Goal: Task Accomplishment & Management: Manage account settings

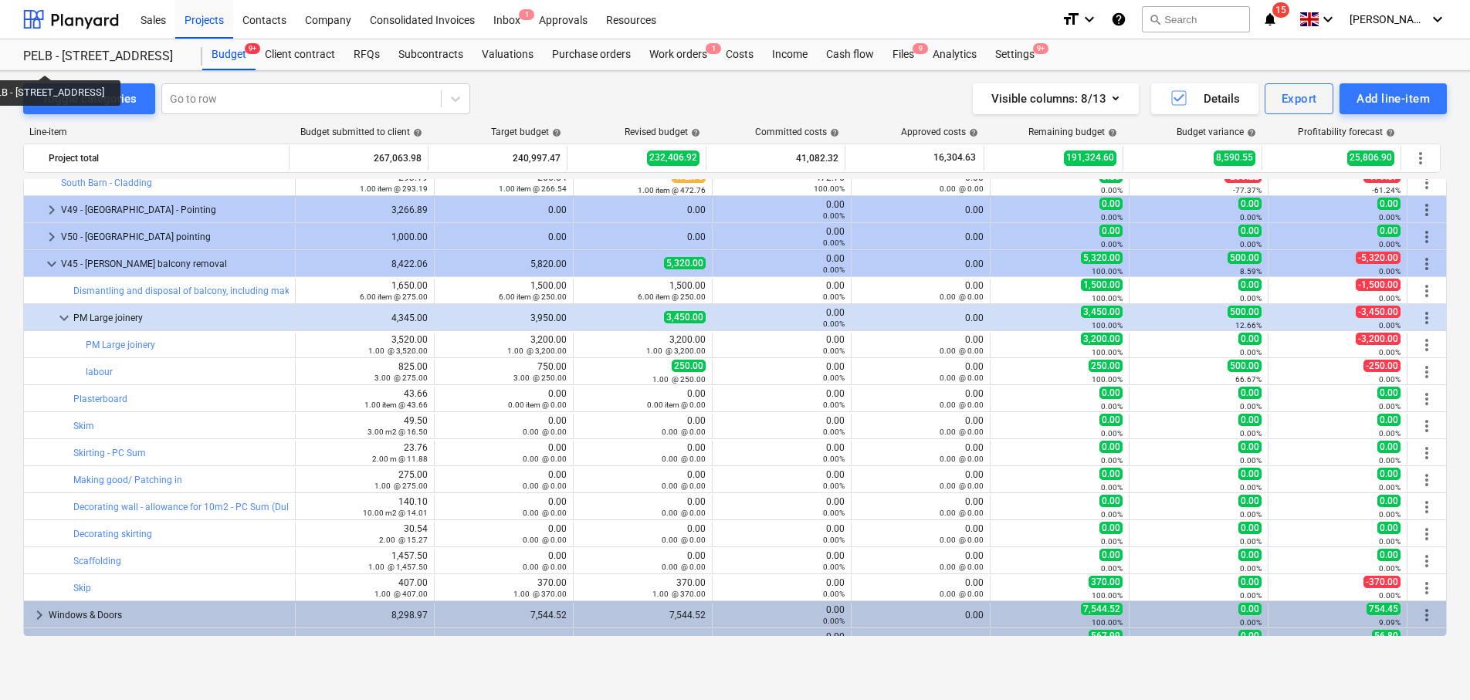
scroll to position [176, 0]
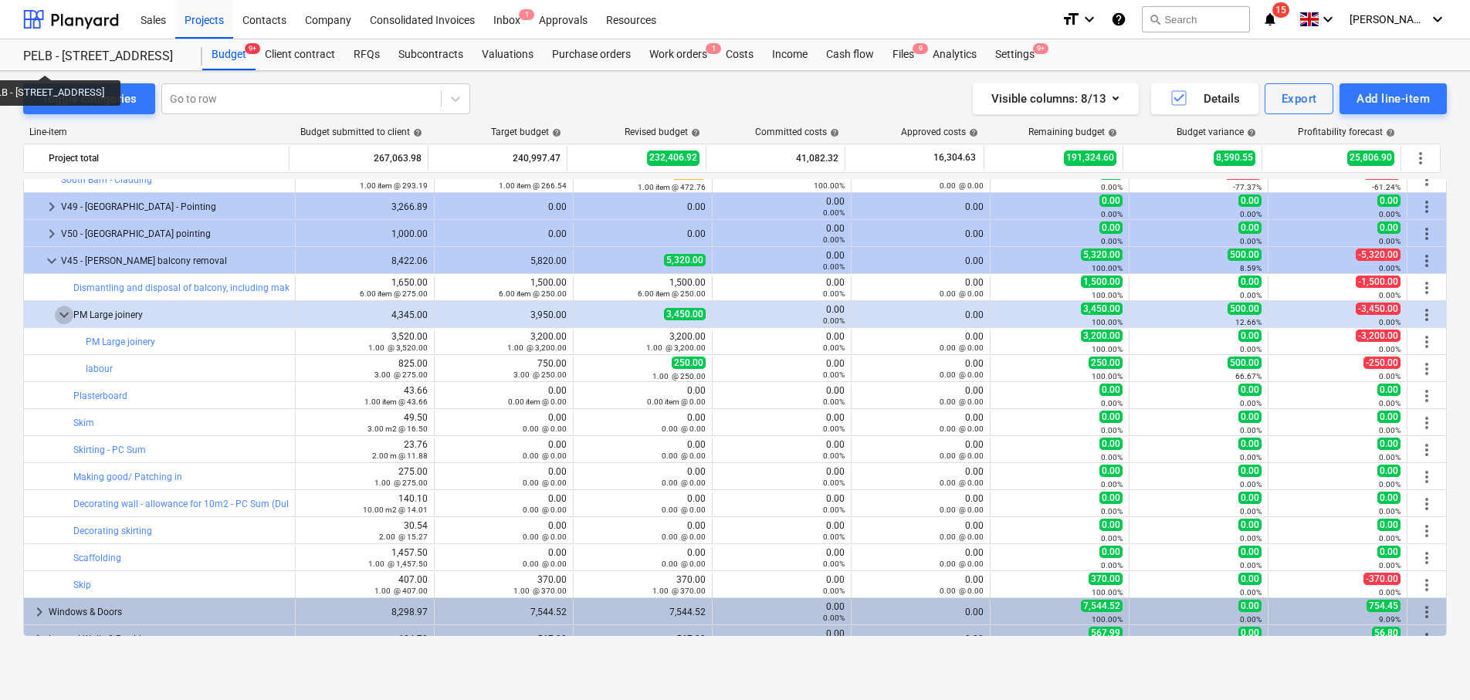
click at [59, 312] on span "keyboard_arrow_down" at bounding box center [64, 315] width 19 height 19
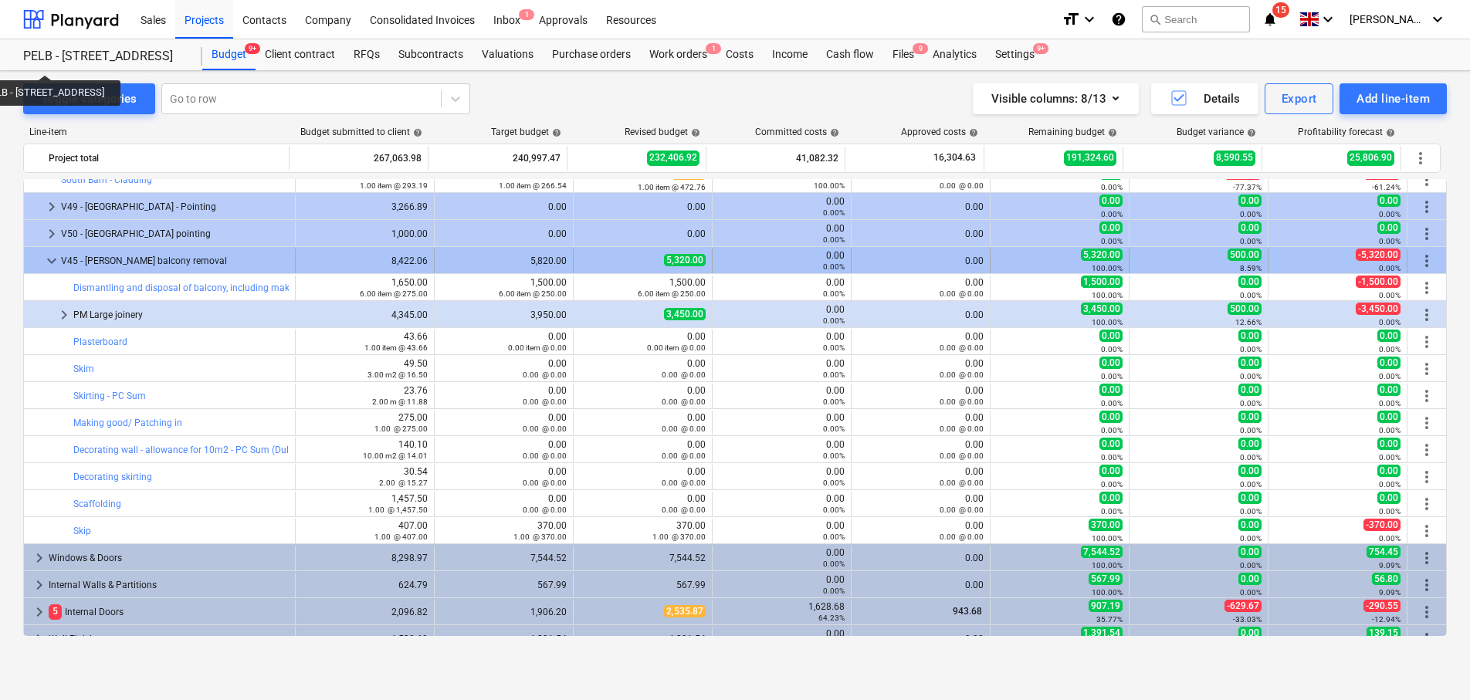
click at [1419, 259] on span "more_vert" at bounding box center [1427, 261] width 19 height 19
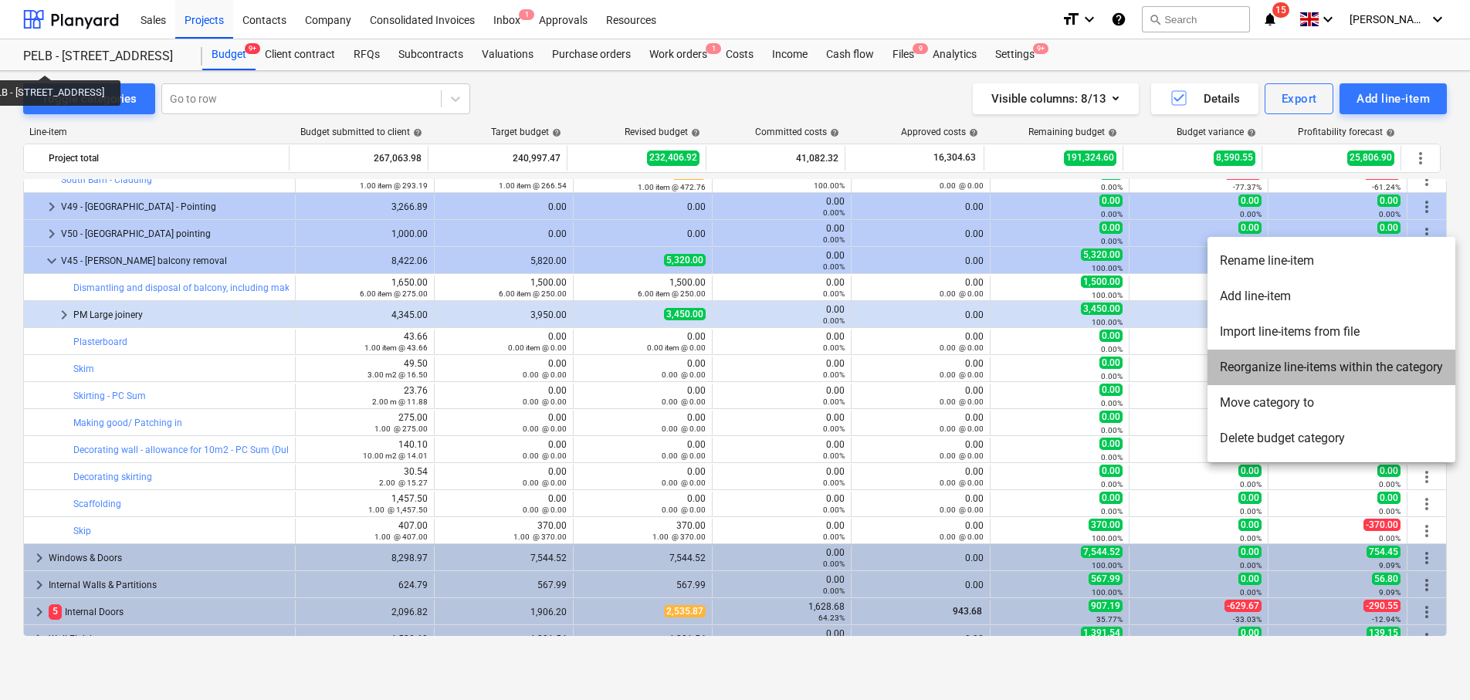
click at [1373, 368] on li "Reorganize line-items within the category" at bounding box center [1332, 368] width 248 height 36
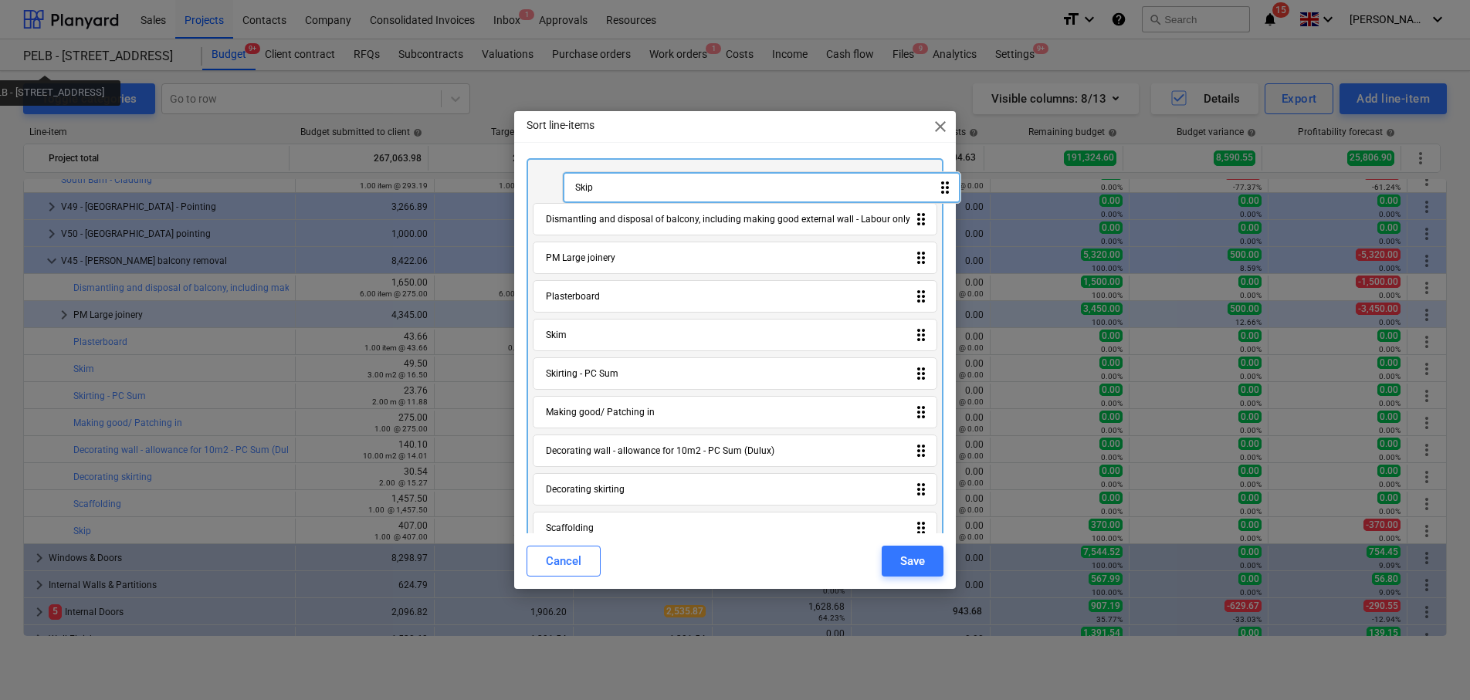
scroll to position [0, 0]
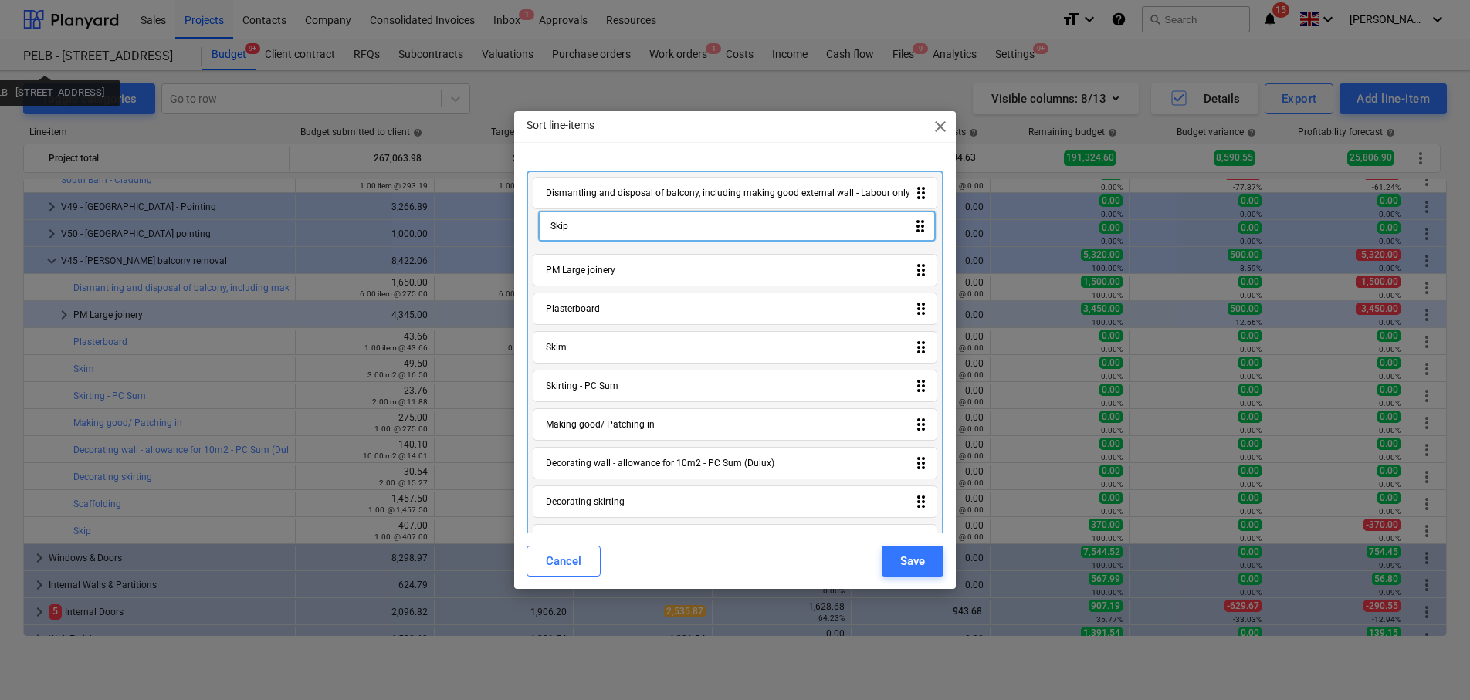
drag, startPoint x: 616, startPoint y: 501, endPoint x: 623, endPoint y: 213, distance: 288.1
click at [623, 213] on div "Dismantling and disposal of balcony, including making good external wall - Labo…" at bounding box center [735, 370] width 416 height 398
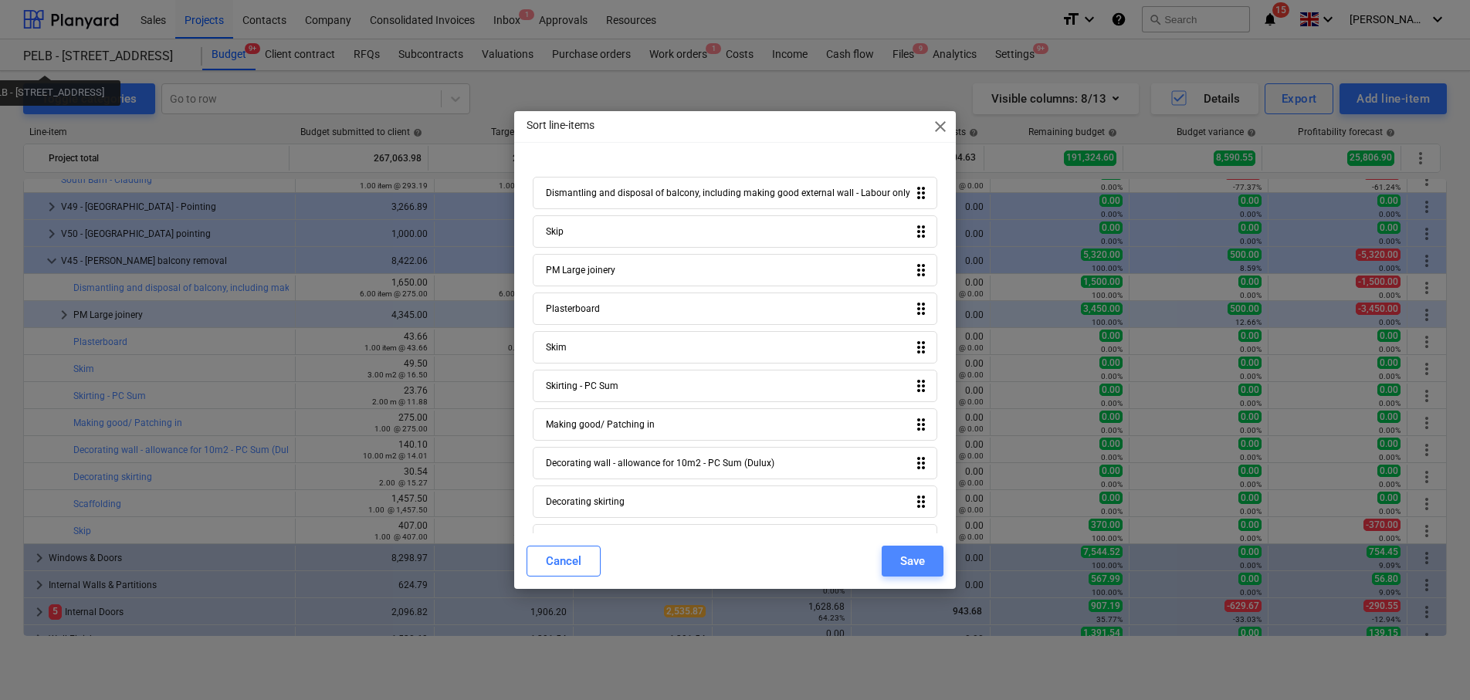
click at [916, 571] on button "Save" at bounding box center [913, 561] width 62 height 31
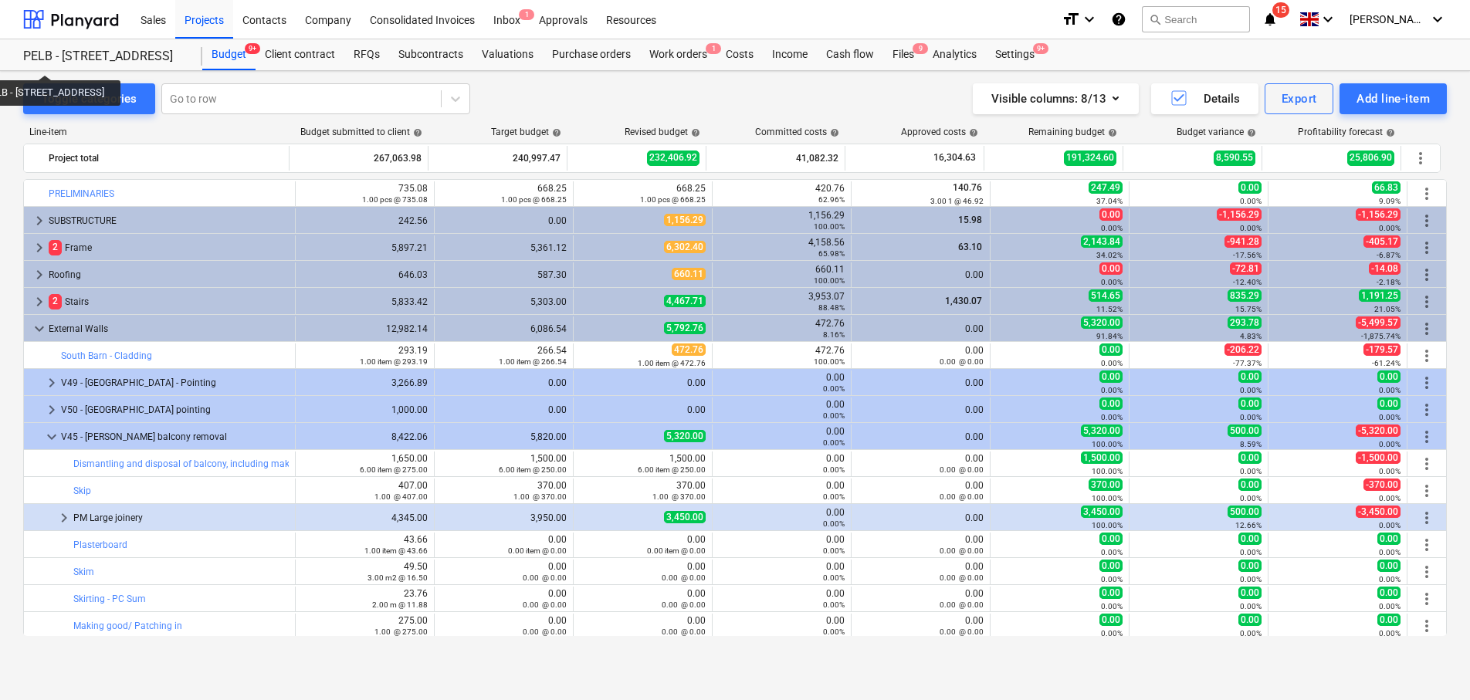
scroll to position [176, 0]
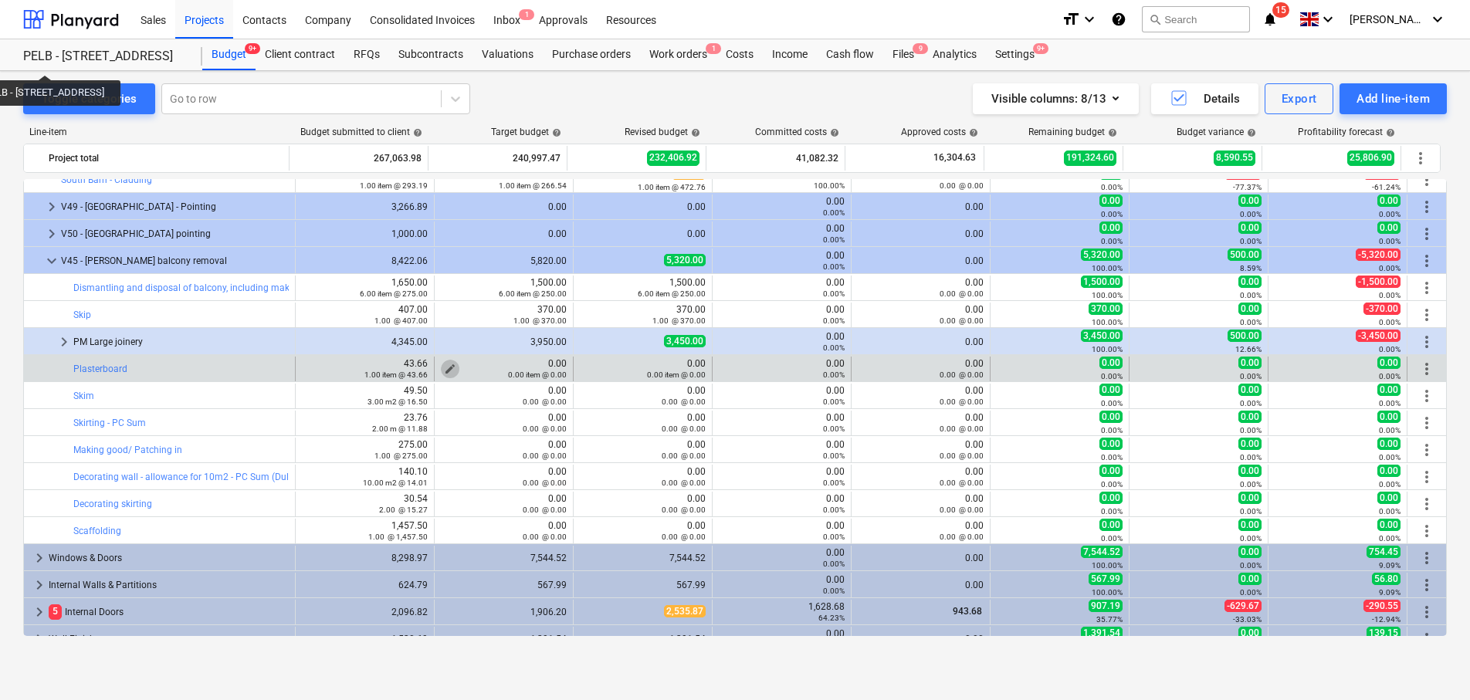
click at [444, 365] on span "edit" at bounding box center [450, 369] width 12 height 12
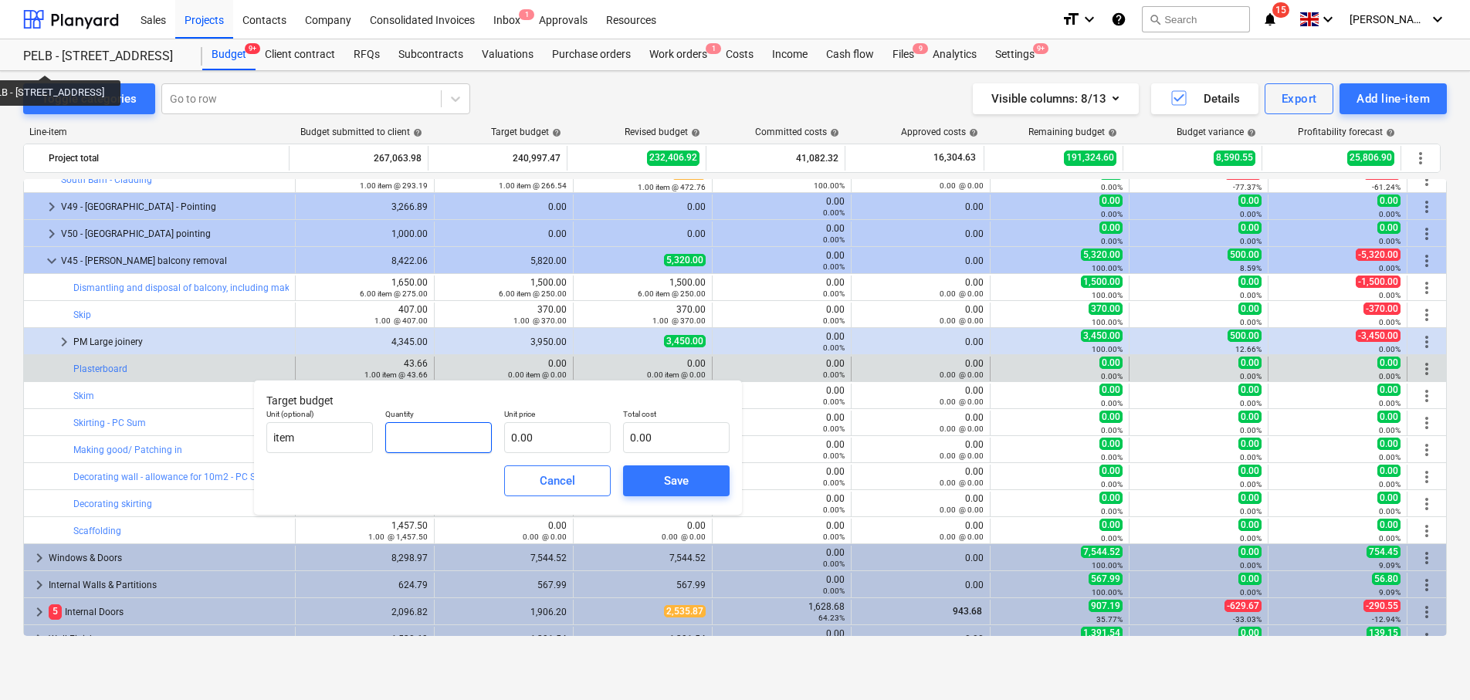
click at [455, 442] on input "text" at bounding box center [438, 437] width 107 height 31
type input "1.00"
click at [600, 441] on input "text" at bounding box center [557, 437] width 107 height 31
type input "3"
type input "3.00"
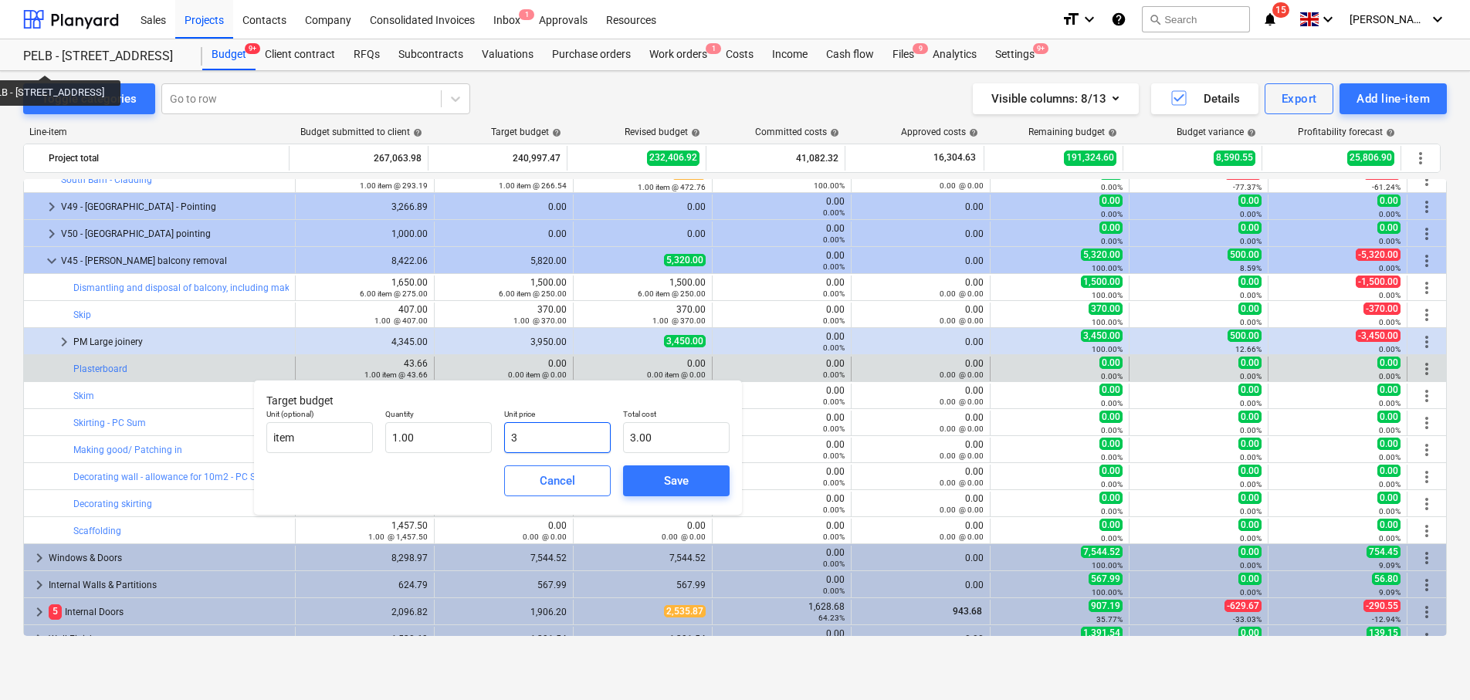
type input "39"
type input "39.00"
type input "39.6"
type input "39.60"
type input "39.69"
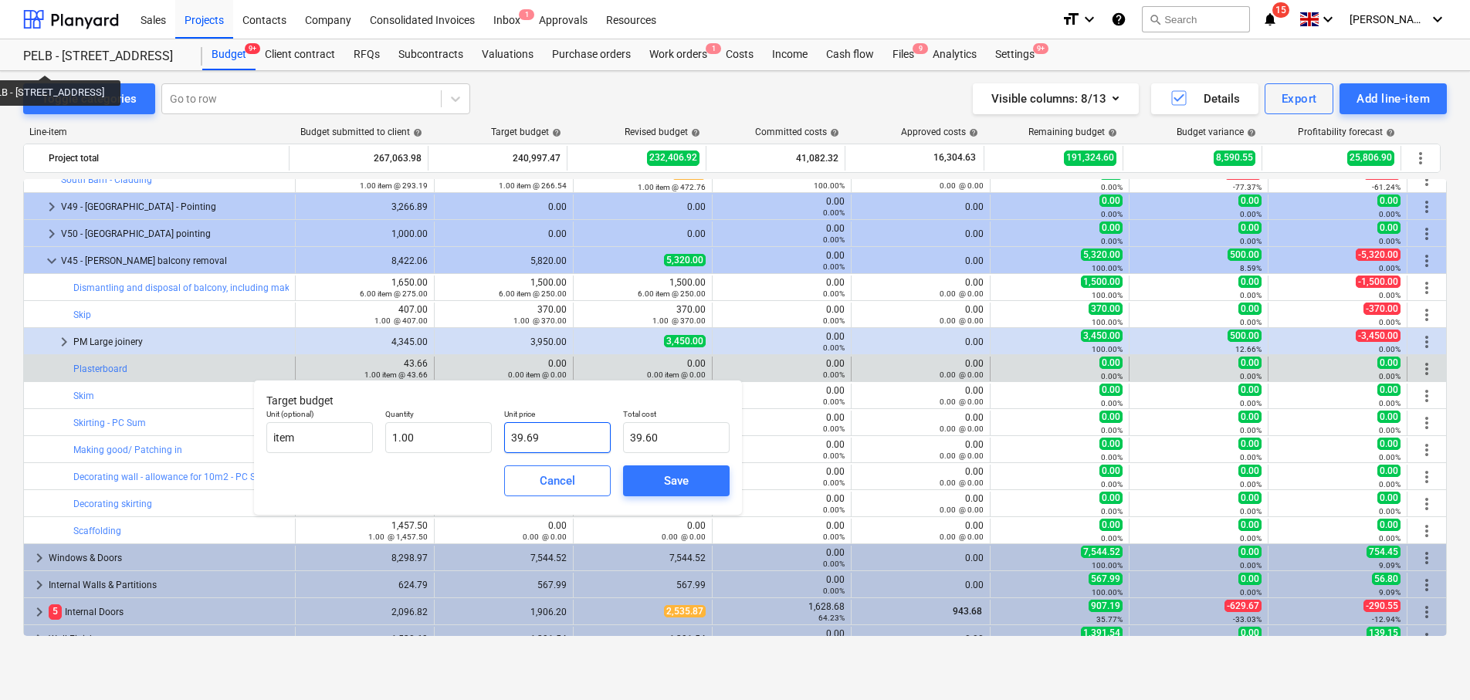
type input "39.69"
click at [656, 483] on span "Save" at bounding box center [676, 481] width 69 height 20
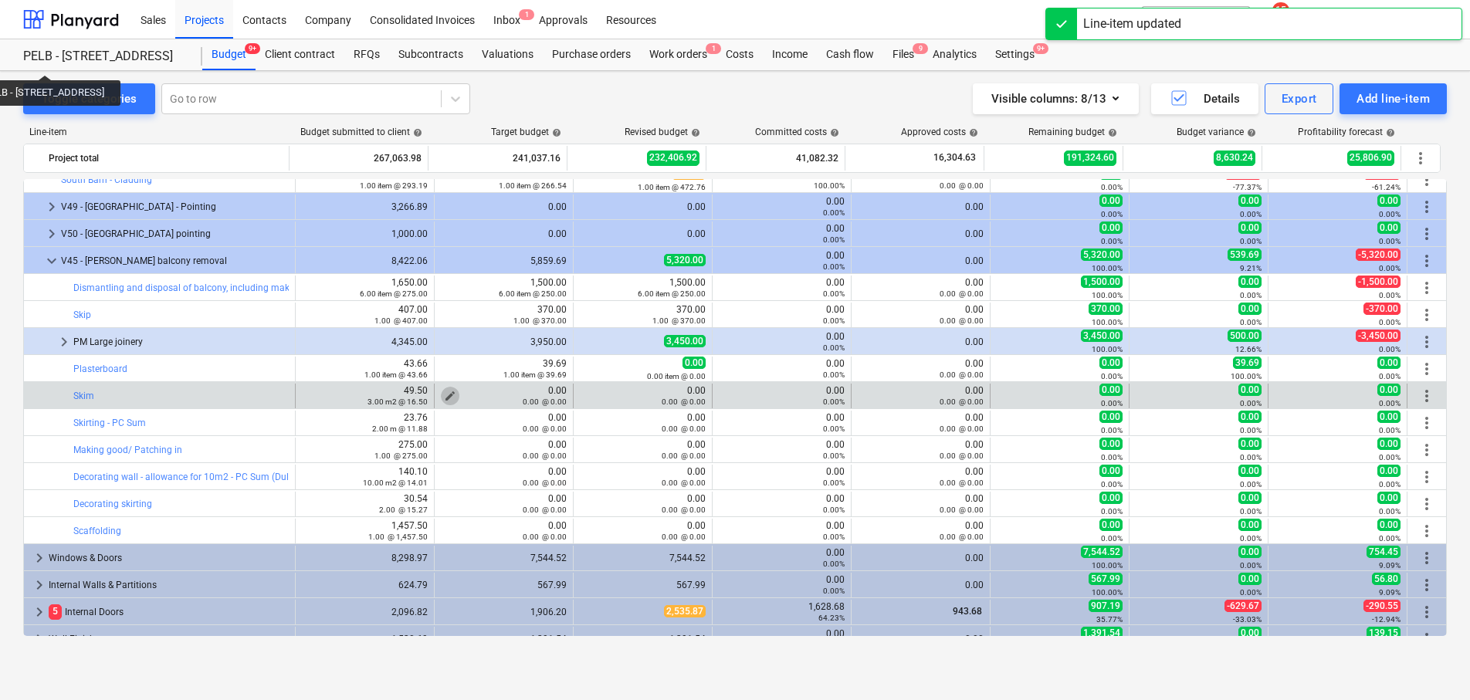
click at [444, 395] on span "edit" at bounding box center [450, 396] width 12 height 12
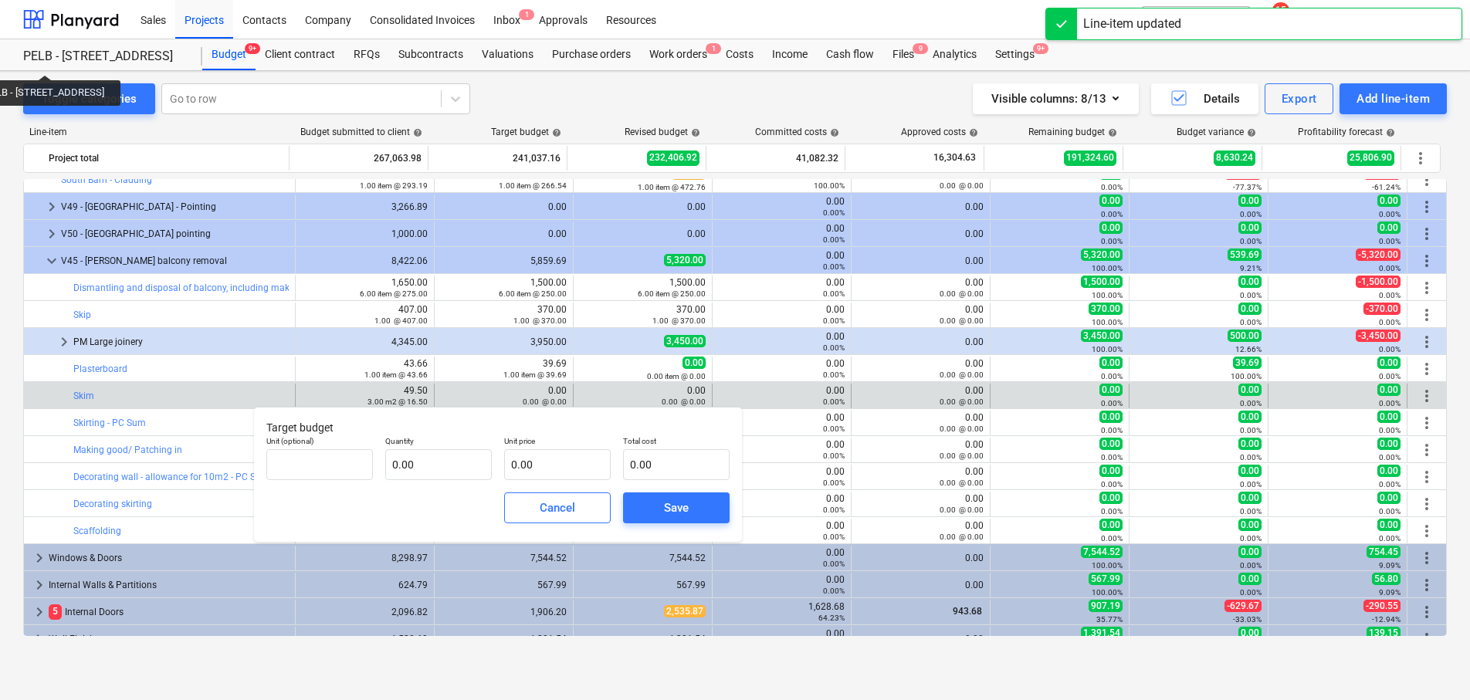
click at [373, 469] on div "Unit (optional)" at bounding box center [319, 458] width 119 height 56
click at [265, 462] on div "Unit (optional)" at bounding box center [319, 458] width 119 height 56
click at [270, 464] on input "text" at bounding box center [319, 464] width 107 height 31
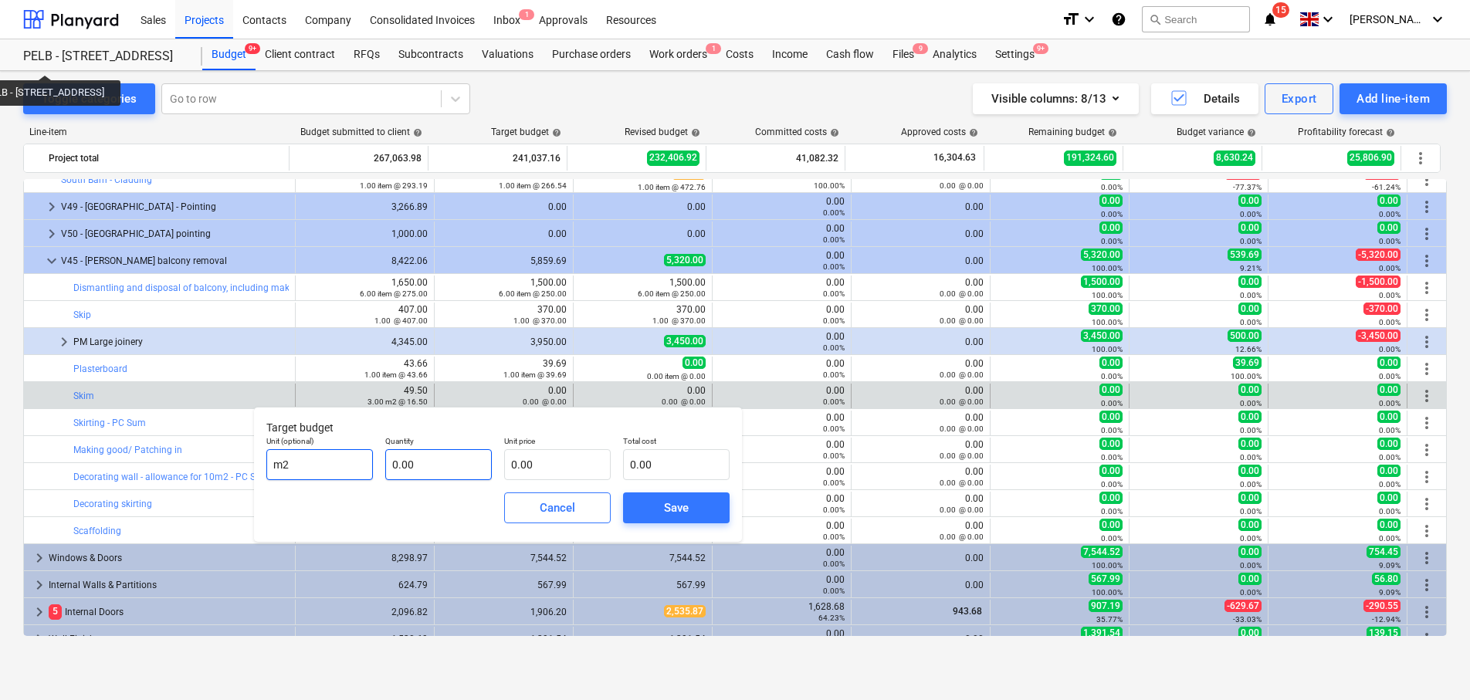
type input "m2"
drag, startPoint x: 418, startPoint y: 465, endPoint x: 407, endPoint y: 454, distance: 15.3
click at [417, 463] on input "text" at bounding box center [438, 464] width 107 height 31
type input "3.00"
click at [553, 461] on input "text" at bounding box center [557, 464] width 107 height 31
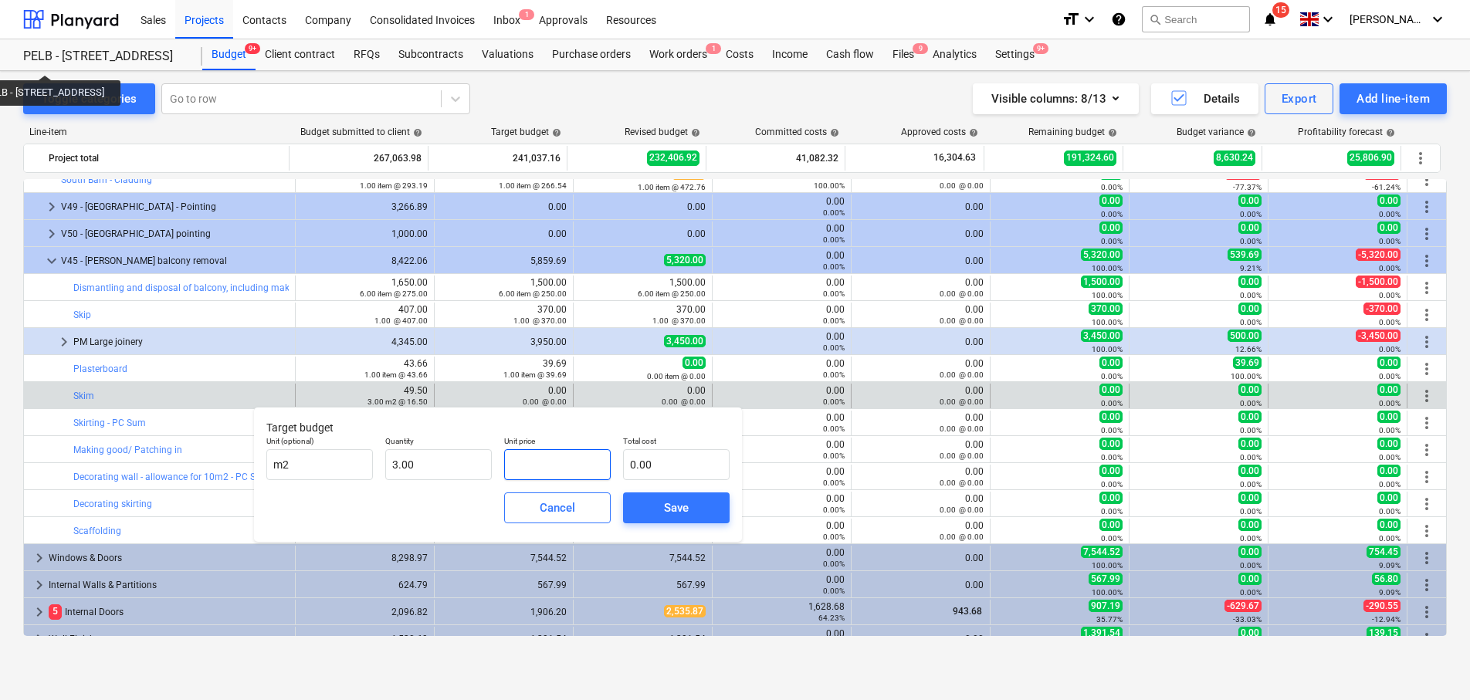
type input "1"
type input "3.00"
type input "15"
type input "45.00"
type input "15.00"
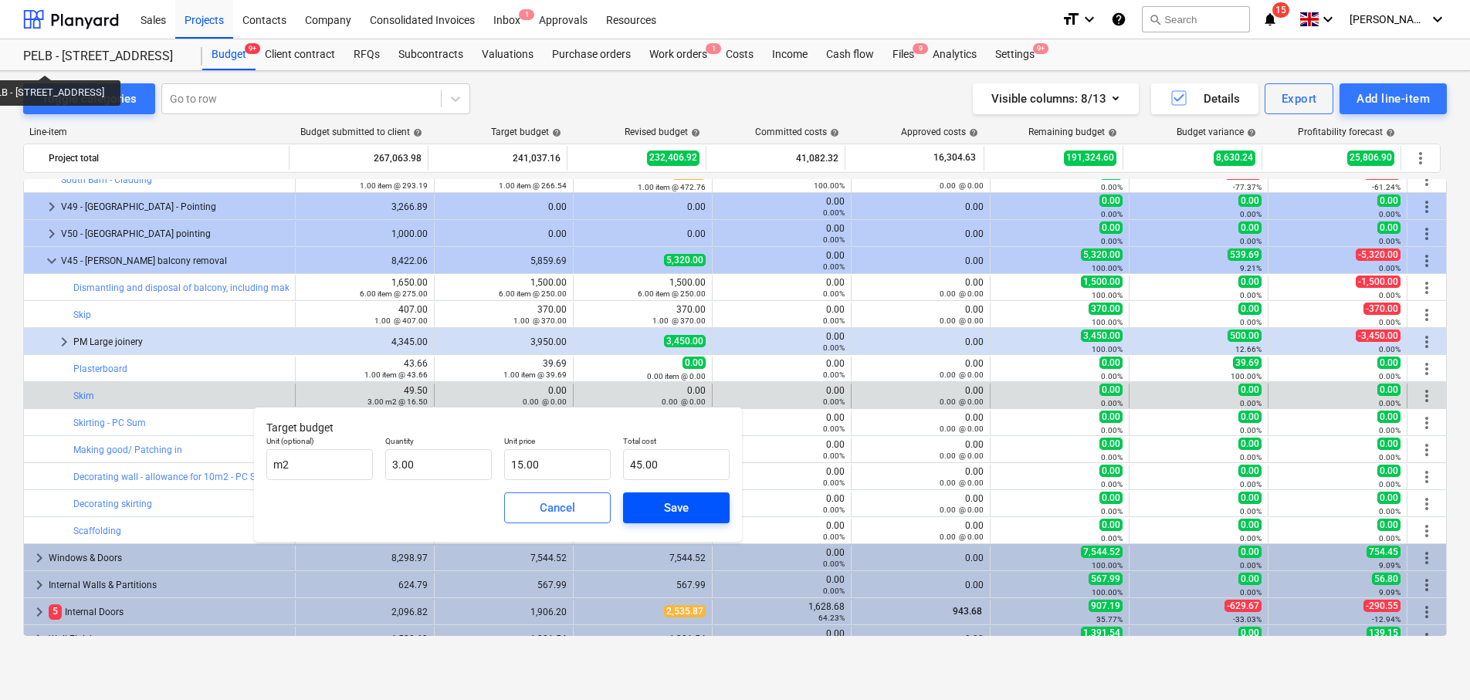
click at [693, 501] on span "Save" at bounding box center [676, 508] width 69 height 20
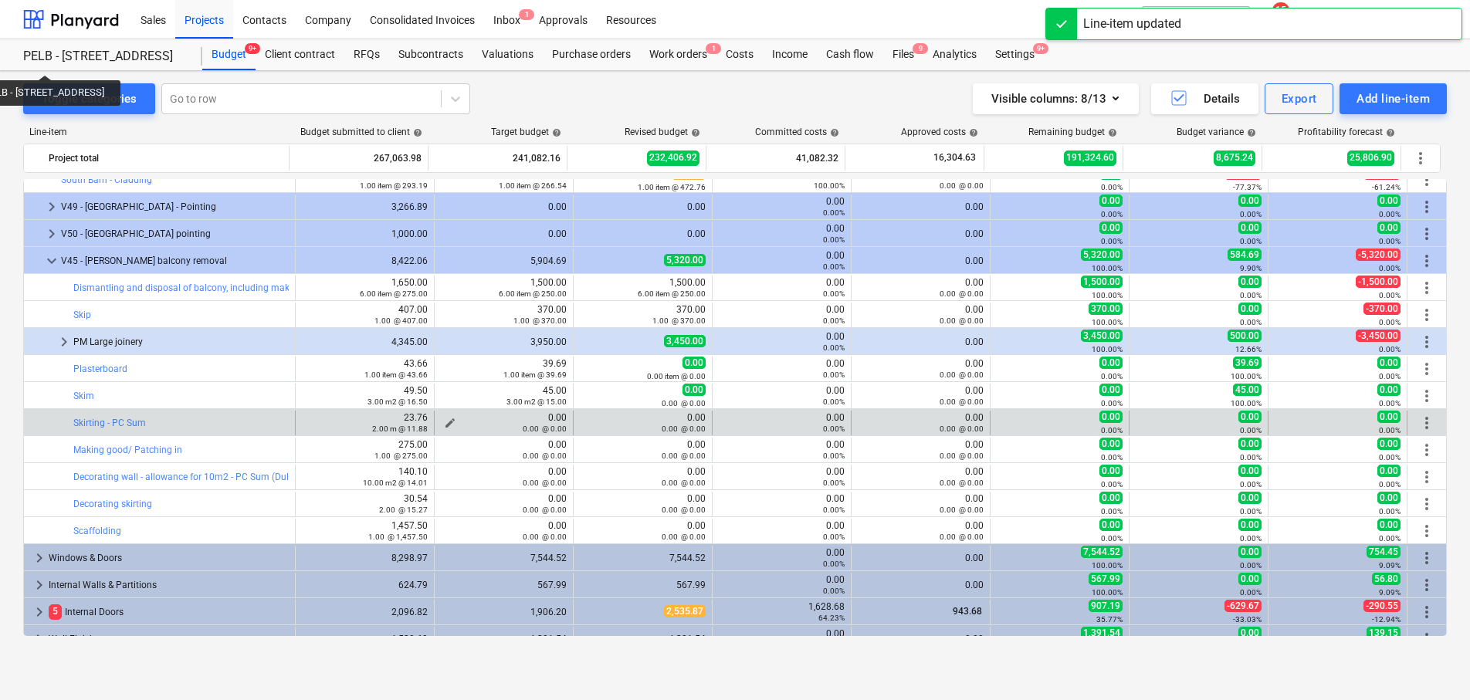
click at [446, 424] on div "0.00 @ 0.00" at bounding box center [504, 428] width 126 height 11
click at [445, 420] on span "edit" at bounding box center [450, 423] width 12 height 12
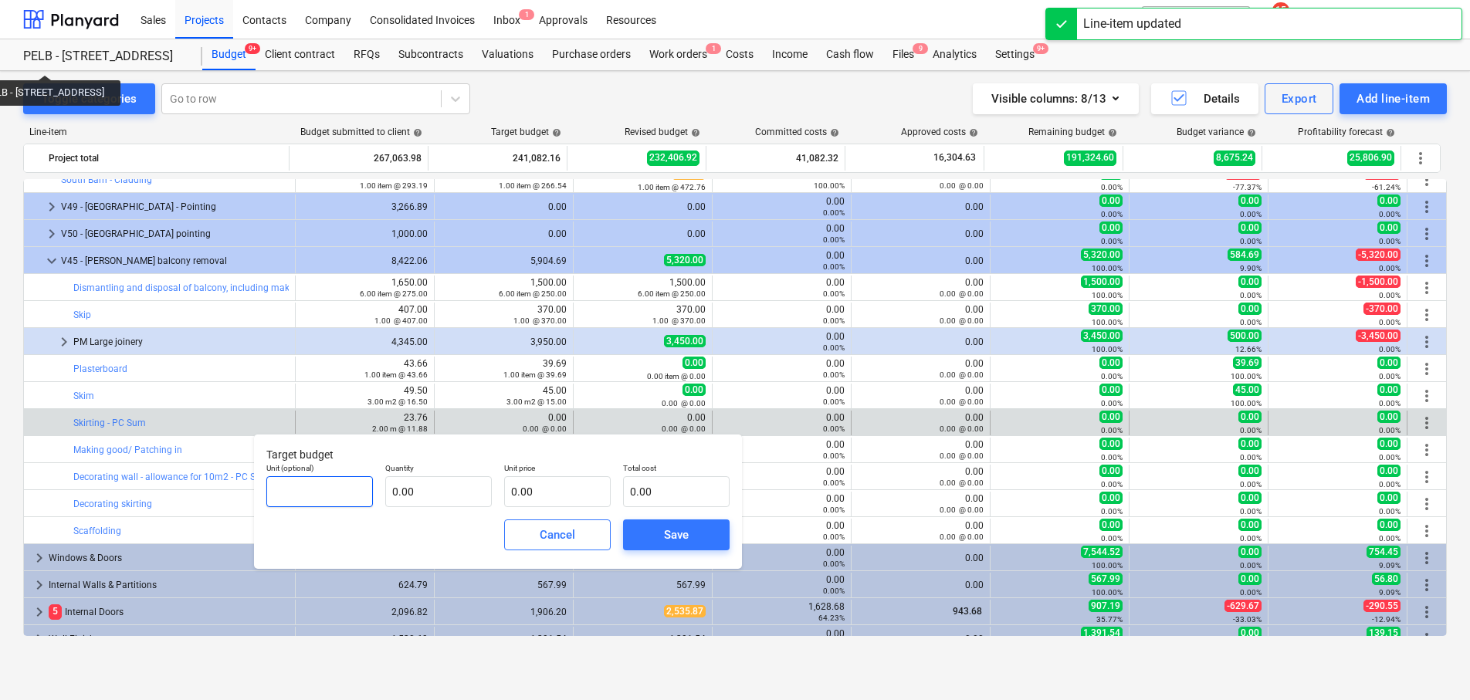
click at [343, 489] on input "text" at bounding box center [319, 491] width 107 height 31
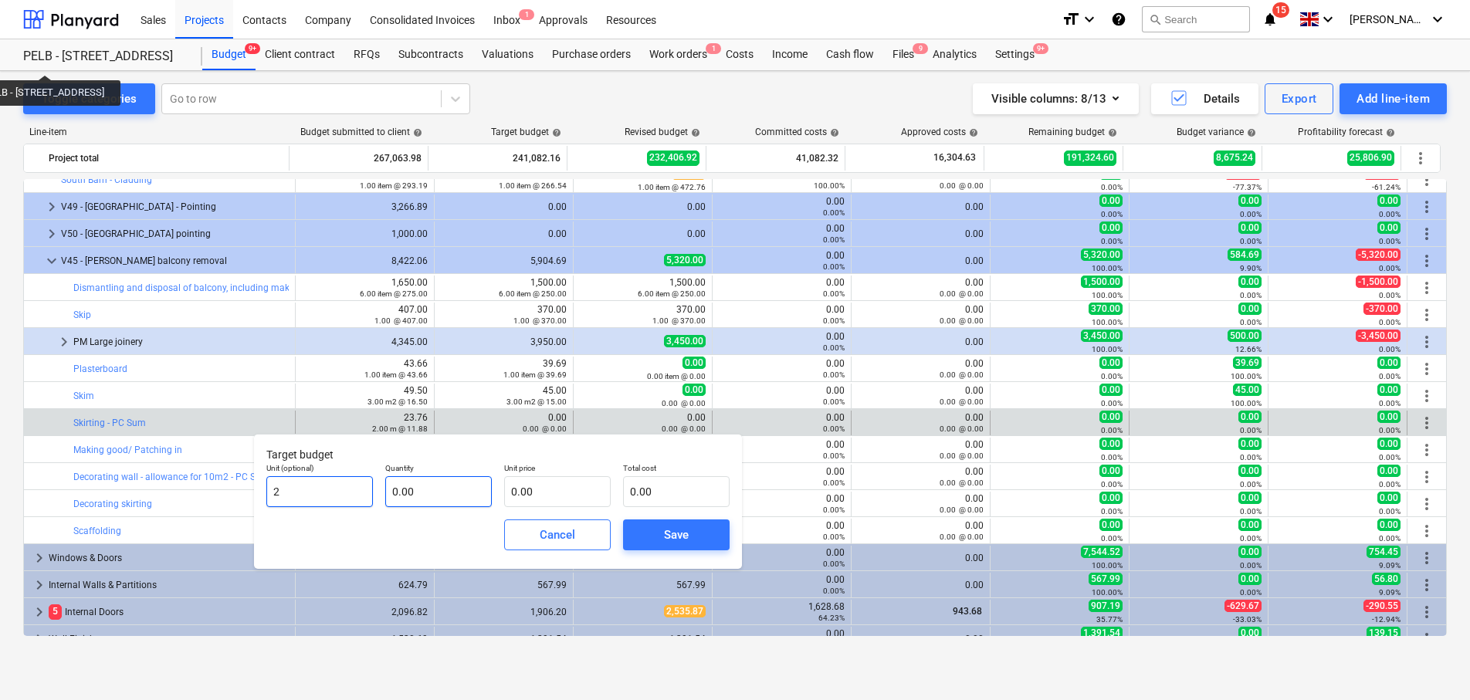
type input "2"
click at [407, 490] on input "text" at bounding box center [438, 491] width 107 height 31
type input "0.00"
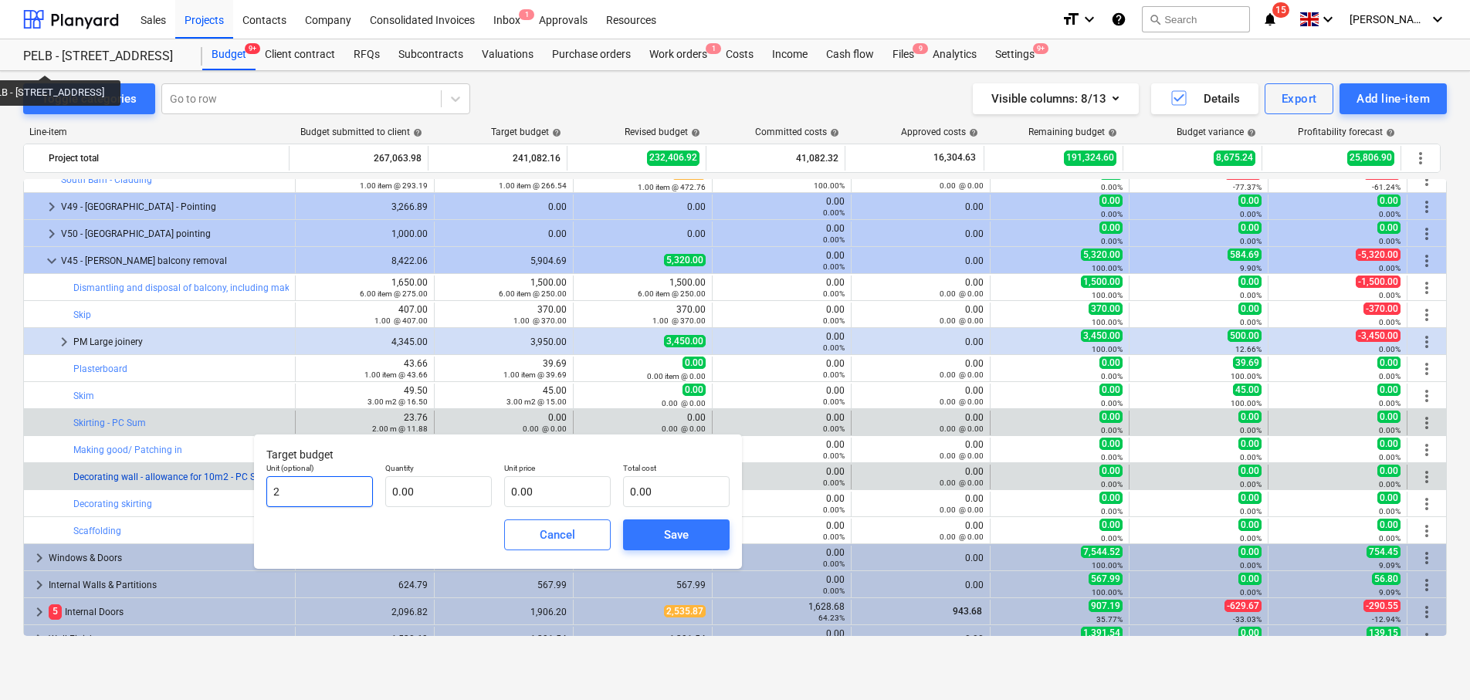
drag, startPoint x: 319, startPoint y: 490, endPoint x: 218, endPoint y: 479, distance: 101.7
click at [218, 479] on body "Sales Projects Contacts Company Consolidated Invoices Inbox 1 Approvals Resourc…" at bounding box center [735, 350] width 1470 height 700
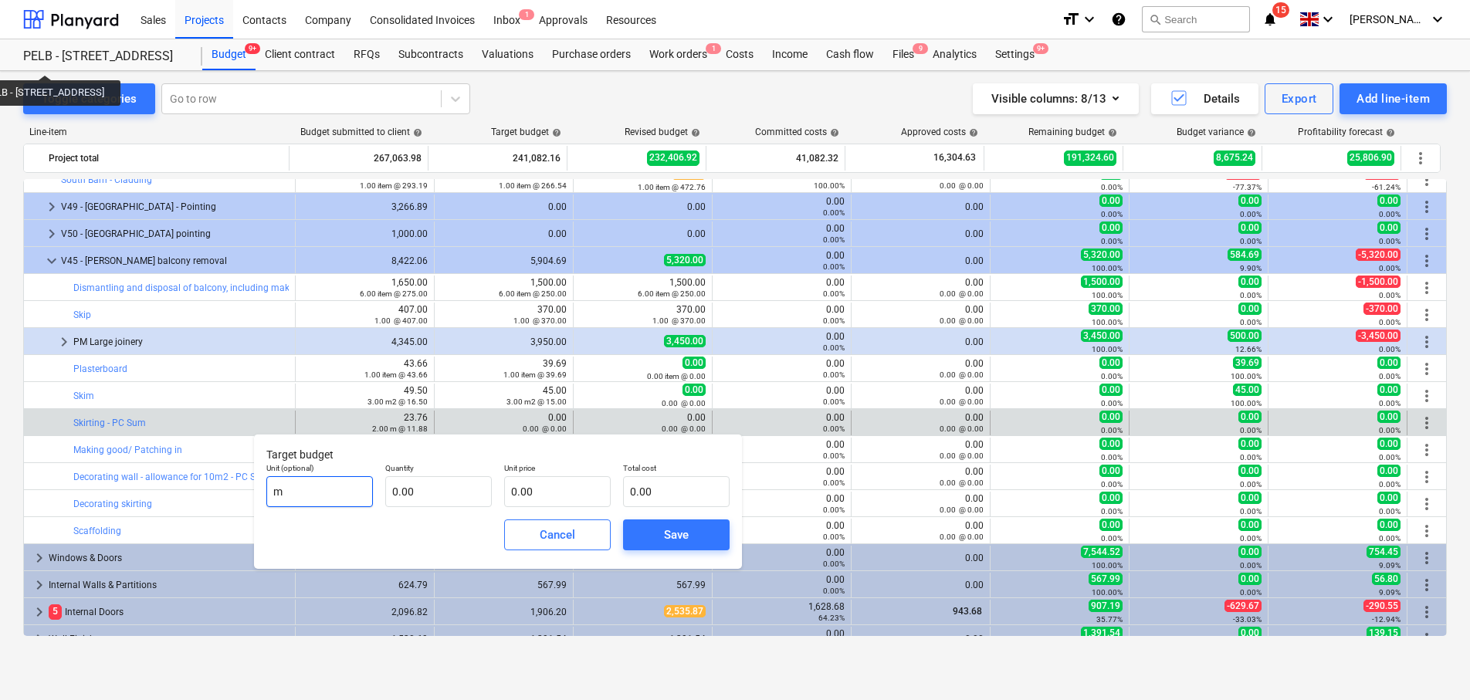
type input "m"
click at [449, 520] on div "Cancel Save" at bounding box center [498, 535] width 476 height 56
click at [452, 494] on input "text" at bounding box center [438, 491] width 107 height 31
type input "2.00"
click at [555, 488] on input "text" at bounding box center [557, 491] width 107 height 31
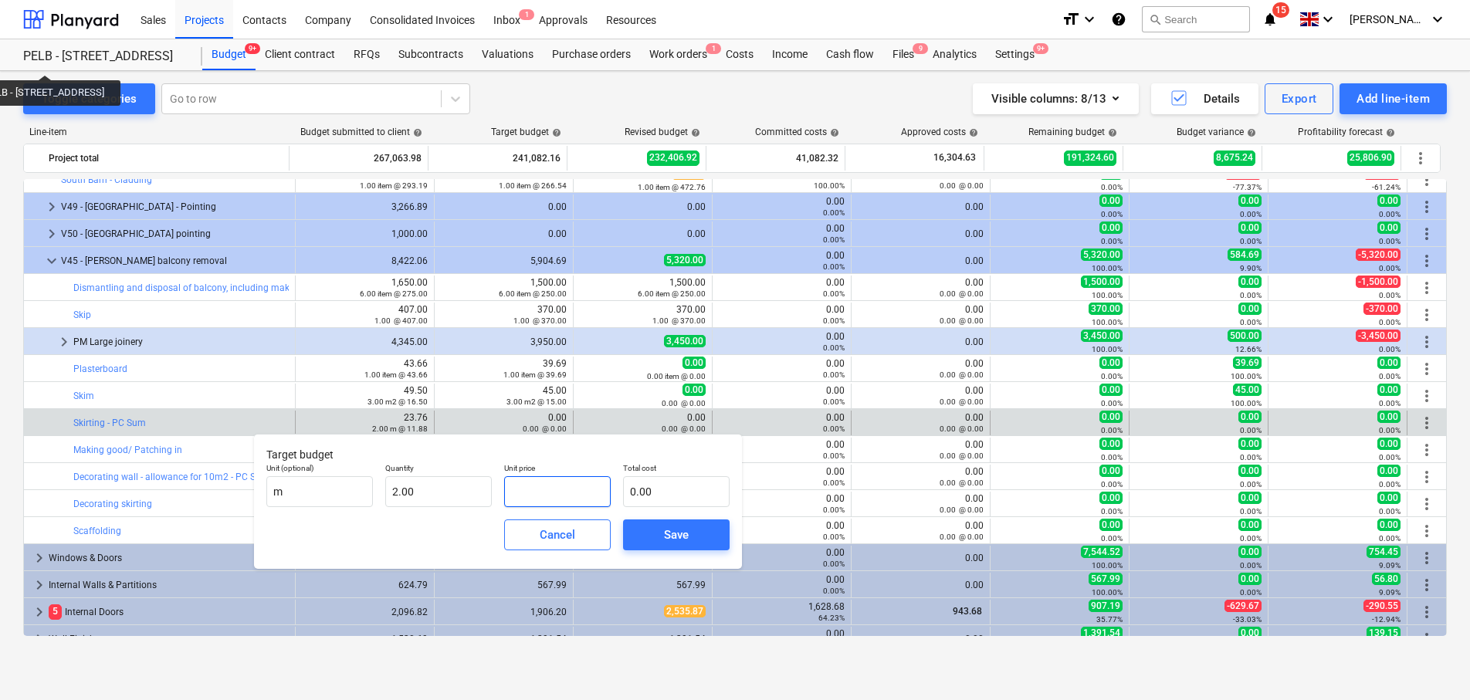
type input "1"
type input "2.00"
type input "10"
type input "20.00"
type input "10.8"
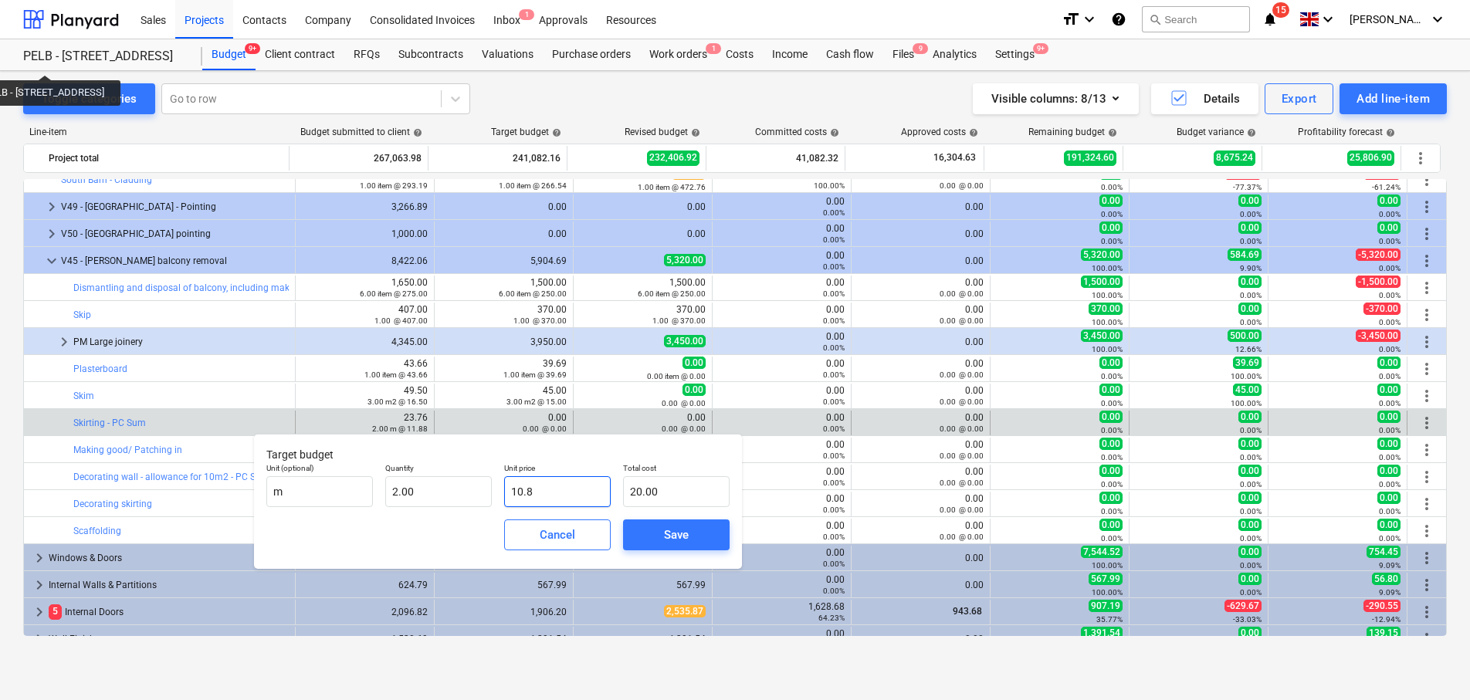
type input "21.60"
type input "10.80"
click at [666, 541] on div "Save" at bounding box center [676, 535] width 25 height 20
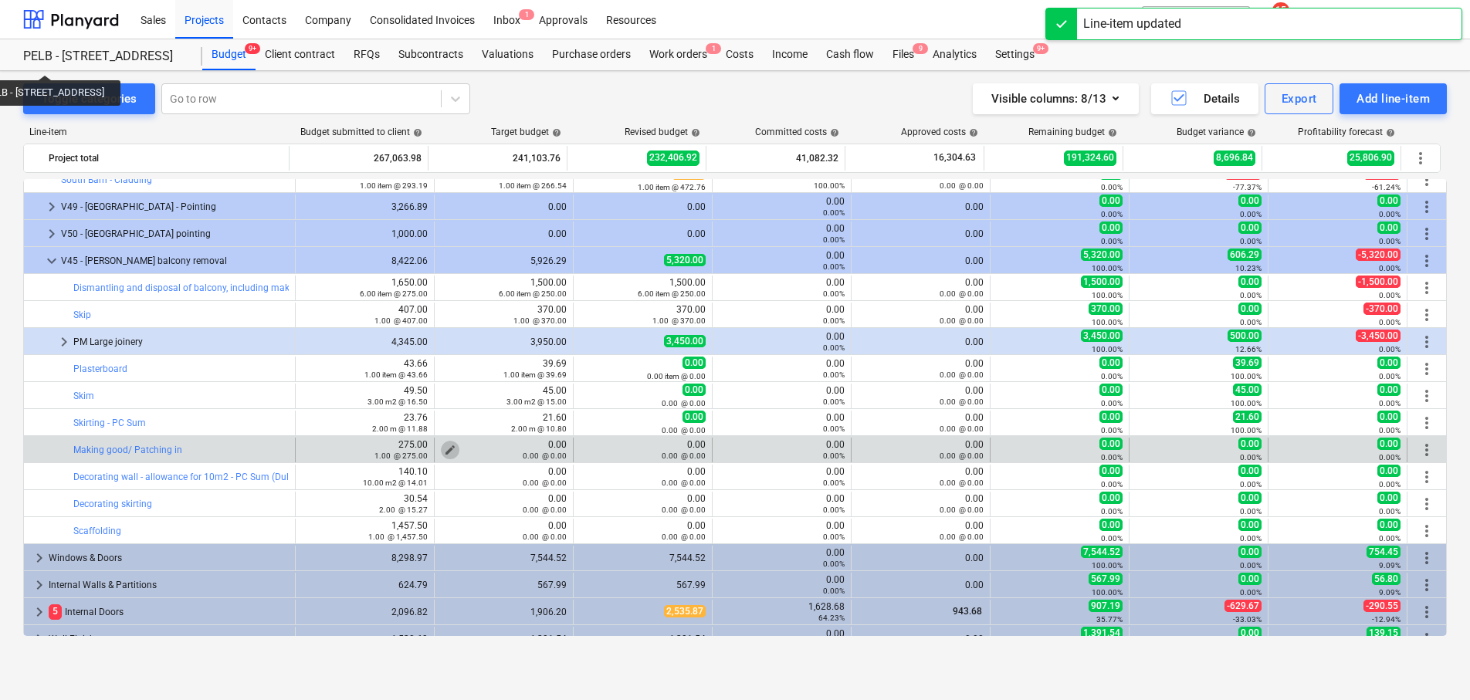
click at [445, 448] on span "edit" at bounding box center [450, 450] width 12 height 12
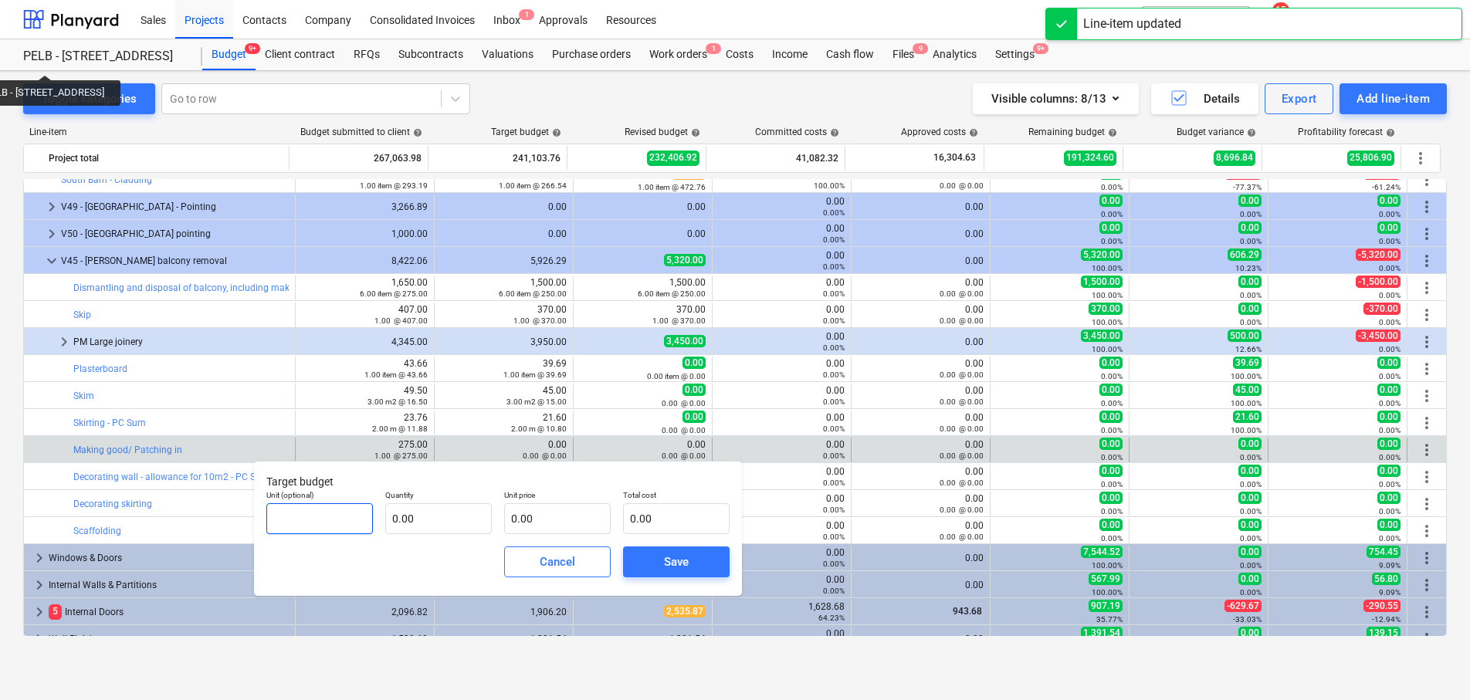
click at [334, 520] on input "text" at bounding box center [319, 518] width 107 height 31
type input "1"
click at [420, 516] on input "text" at bounding box center [438, 518] width 107 height 31
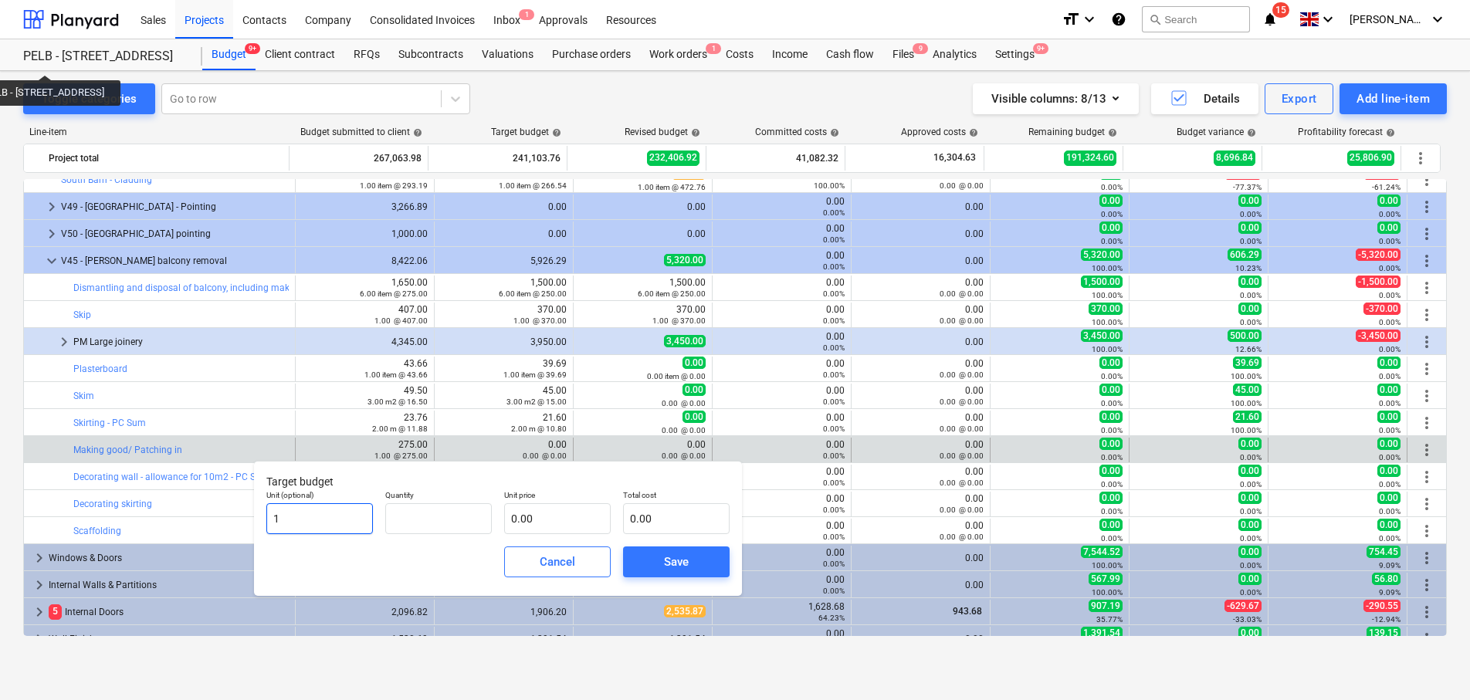
type input "0.00"
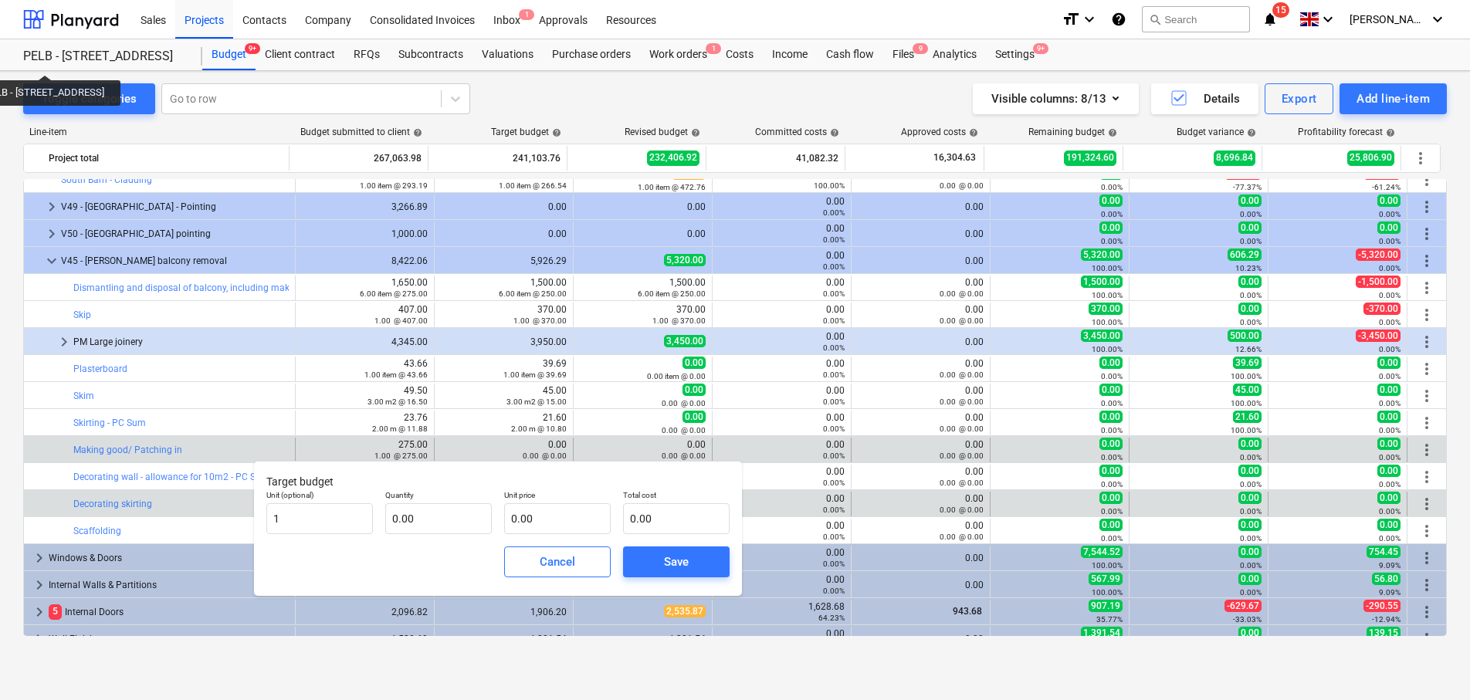
drag, startPoint x: 370, startPoint y: 519, endPoint x: 237, endPoint y: 510, distance: 133.1
click at [237, 510] on body "Sales Projects Contacts Company Consolidated Invoices Inbox 1 Approvals Resourc…" at bounding box center [735, 350] width 1470 height 700
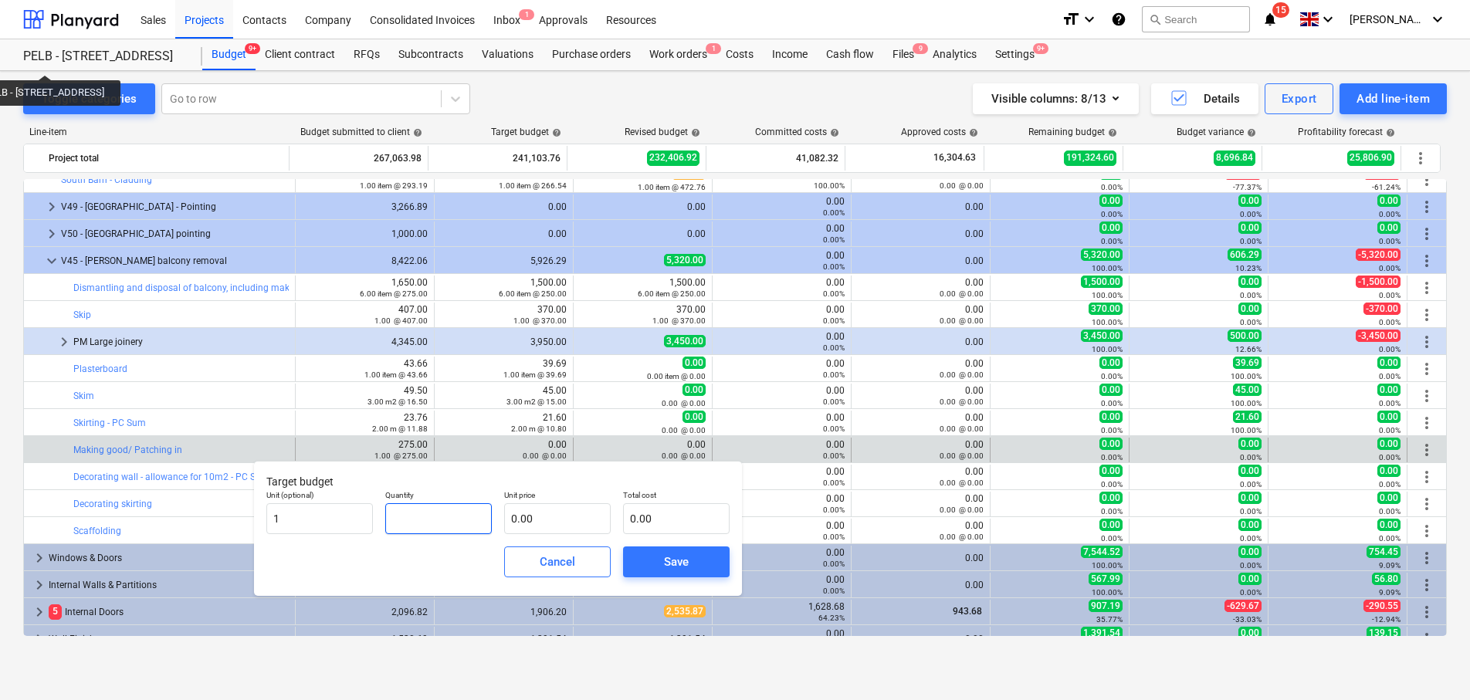
click at [391, 533] on input "text" at bounding box center [438, 518] width 107 height 31
type input "0.00"
click at [325, 521] on input "1" at bounding box center [319, 518] width 107 height 31
type input "item"
click at [375, 520] on div "Unit (optional) item" at bounding box center [319, 512] width 119 height 56
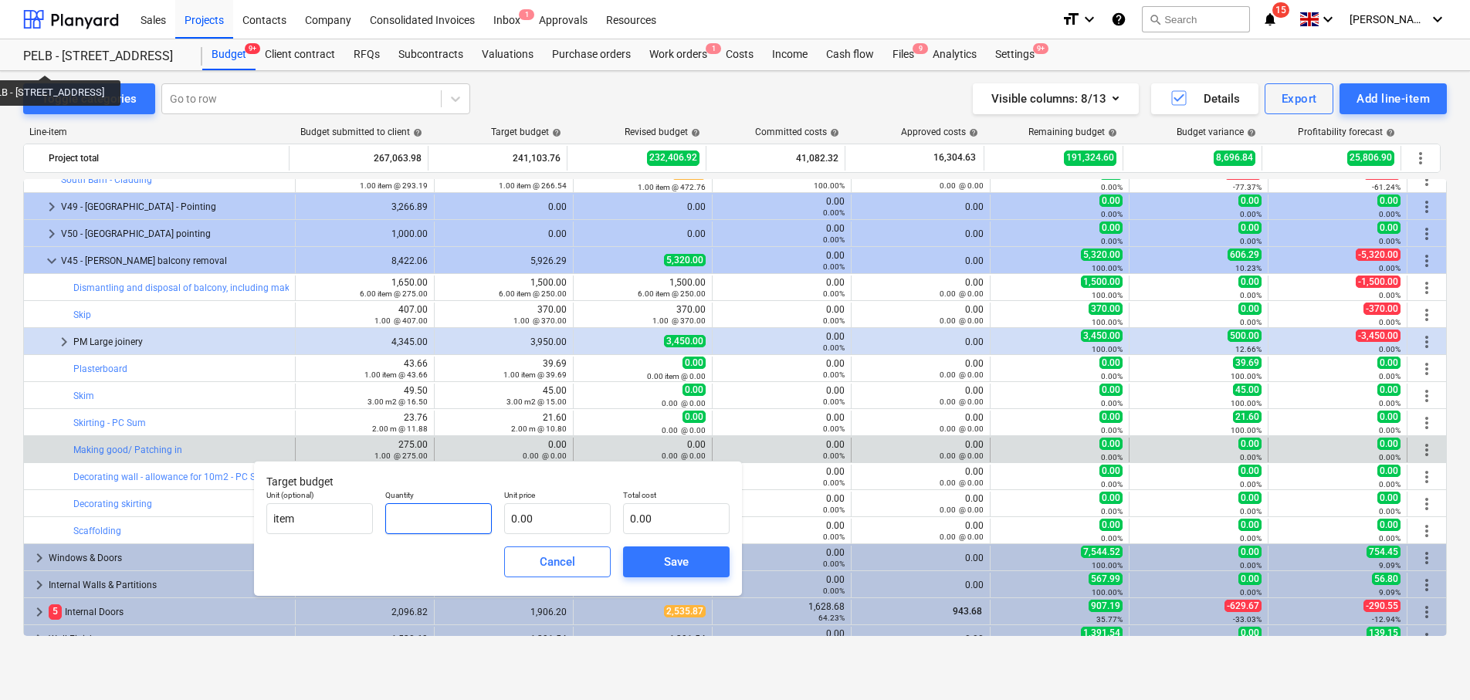
click at [450, 524] on input "text" at bounding box center [438, 518] width 107 height 31
type input "1.00"
click at [557, 526] on input "text" at bounding box center [557, 518] width 107 height 31
type input "2"
type input "2.00"
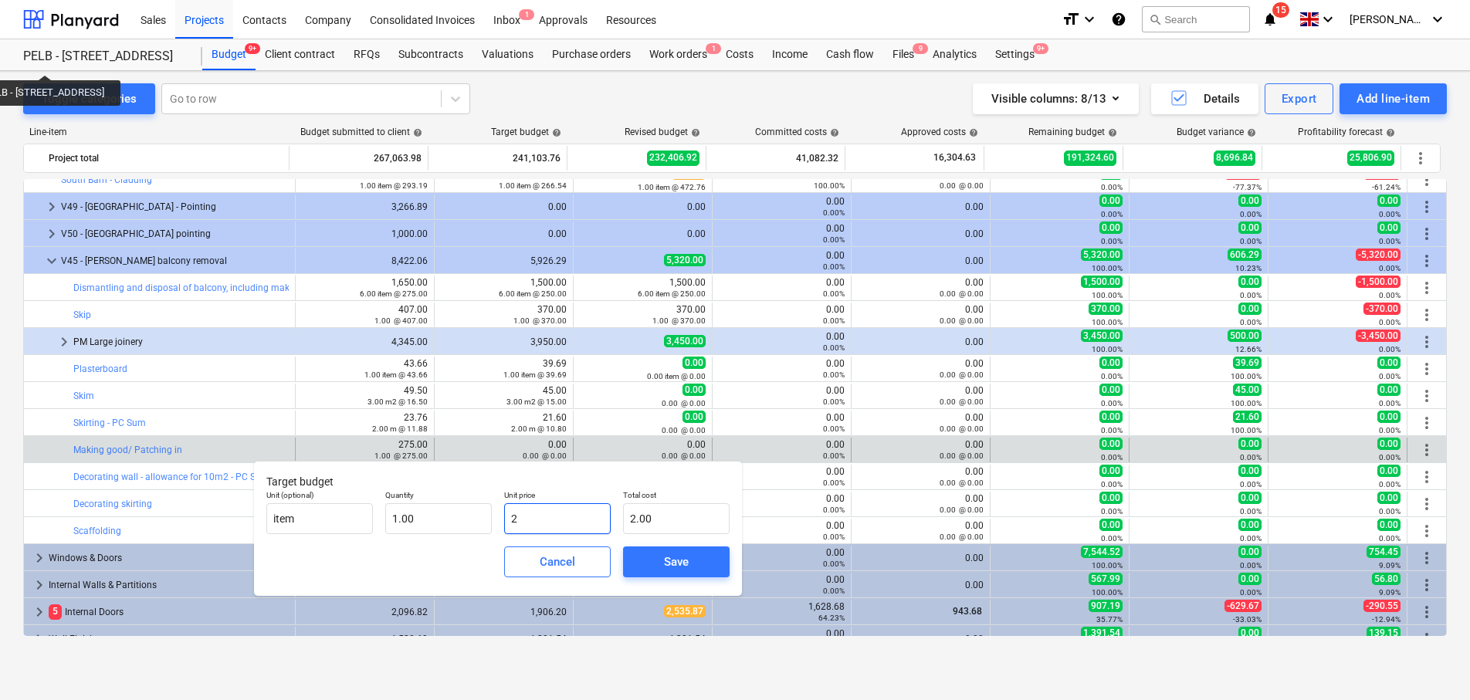
type input "25"
type input "25.00"
type input "250"
type input "250.00"
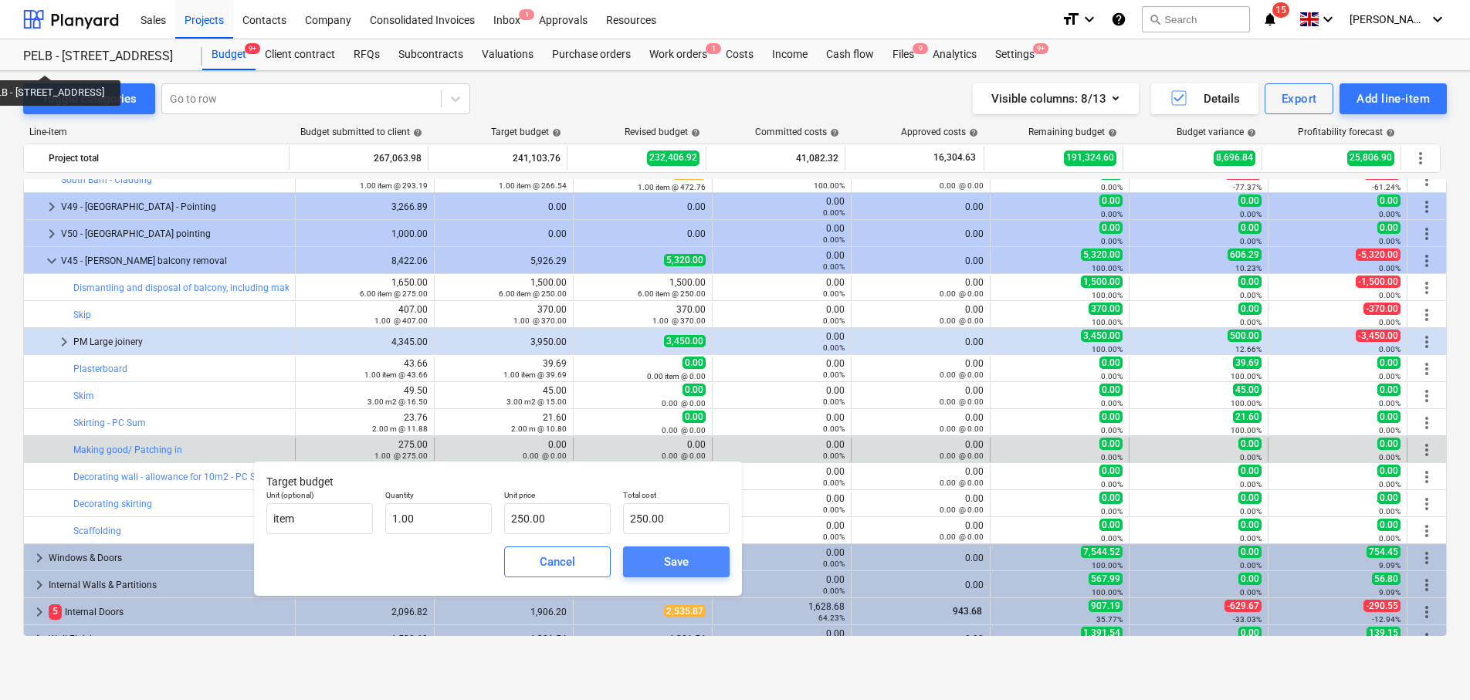
click at [666, 557] on div "Save" at bounding box center [676, 562] width 25 height 20
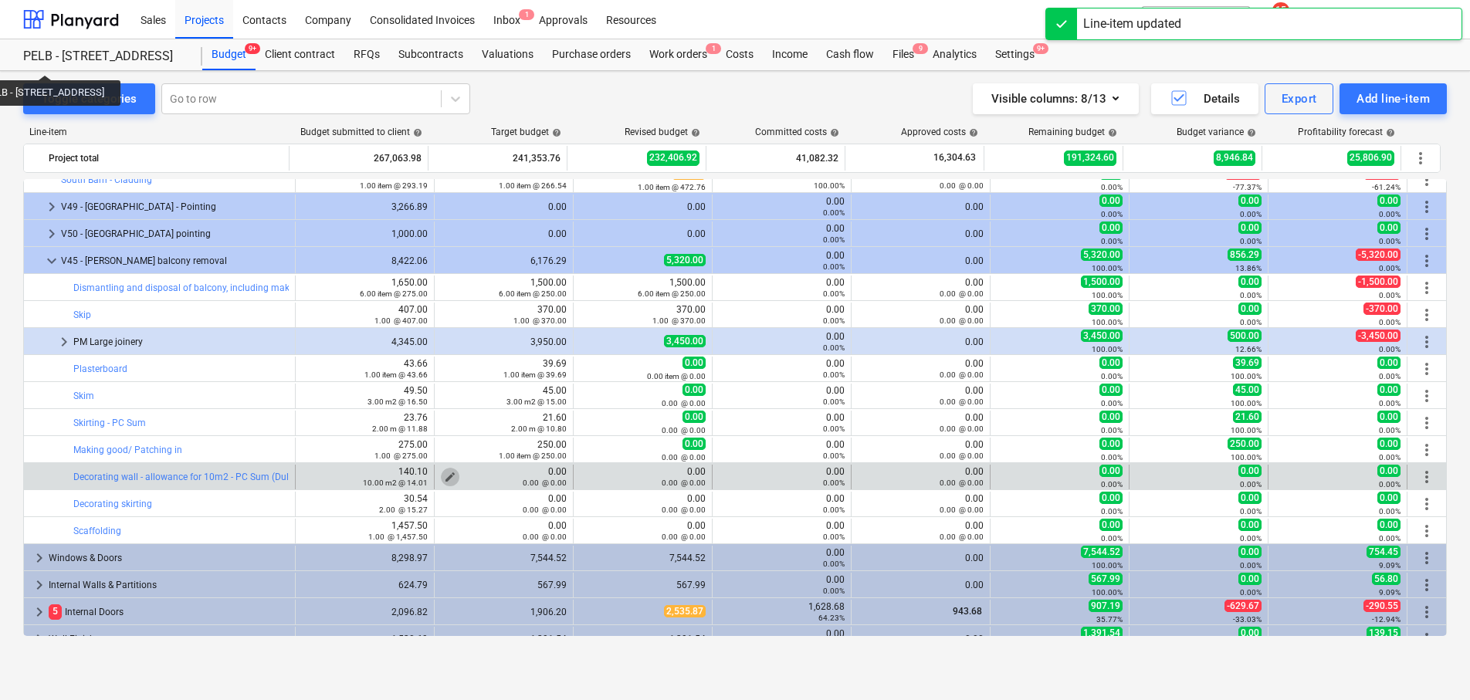
click at [444, 476] on span "edit" at bounding box center [450, 477] width 12 height 12
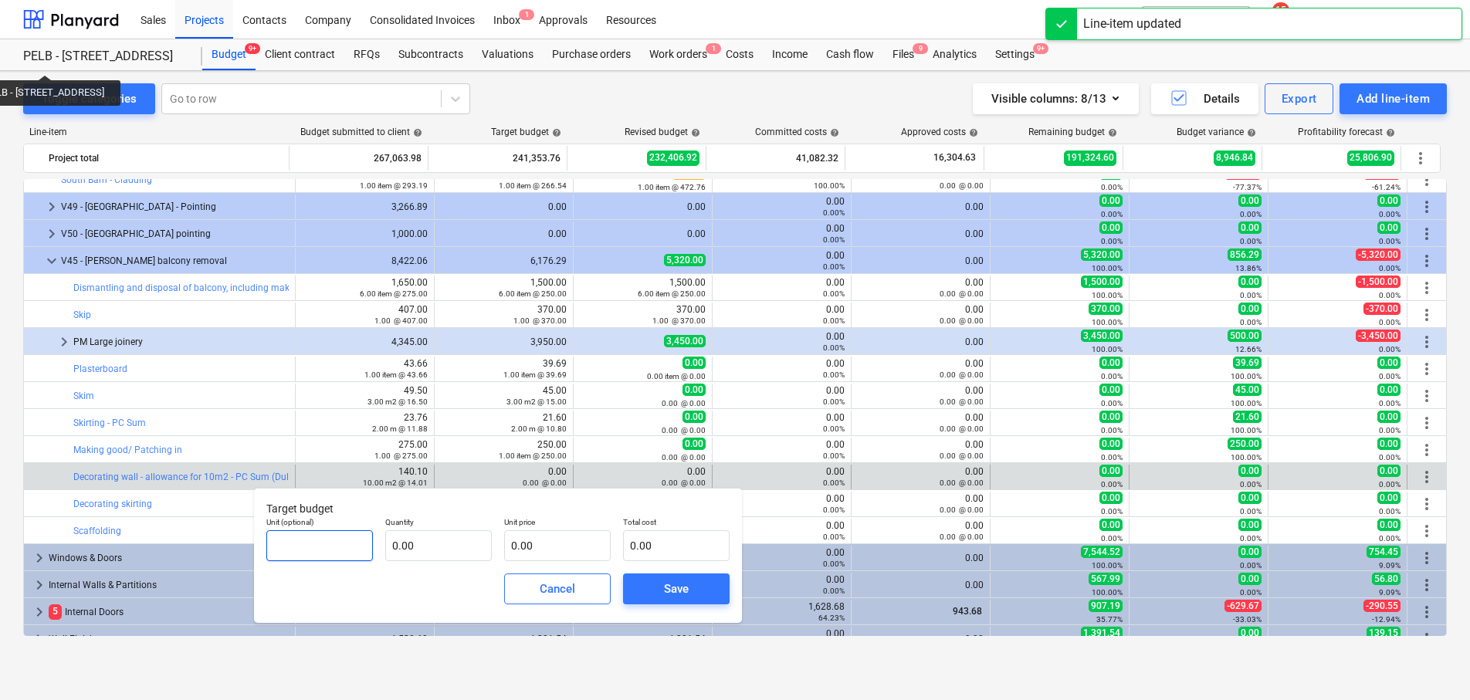
click at [320, 556] on input "text" at bounding box center [319, 545] width 107 height 31
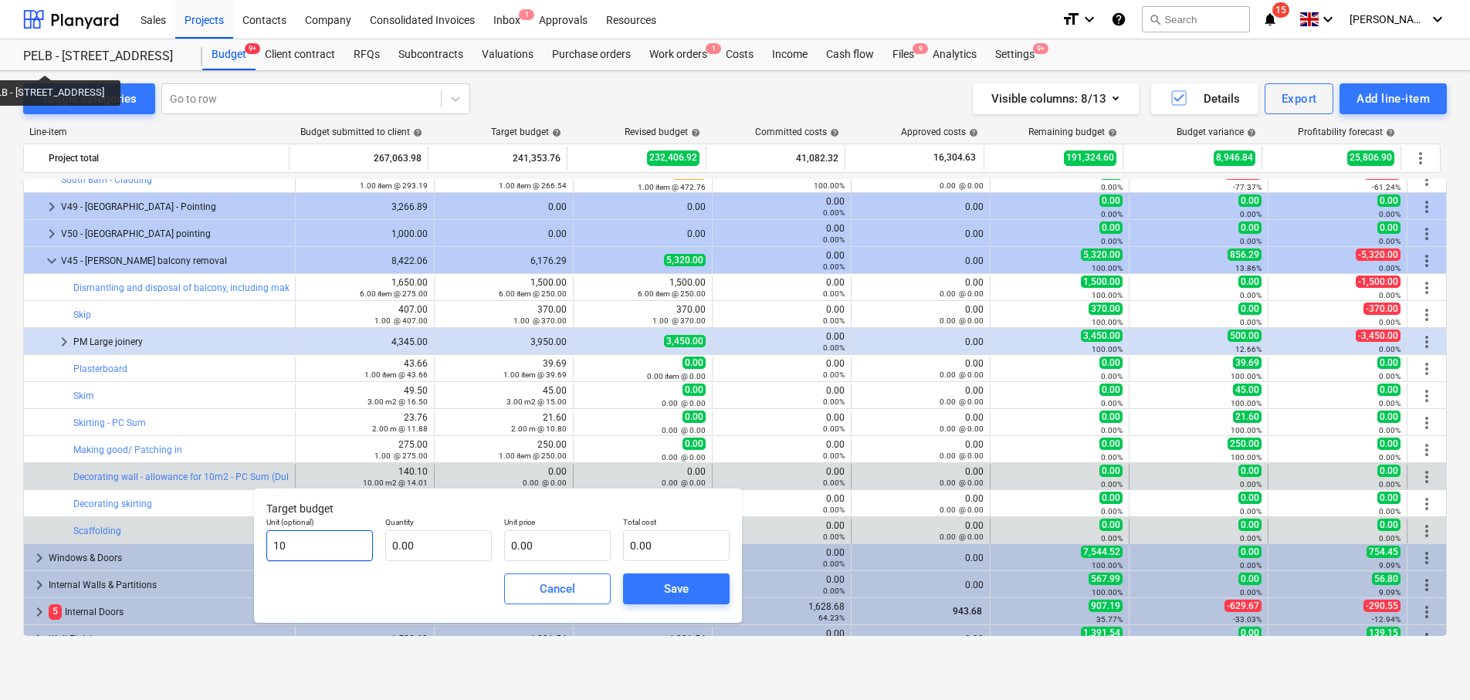
drag, startPoint x: 337, startPoint y: 559, endPoint x: 221, endPoint y: 542, distance: 117.1
click at [221, 542] on body "Sales Projects Contacts Company Consolidated Invoices Inbox 1 Approvals Resourc…" at bounding box center [735, 350] width 1470 height 700
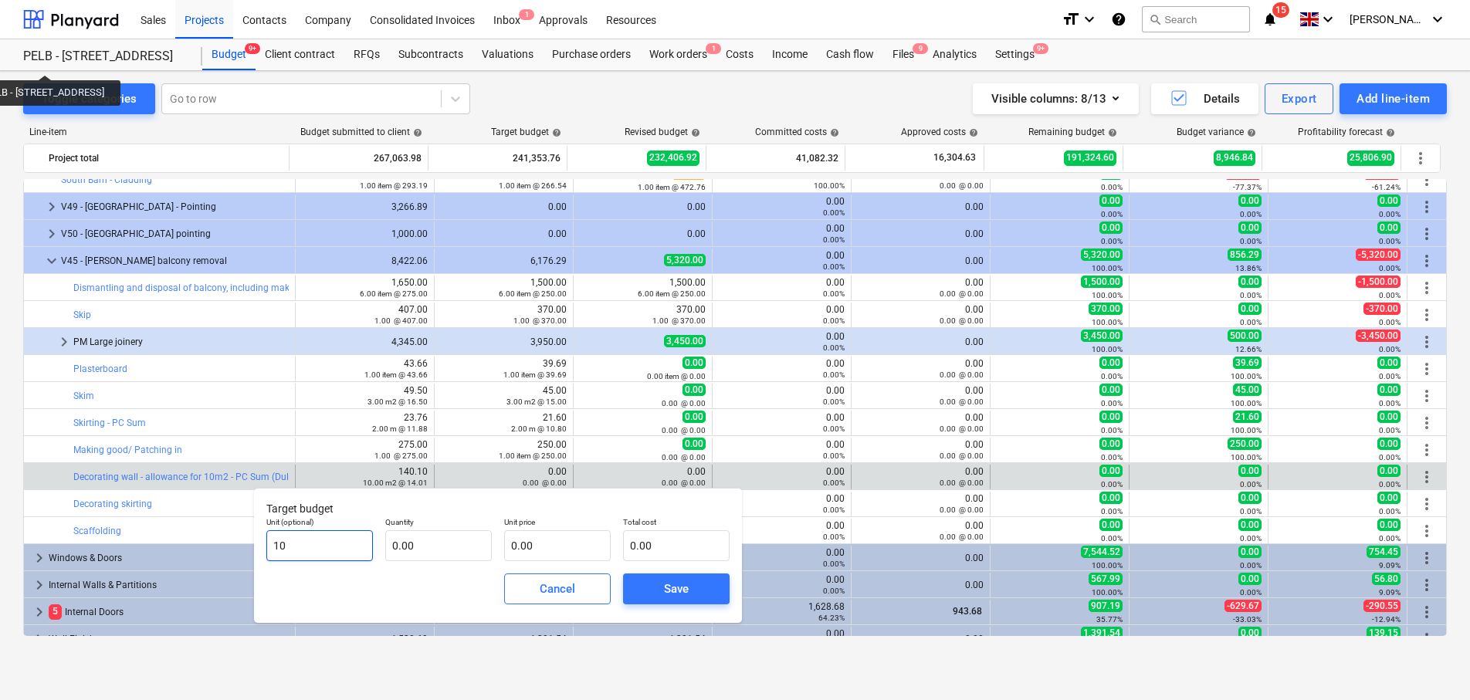
type input "1"
type input "m2"
click at [473, 543] on input "text" at bounding box center [438, 545] width 107 height 31
type input "10.00"
click at [560, 554] on input "text" at bounding box center [557, 545] width 107 height 31
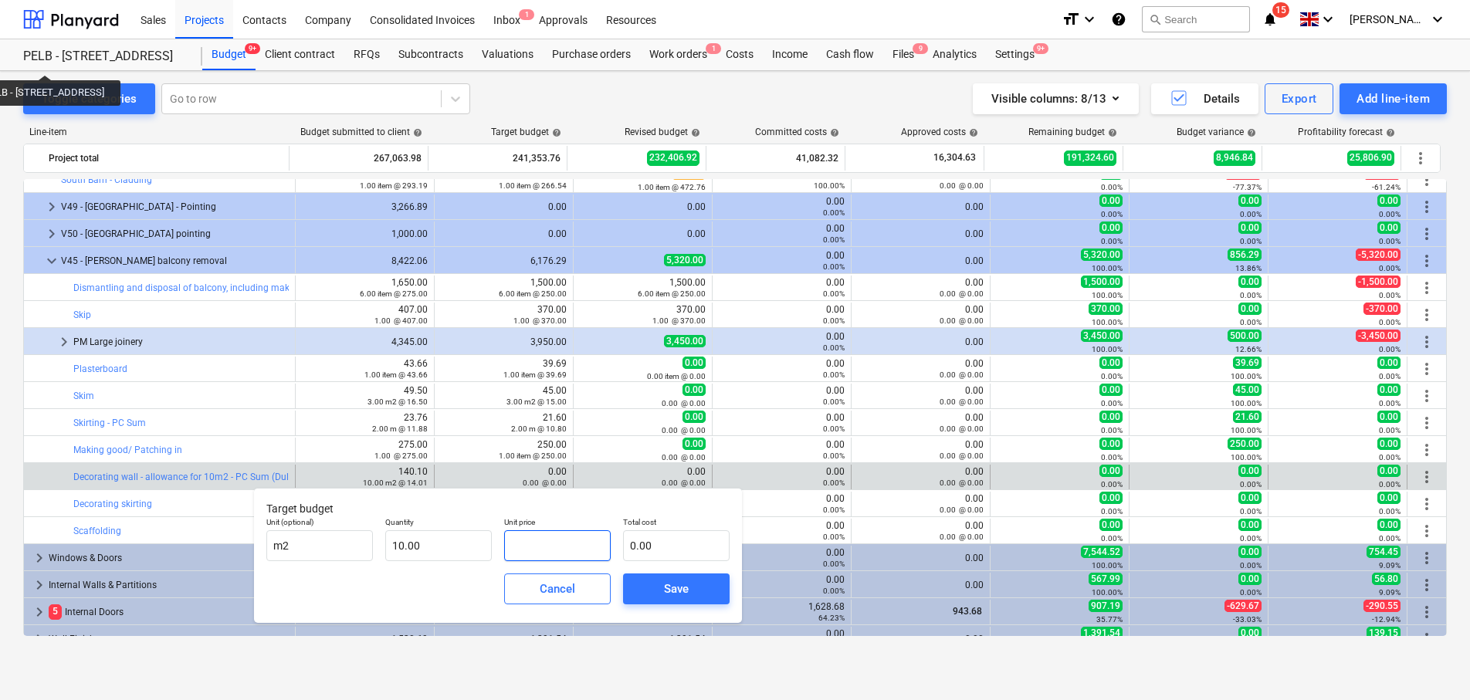
type input "1"
type input "10.00"
type input "12"
type input "120.00"
type input "12.7"
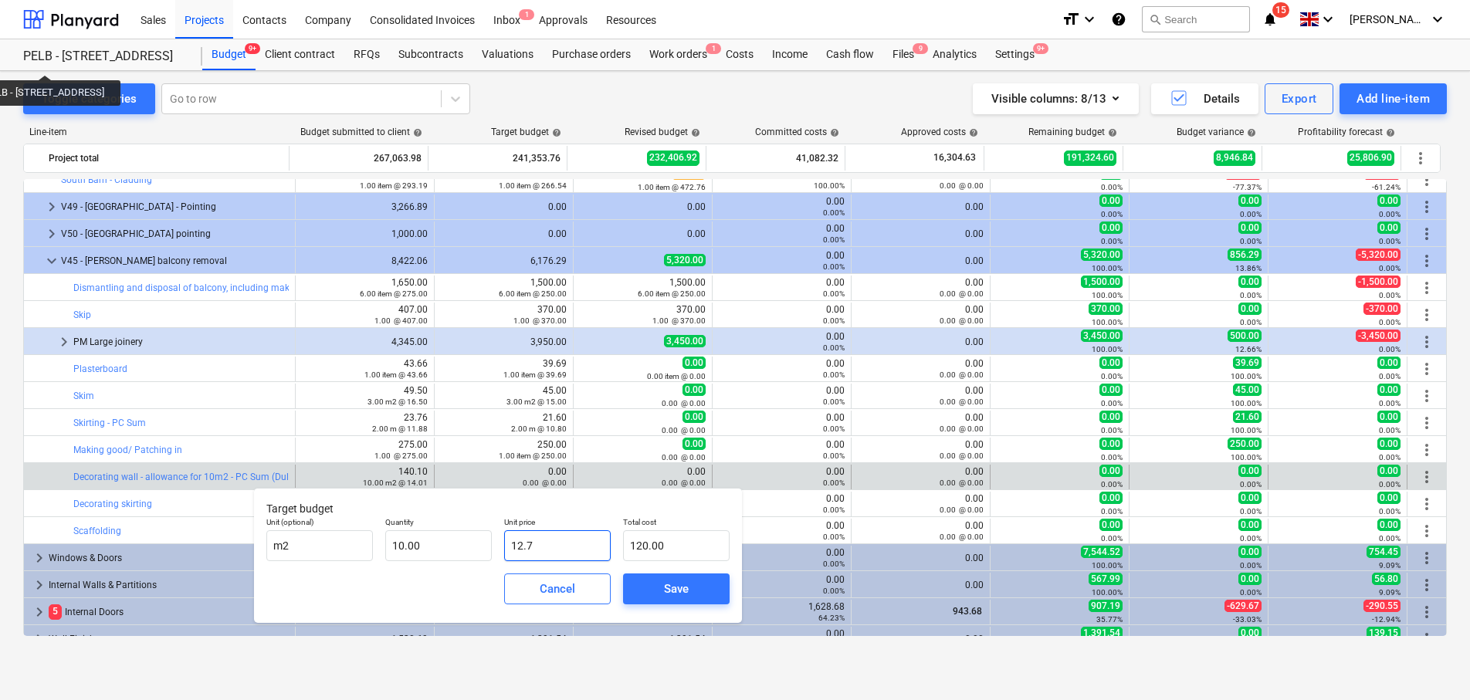
type input "127.00"
type input "12.74"
type input "127.40"
type input "12.74"
click at [660, 604] on button "Save" at bounding box center [676, 589] width 107 height 31
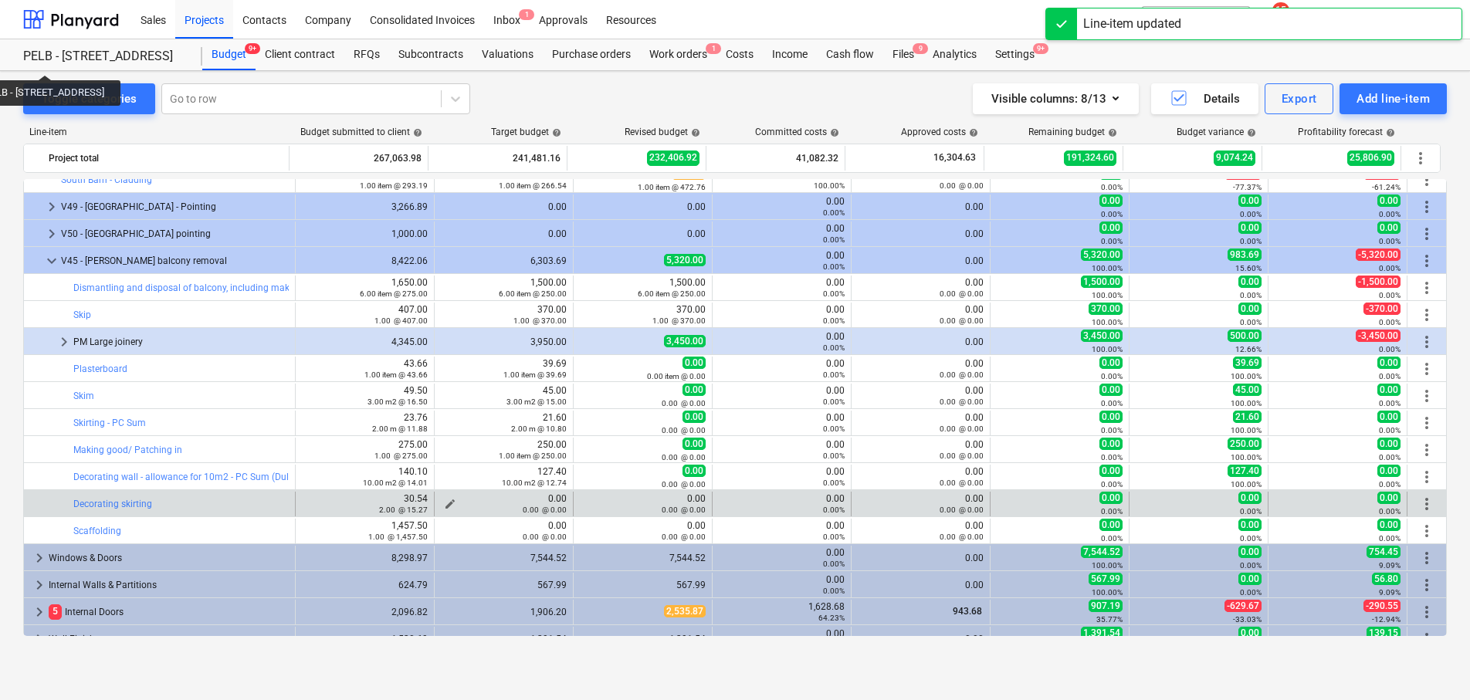
click at [446, 506] on div "0.00 @ 0.00" at bounding box center [504, 509] width 126 height 11
click at [444, 504] on div "0.00 @ 0.00" at bounding box center [504, 509] width 126 height 11
click at [444, 500] on span "edit" at bounding box center [450, 504] width 12 height 12
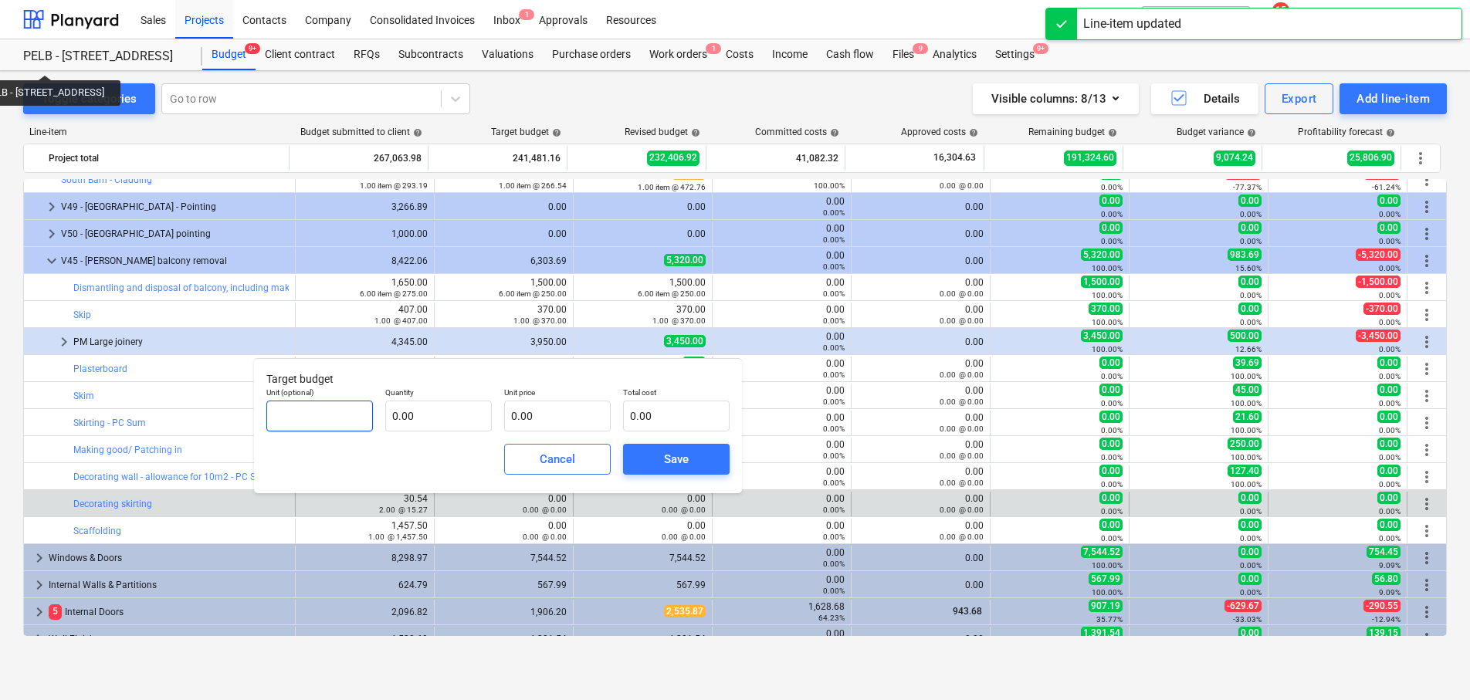
click at [337, 414] on input "text" at bounding box center [319, 416] width 107 height 31
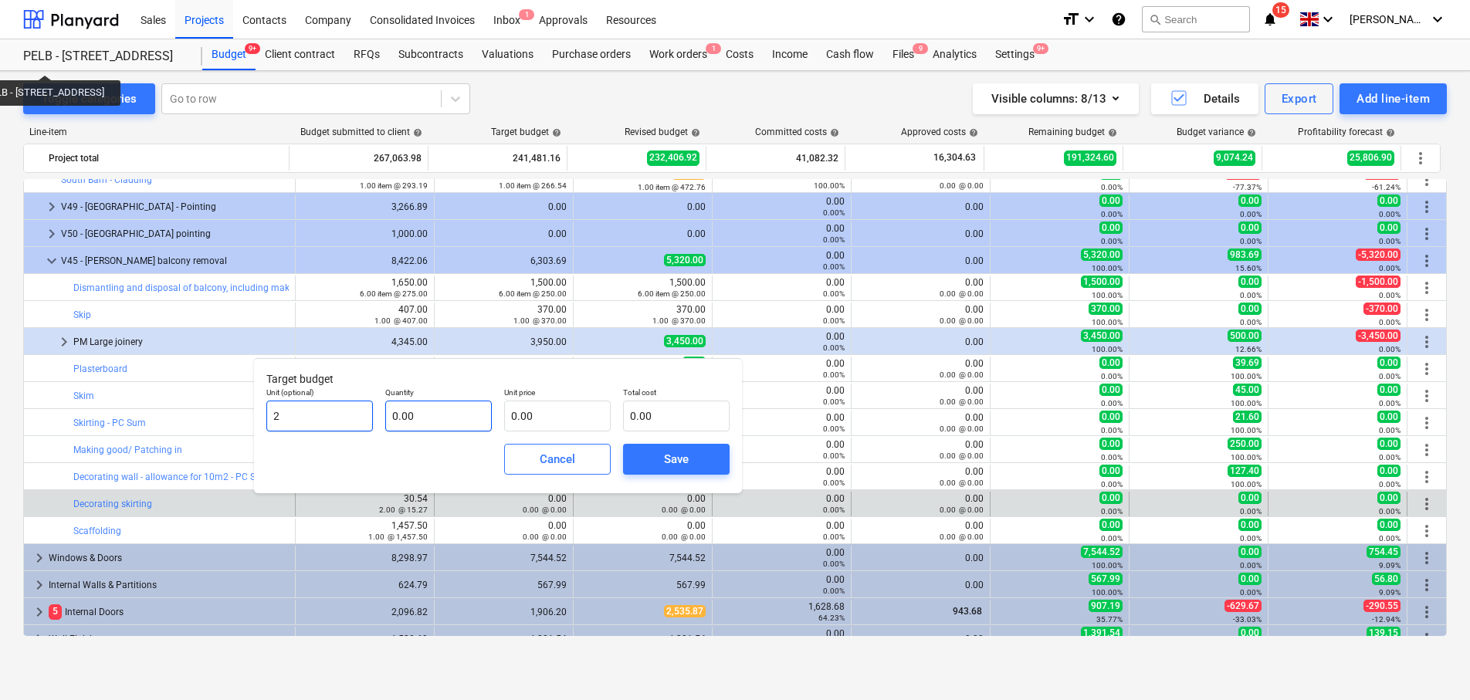
type input "2"
click at [400, 418] on input "text" at bounding box center [438, 416] width 107 height 31
type input "0.00"
click at [493, 415] on div "Quantity 0.00" at bounding box center [438, 409] width 119 height 56
click at [537, 409] on input "text" at bounding box center [557, 416] width 107 height 31
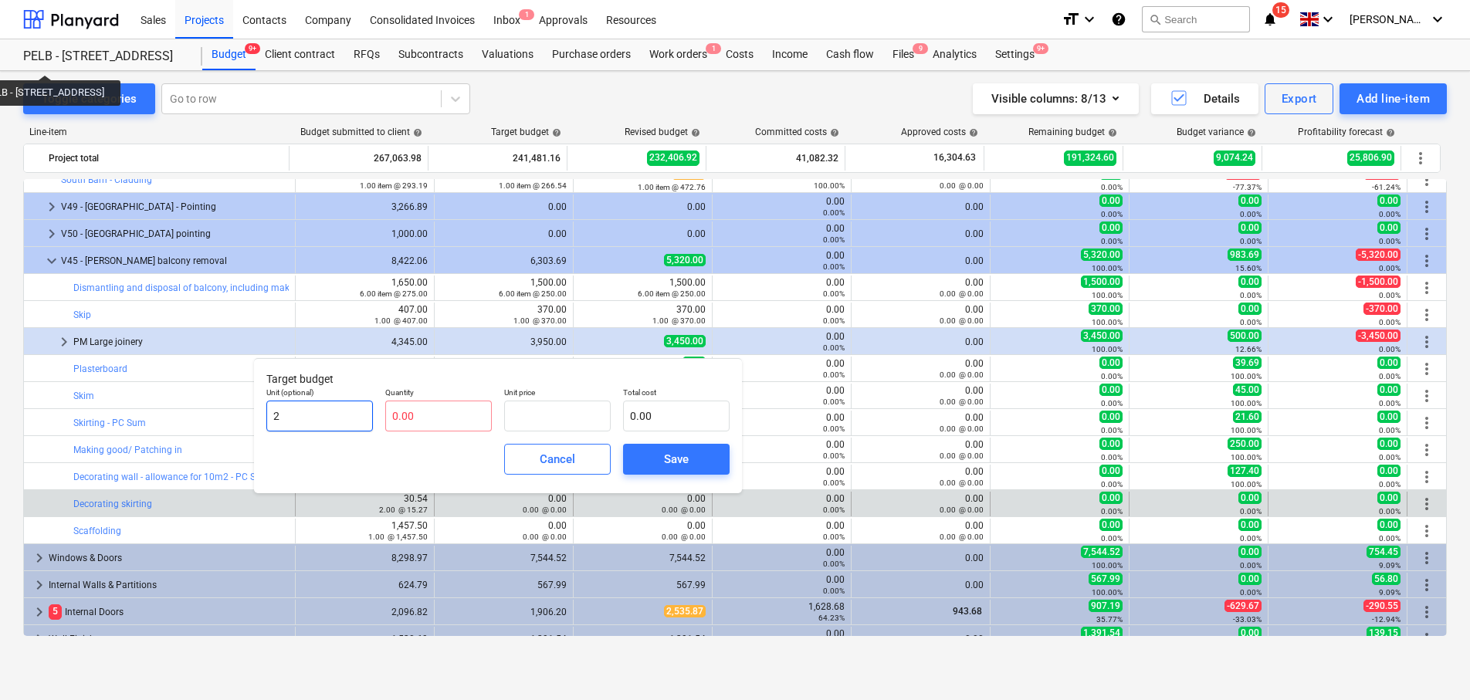
type input "0.00"
drag, startPoint x: 332, startPoint y: 428, endPoint x: 258, endPoint y: 416, distance: 75.0
click at [258, 416] on div "Target budget Unit (optional) 2 Quantity 0.00 Unit price 0.00 Total cost 0.00 C…" at bounding box center [498, 425] width 488 height 135
type input "m"
click at [439, 418] on input "text" at bounding box center [438, 416] width 107 height 31
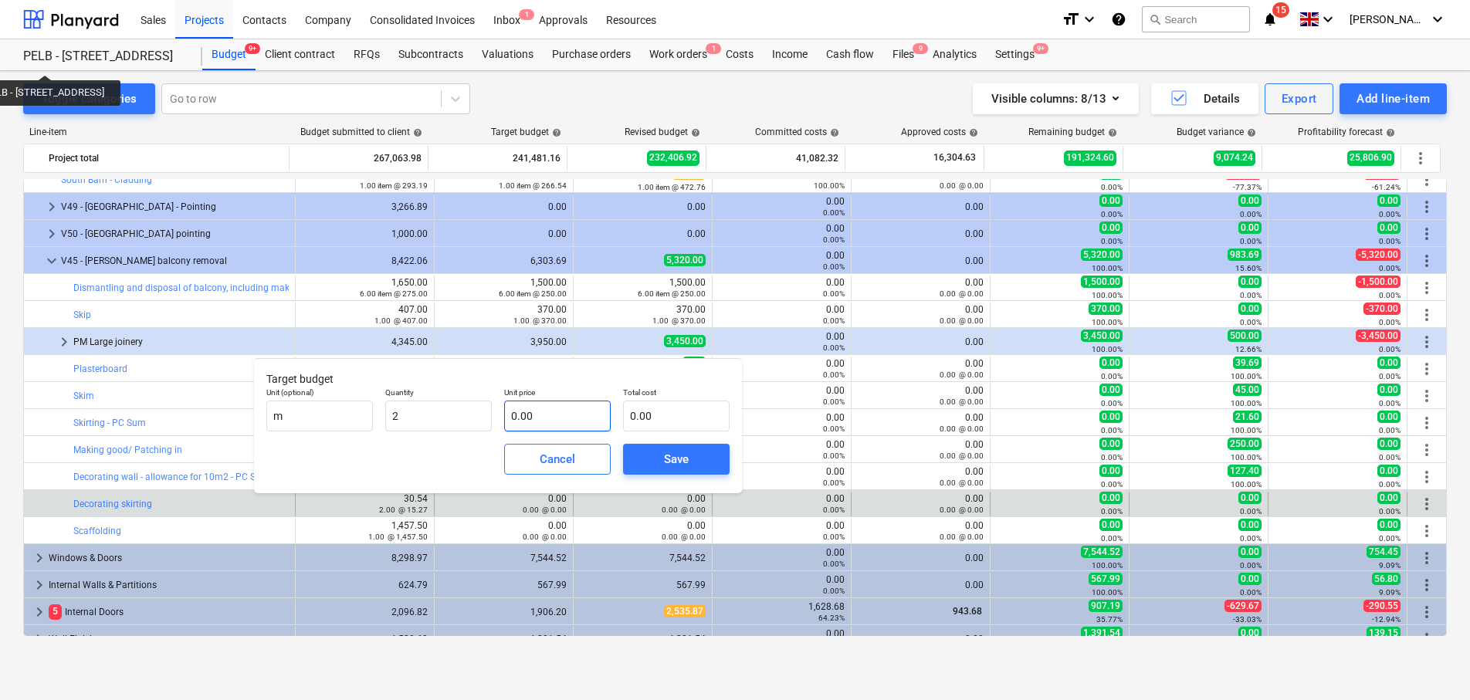
type input "2.00"
click at [578, 415] on input "text" at bounding box center [557, 416] width 107 height 31
type input "1"
type input "2.00"
type input "13"
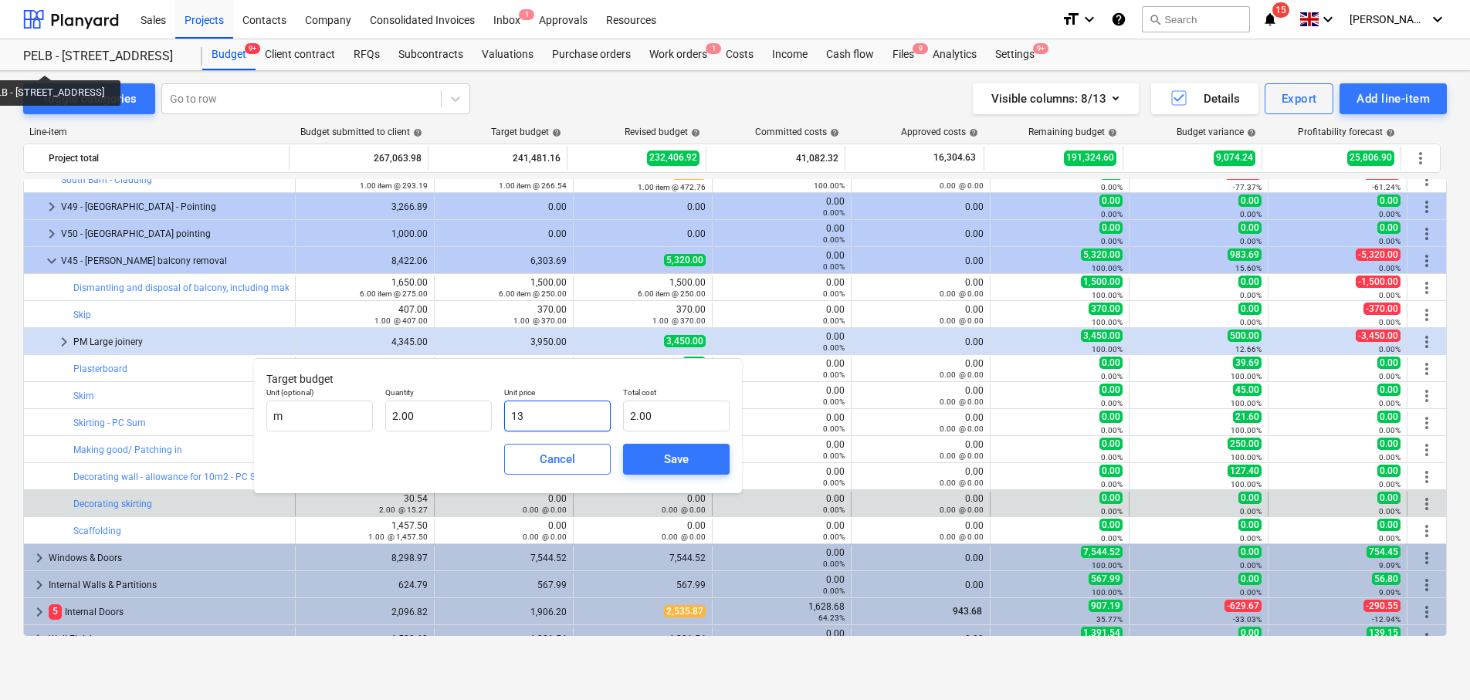
type input "26.00"
type input "13.8"
type input "27.60"
type input "13.88"
type input "27.76"
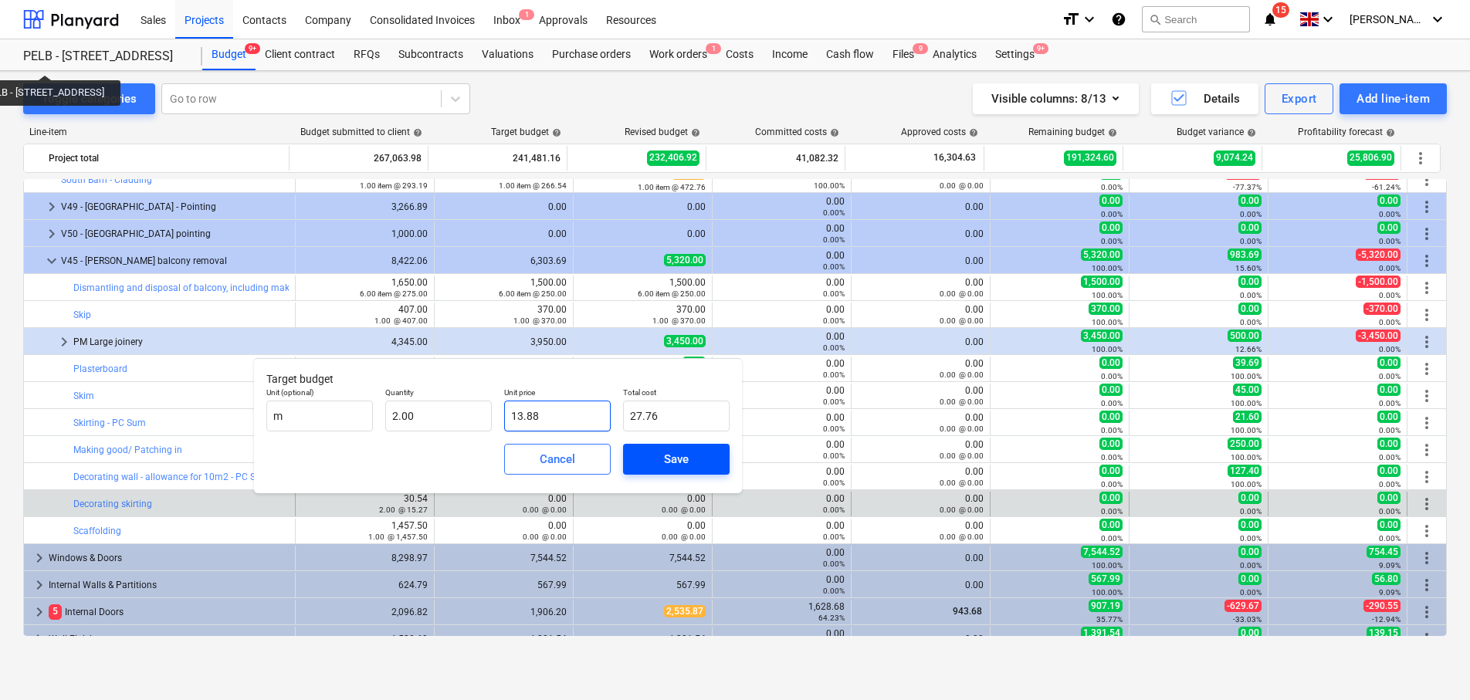
type input "13.88"
click at [691, 469] on button "Save" at bounding box center [676, 459] width 107 height 31
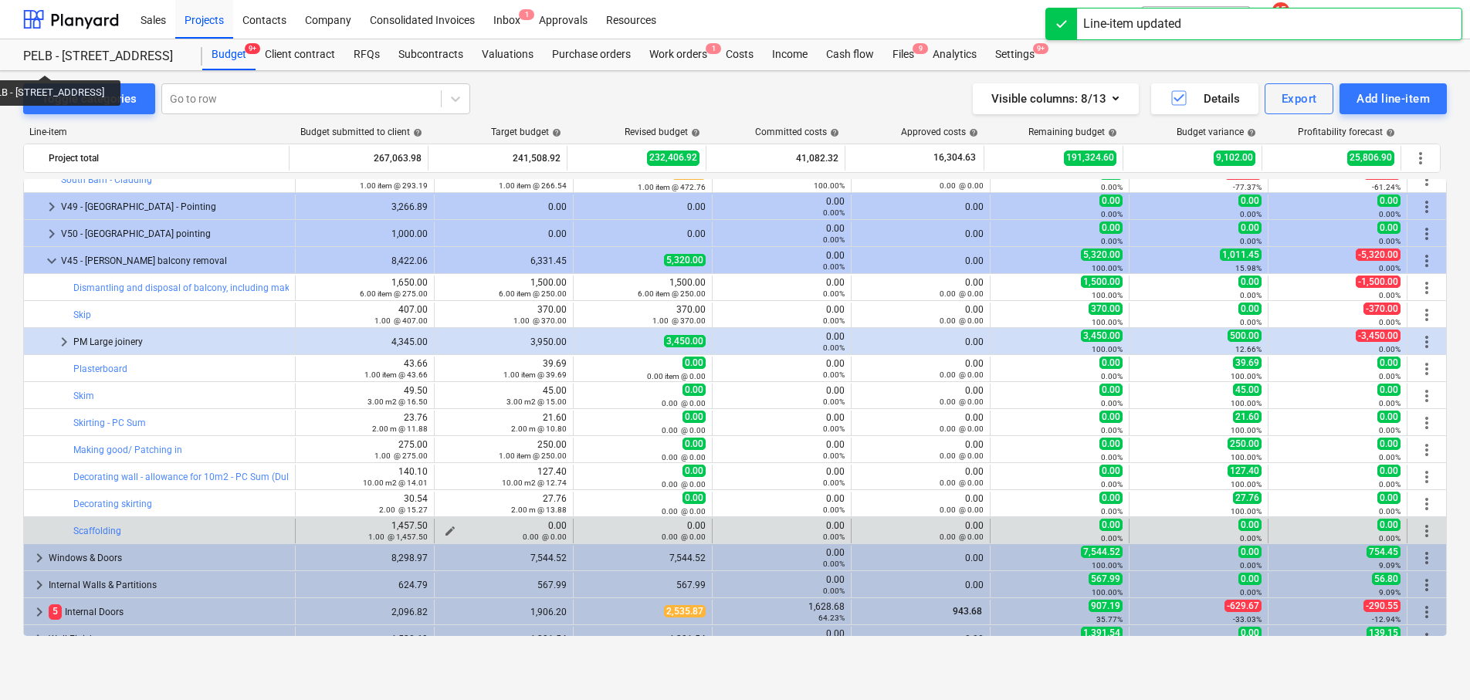
click at [452, 530] on button "edit" at bounding box center [450, 531] width 19 height 19
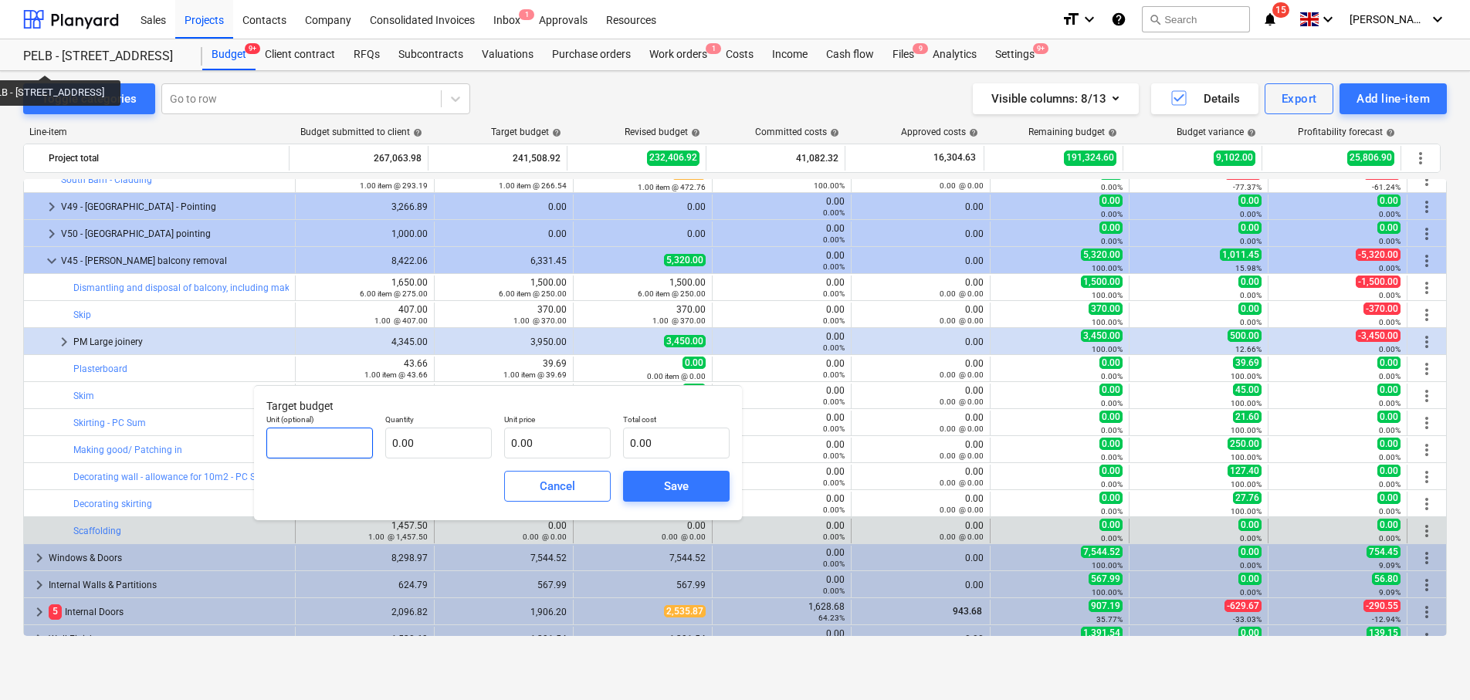
click at [332, 442] on input "text" at bounding box center [319, 443] width 107 height 31
type input "item"
click at [418, 442] on input "text" at bounding box center [438, 443] width 107 height 31
type input "1.00"
click at [532, 442] on input "text" at bounding box center [557, 443] width 107 height 31
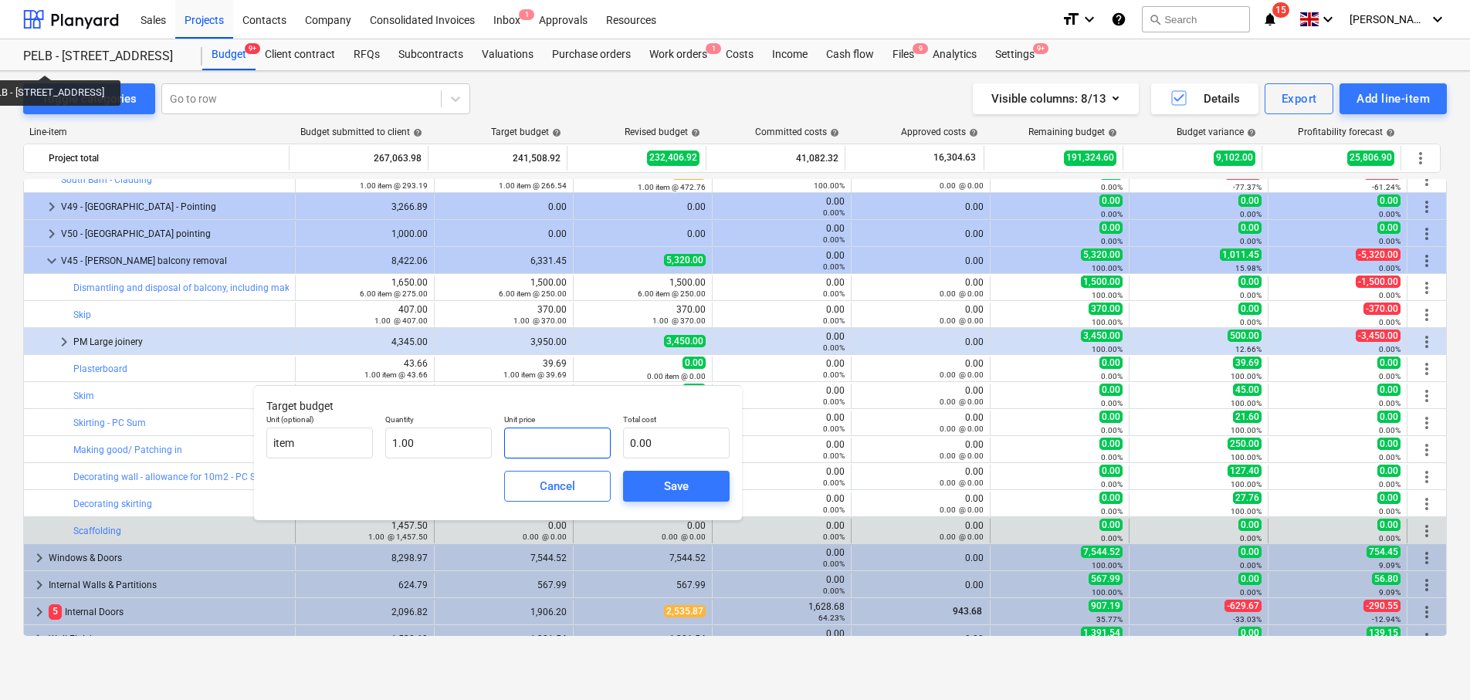
type input "1"
type input "1.00"
type input "13"
type input "13.00"
type input "132"
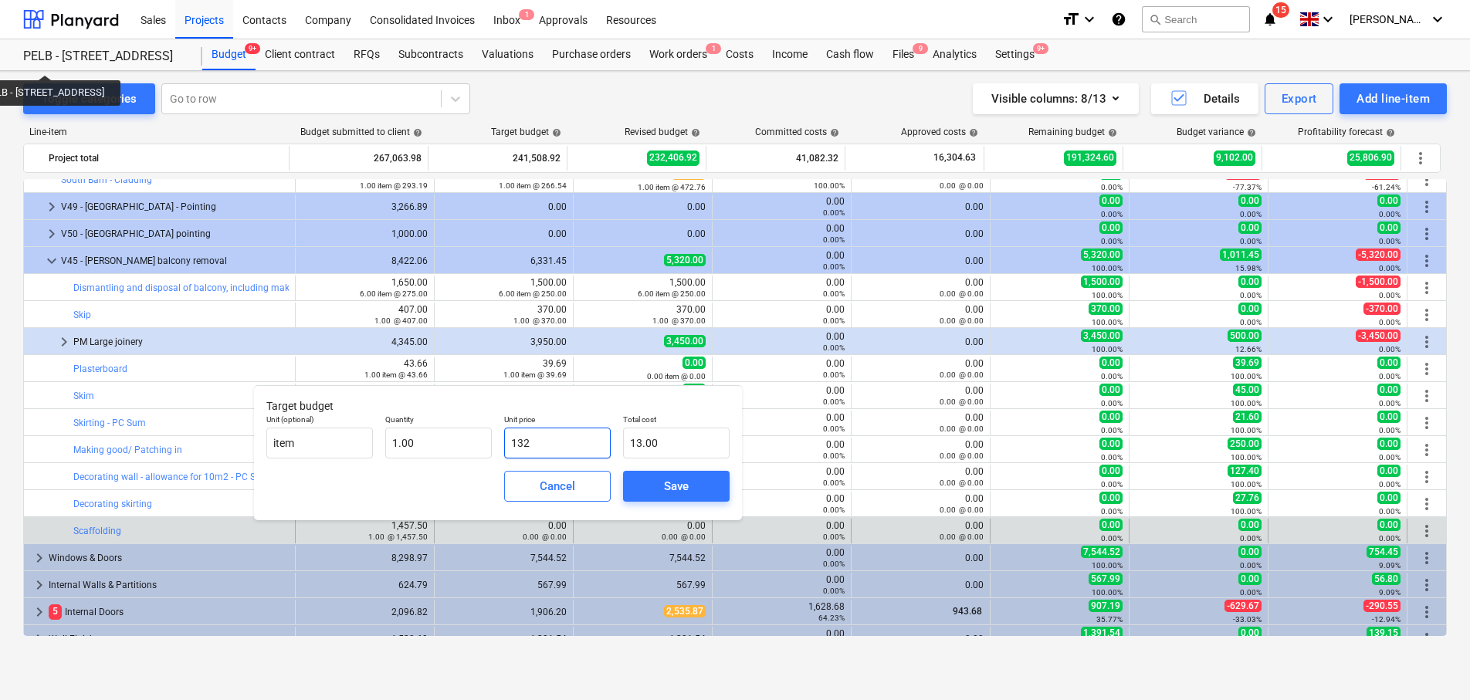
type input "132.00"
type input "1325"
type input "1,325.00"
click at [699, 478] on span "Save" at bounding box center [676, 486] width 69 height 20
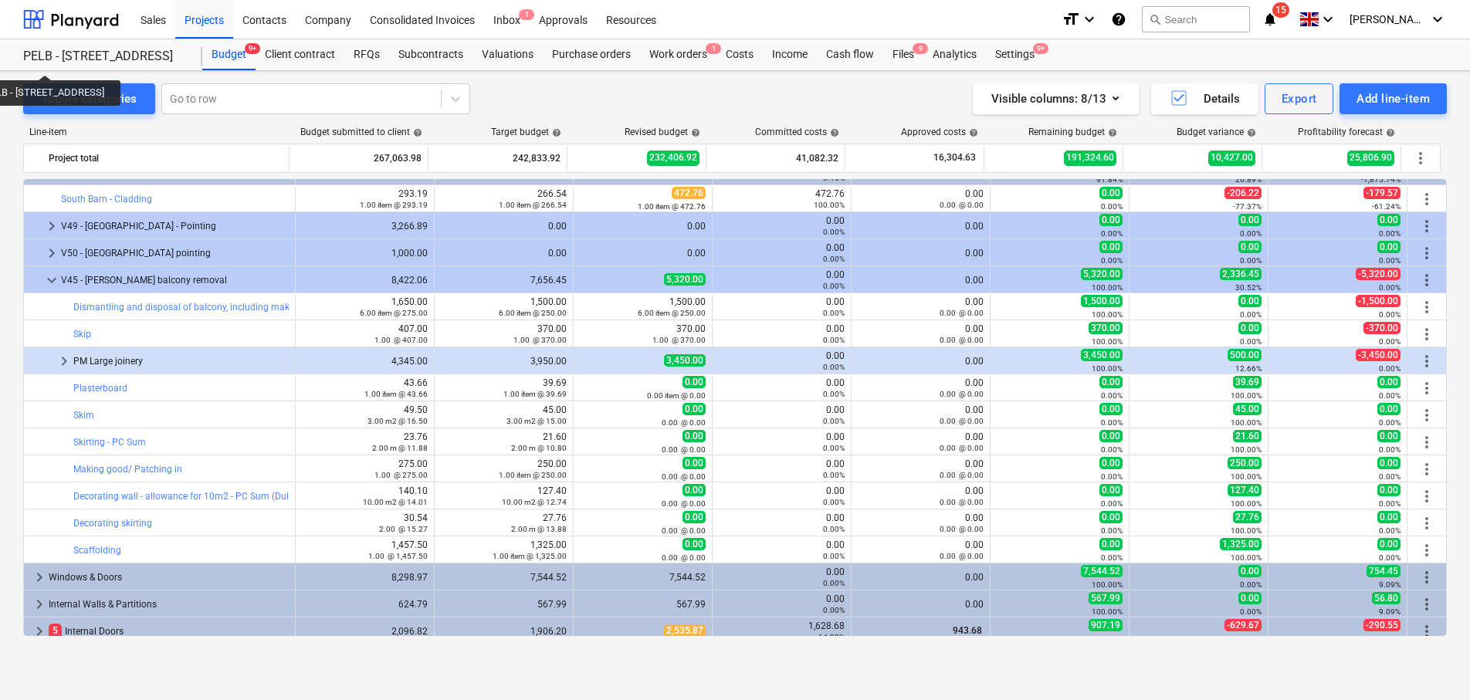
scroll to position [156, 0]
click at [310, 303] on span "edit" at bounding box center [311, 308] width 12 height 12
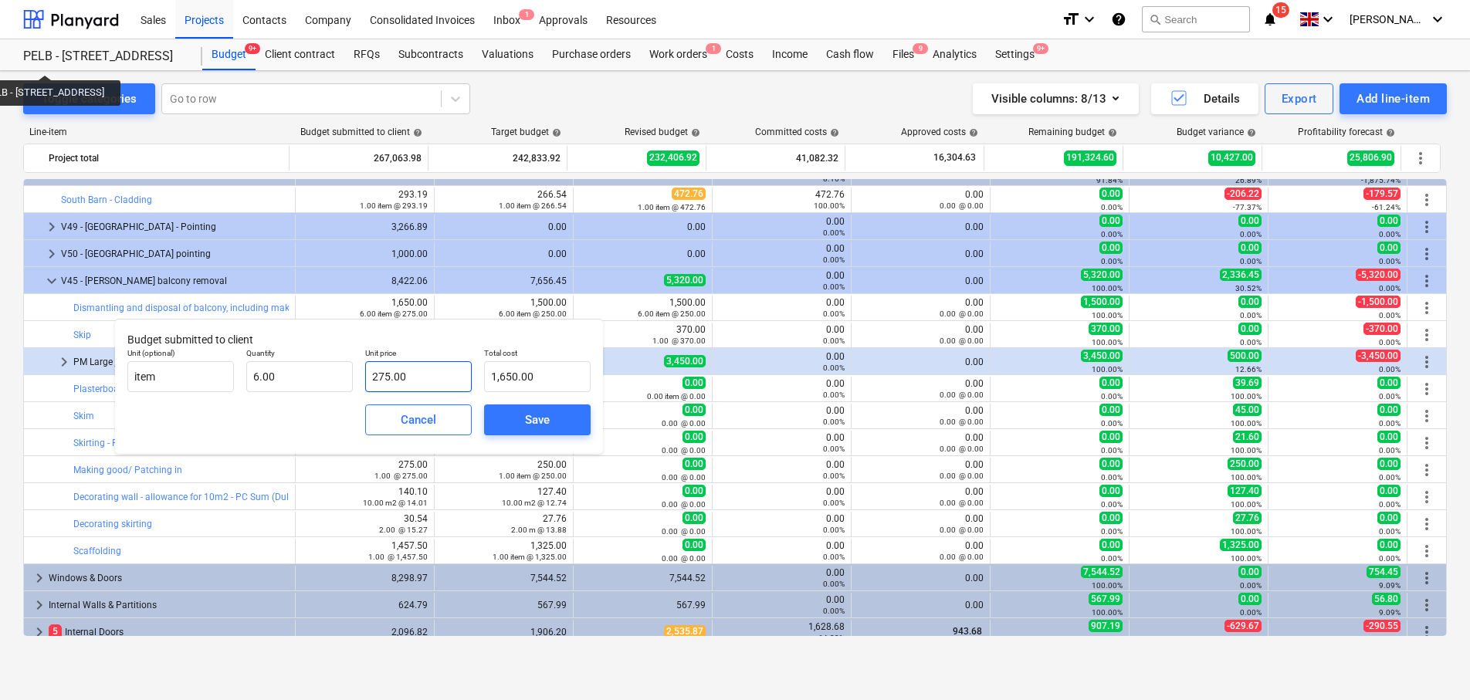
type input "275"
drag, startPoint x: 420, startPoint y: 376, endPoint x: 391, endPoint y: 375, distance: 29.4
click at [391, 375] on input "275" at bounding box center [418, 376] width 107 height 31
type input "6"
type input "275.00"
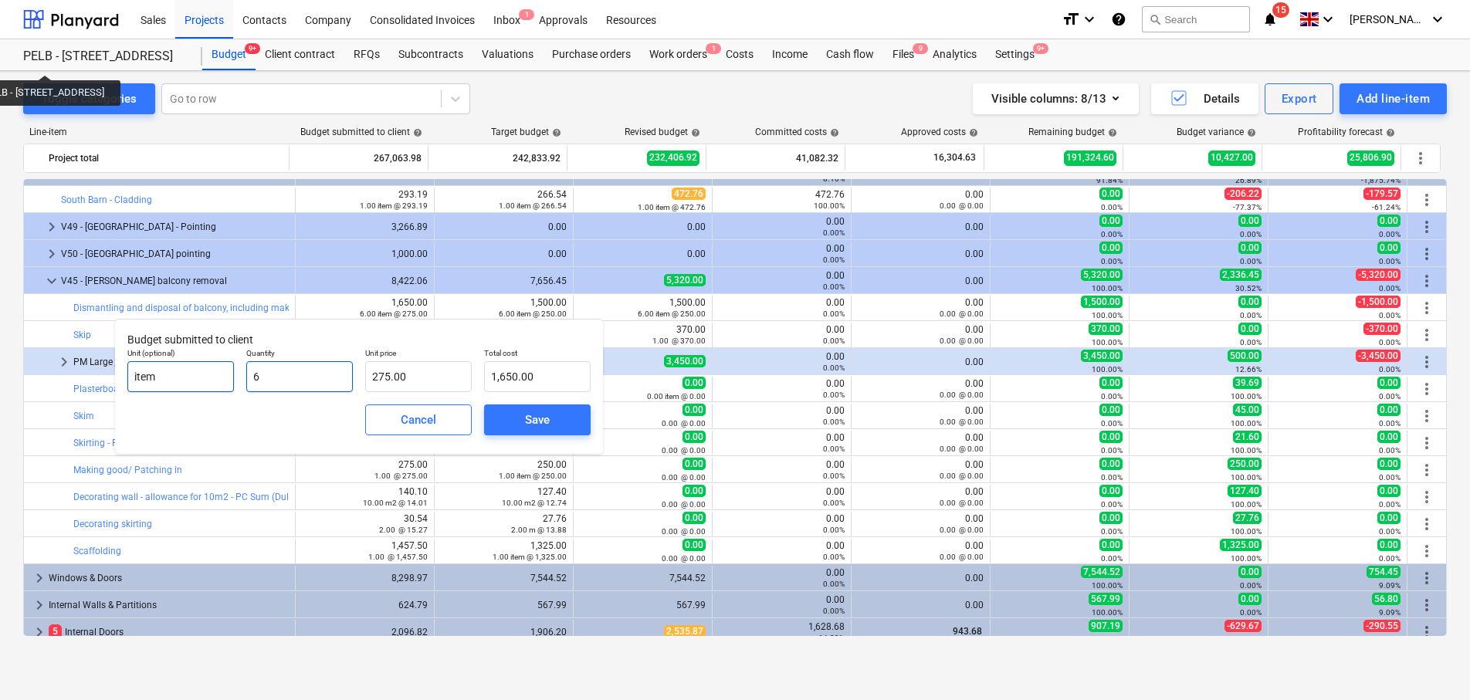
drag, startPoint x: 245, startPoint y: 377, endPoint x: 226, endPoint y: 376, distance: 18.5
click at [226, 376] on div "Unit (optional) item Quantity 6 Unit price 275.00 Total cost 1,650.00" at bounding box center [359, 370] width 476 height 56
type input "1"
type input "275.00"
type input "1.00"
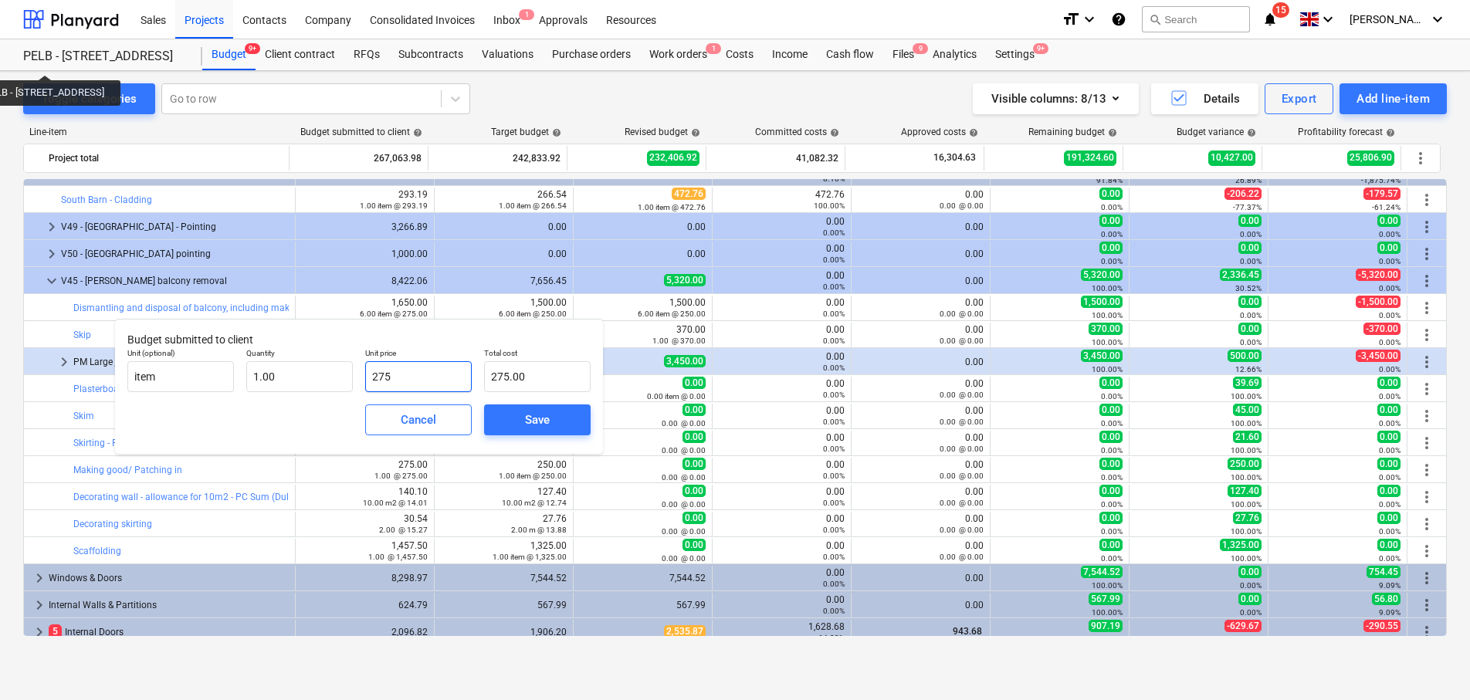
drag, startPoint x: 416, startPoint y: 371, endPoint x: 364, endPoint y: 371, distance: 51.7
click at [365, 371] on input "275" at bounding box center [418, 376] width 107 height 31
type input "1"
type input "1.00"
type input "18"
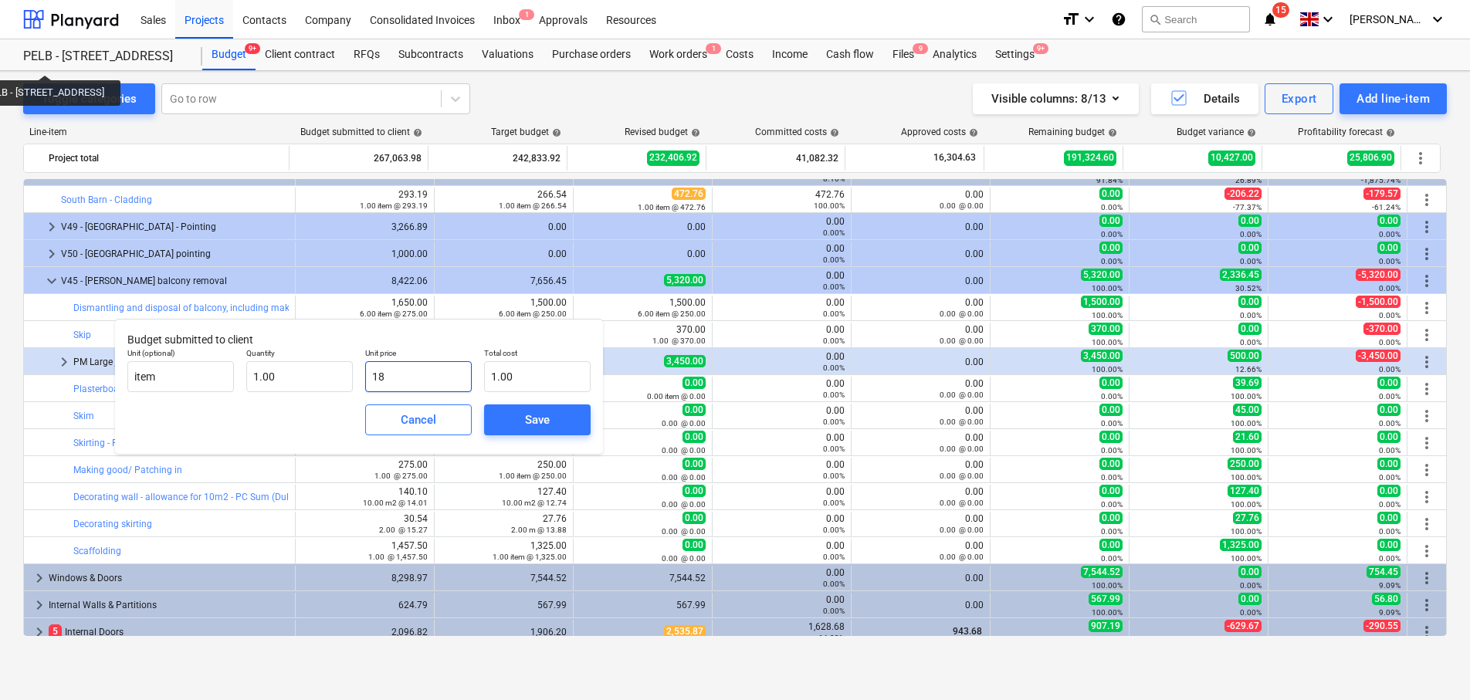
type input "18.00"
type input "181"
type input "181.00"
type input "1815"
type input "1,815.00"
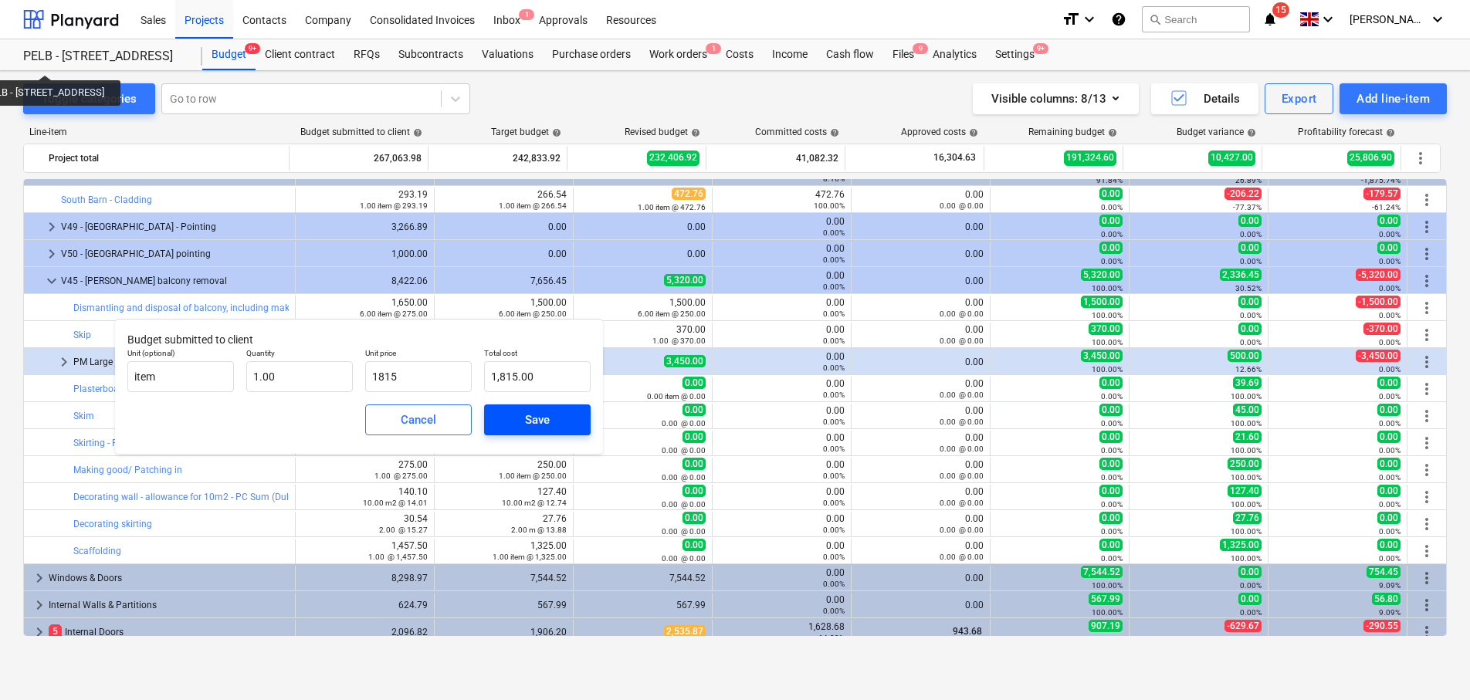
type input "1,815.00"
click at [546, 424] on div "Save" at bounding box center [537, 420] width 25 height 20
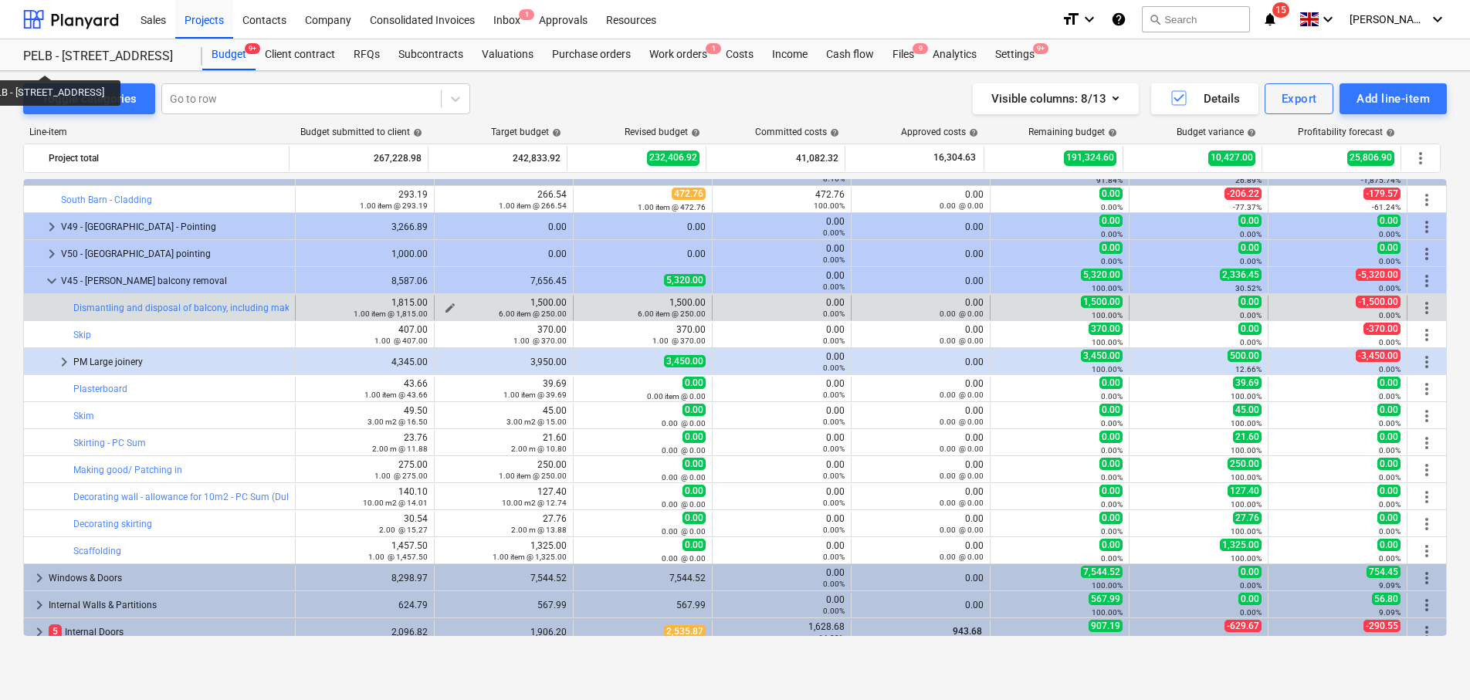
click at [445, 306] on span "edit" at bounding box center [450, 308] width 12 height 12
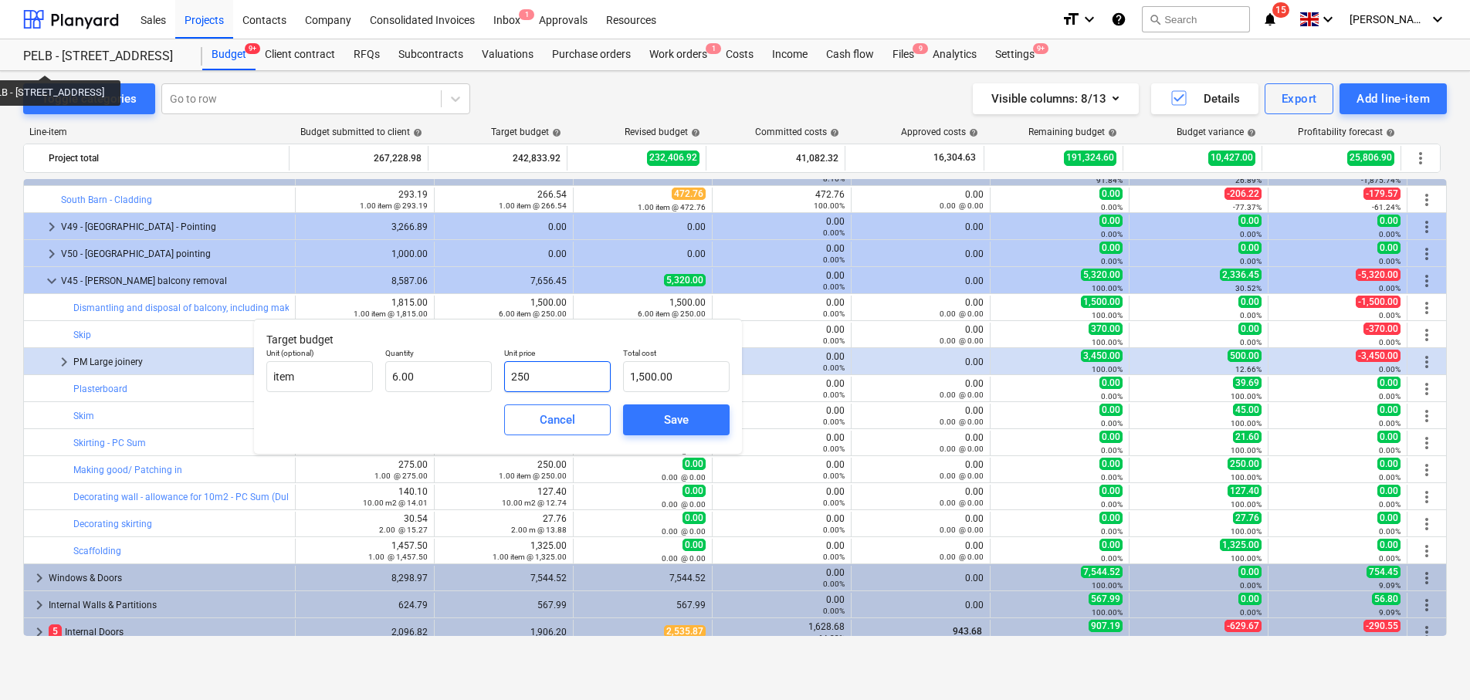
drag, startPoint x: 545, startPoint y: 381, endPoint x: 512, endPoint y: 380, distance: 33.2
click at [512, 380] on input "250" at bounding box center [557, 376] width 107 height 31
type input "1"
type input "6.00"
type input "16"
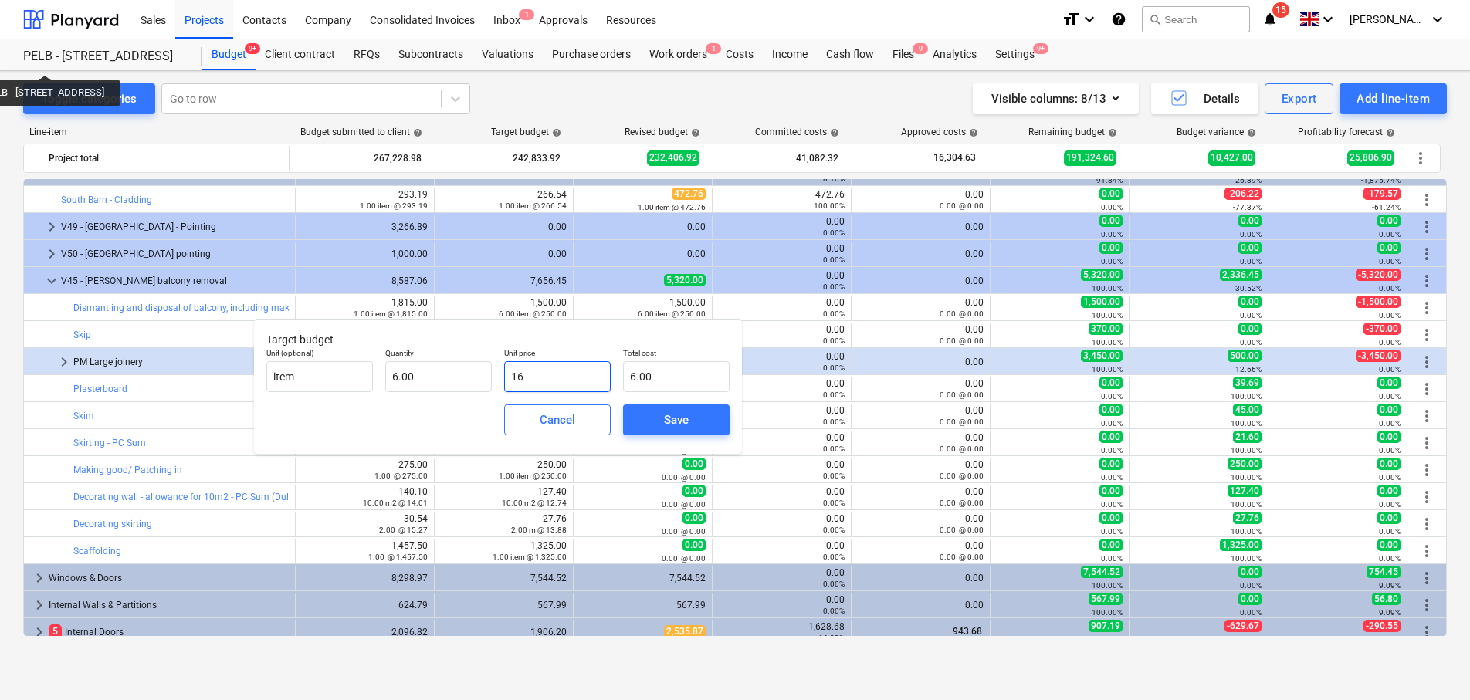
type input "96.00"
type input "165"
type input "990.00"
type input "1650"
type input "9,900.00"
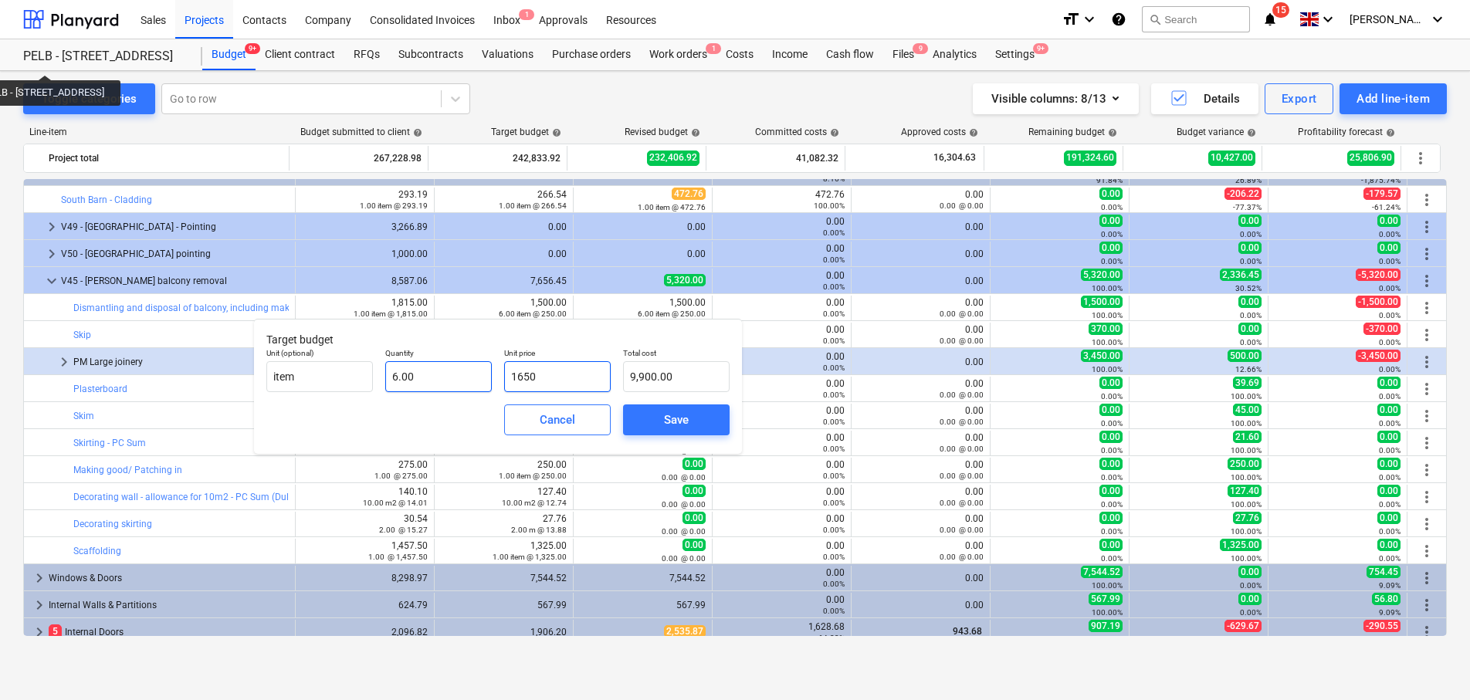
type input "1650"
type input "6"
type input "1,650.00"
drag, startPoint x: 436, startPoint y: 380, endPoint x: 346, endPoint y: 374, distance: 90.5
click at [346, 374] on div "Unit (optional) item Quantity 6 Unit price 1,650.00 Total cost 9,900.00" at bounding box center [498, 370] width 476 height 56
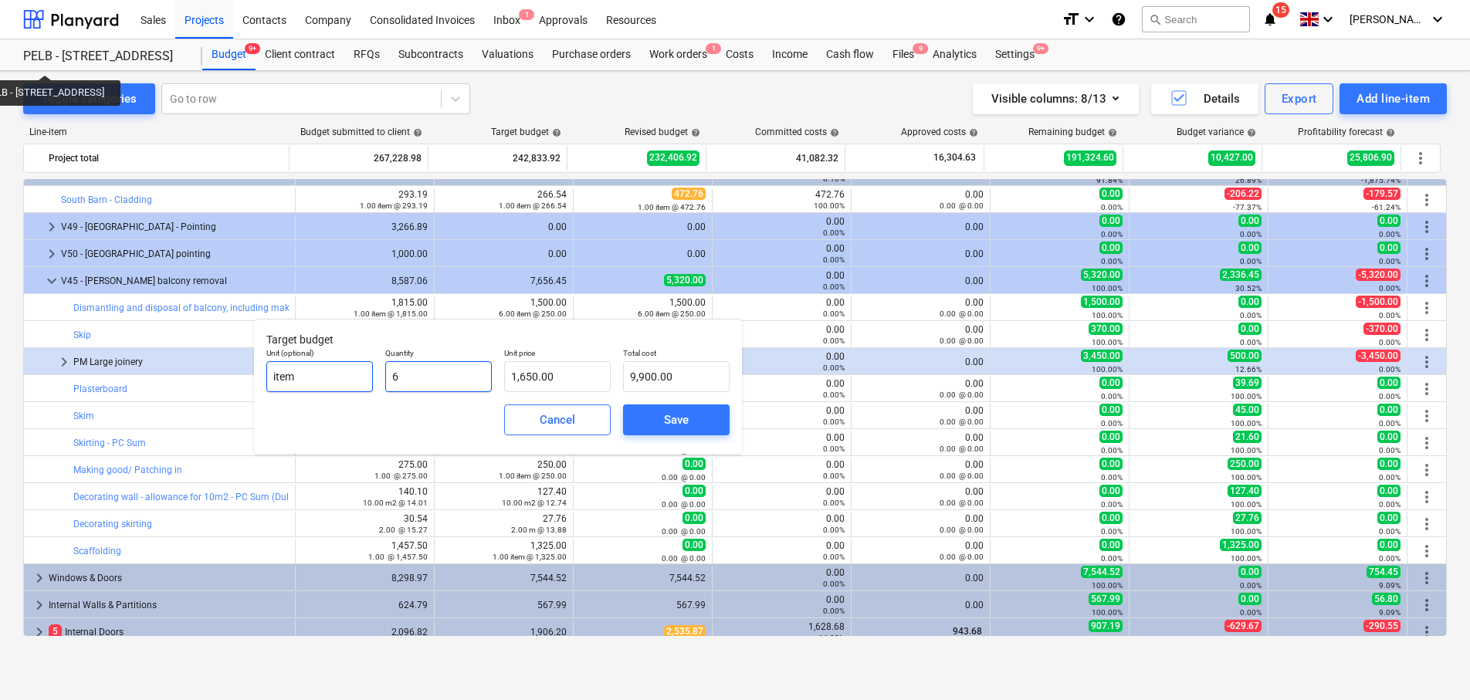
type input "1"
type input "1,650.00"
type input "1.00"
click at [679, 419] on div "Save" at bounding box center [676, 420] width 25 height 20
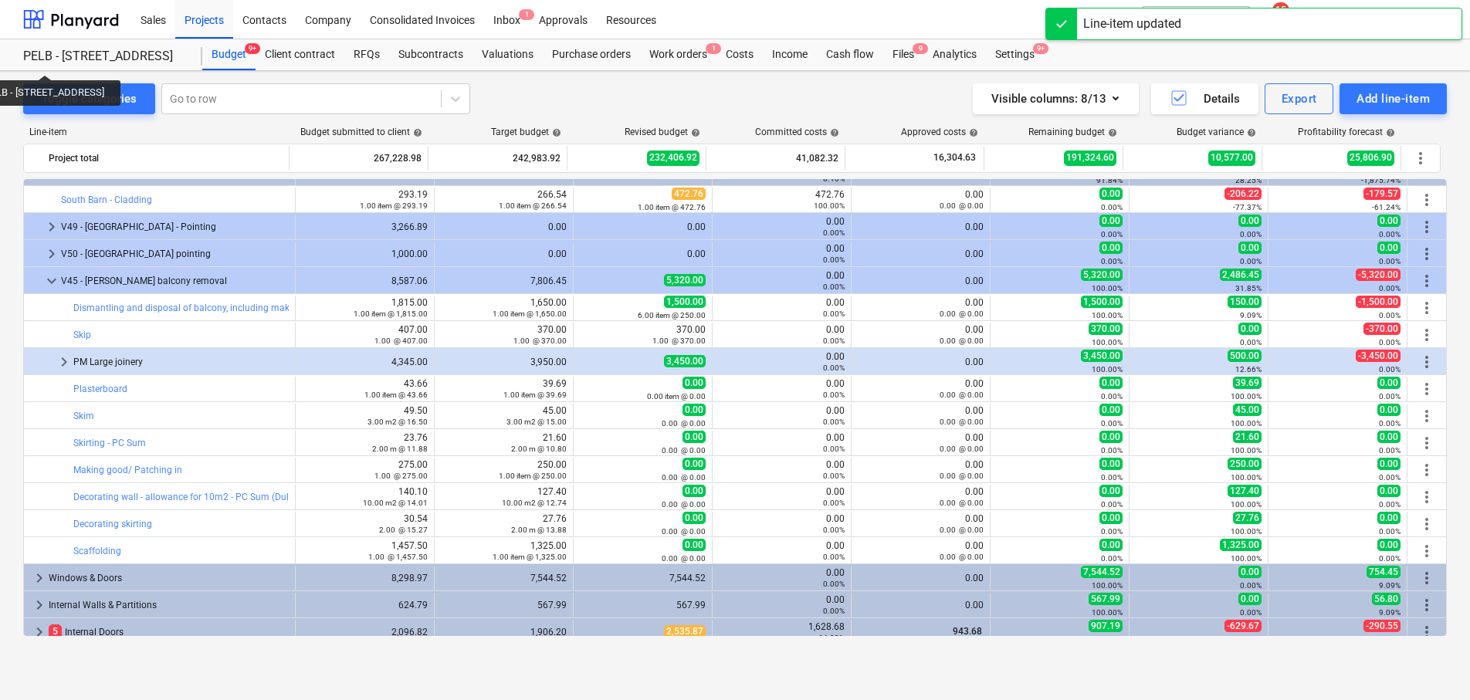
scroll to position [153, 0]
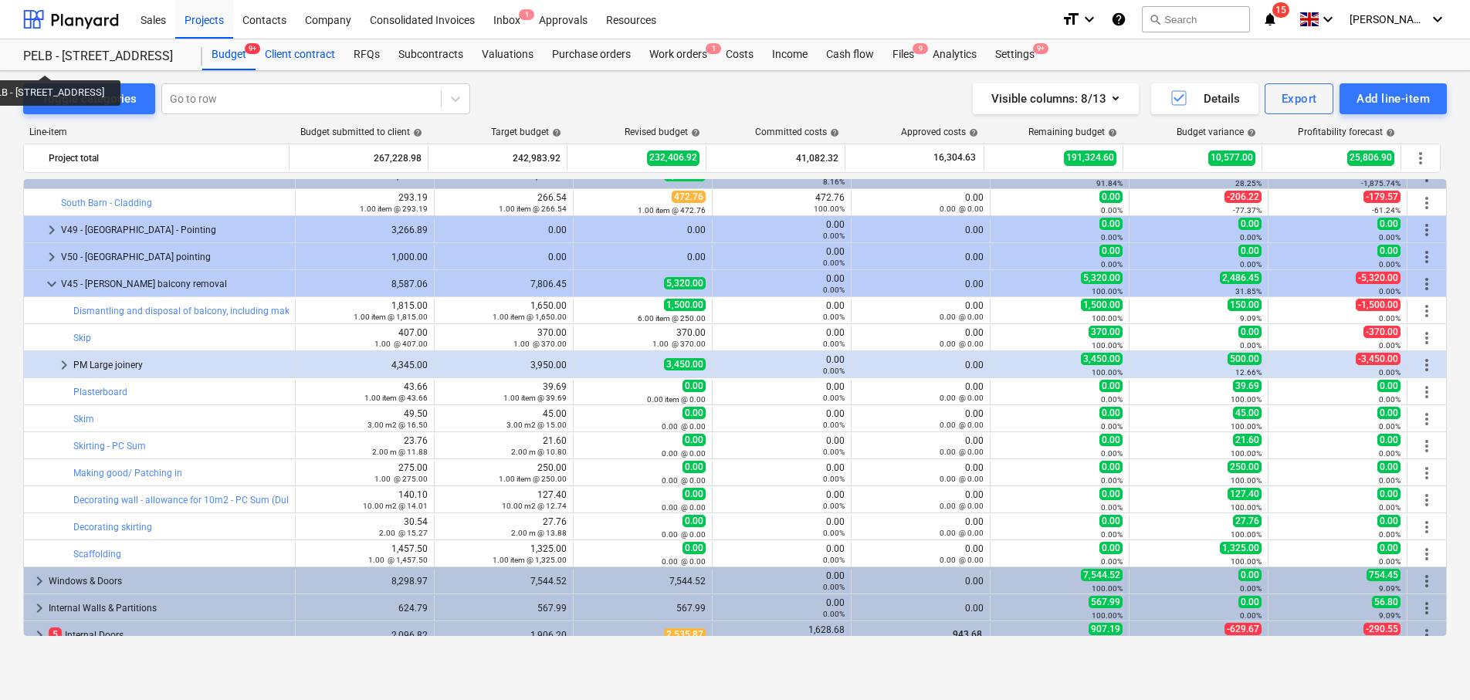
click at [310, 54] on div "Client contract" at bounding box center [300, 54] width 89 height 31
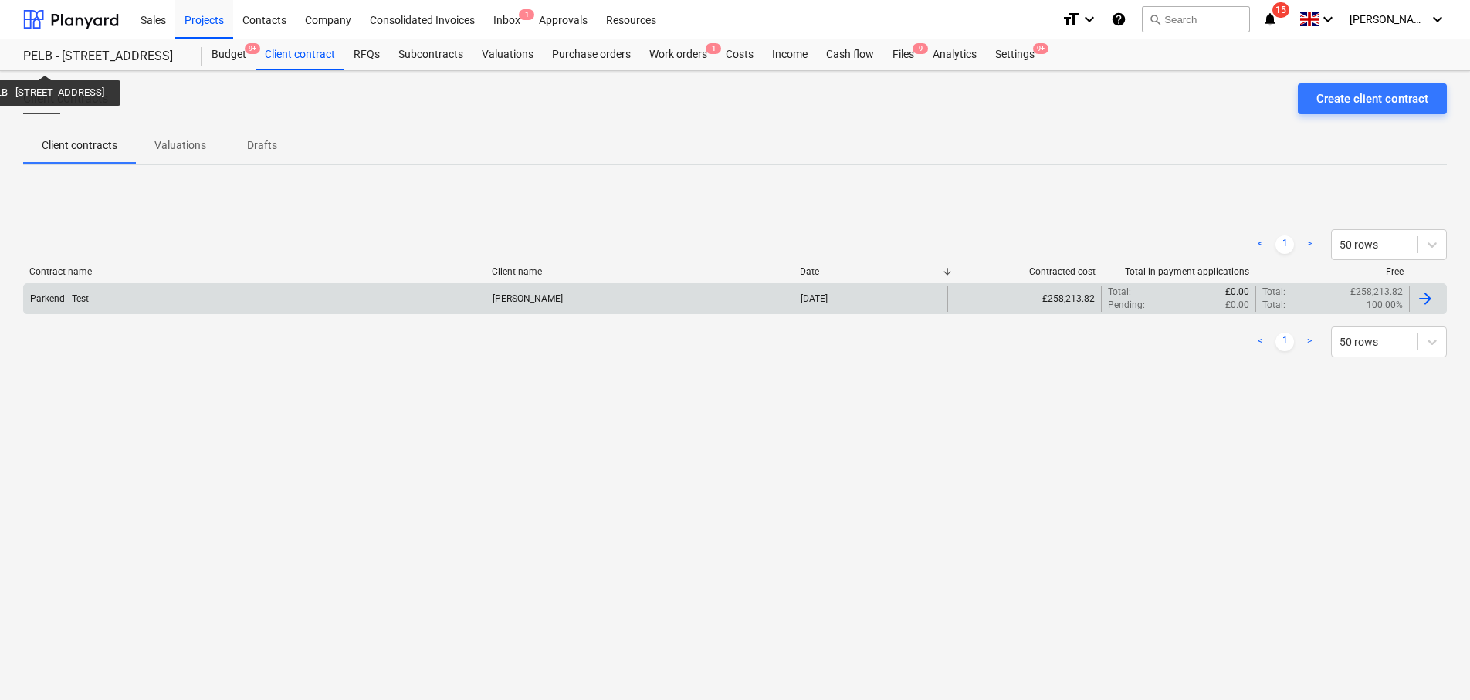
click at [514, 306] on div "[PERSON_NAME]" at bounding box center [640, 299] width 308 height 26
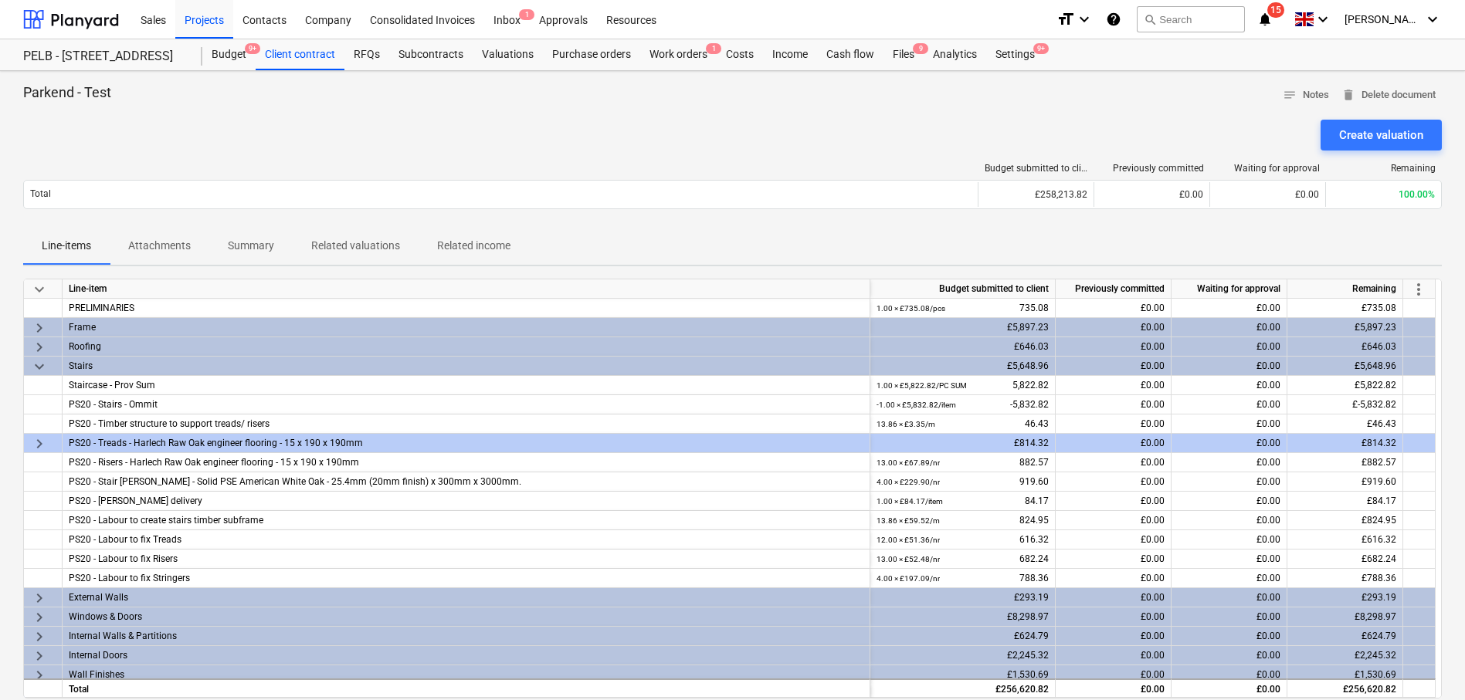
click at [1420, 290] on span "more_vert" at bounding box center [1418, 289] width 19 height 19
click at [1379, 283] on li "Amend line items" at bounding box center [1396, 290] width 119 height 36
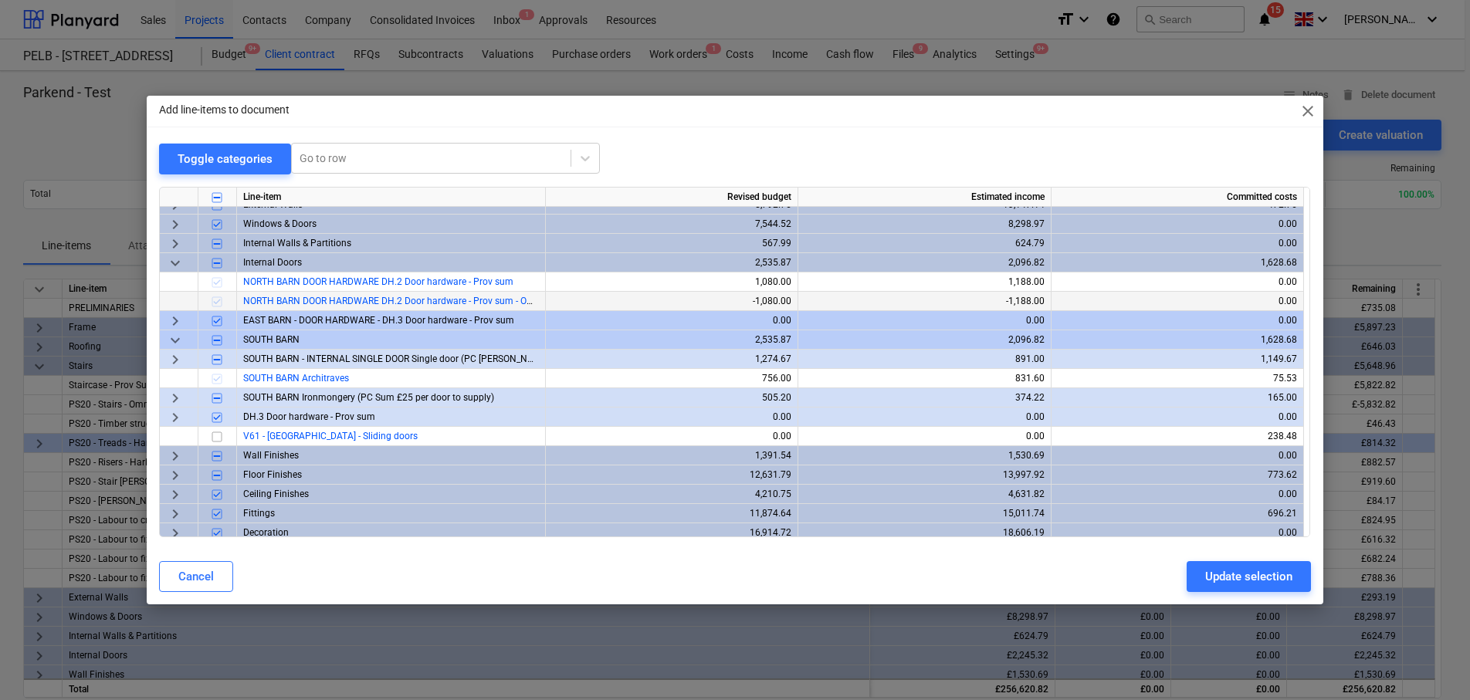
scroll to position [107, 0]
click at [178, 266] on span "keyboard_arrow_down" at bounding box center [175, 264] width 19 height 19
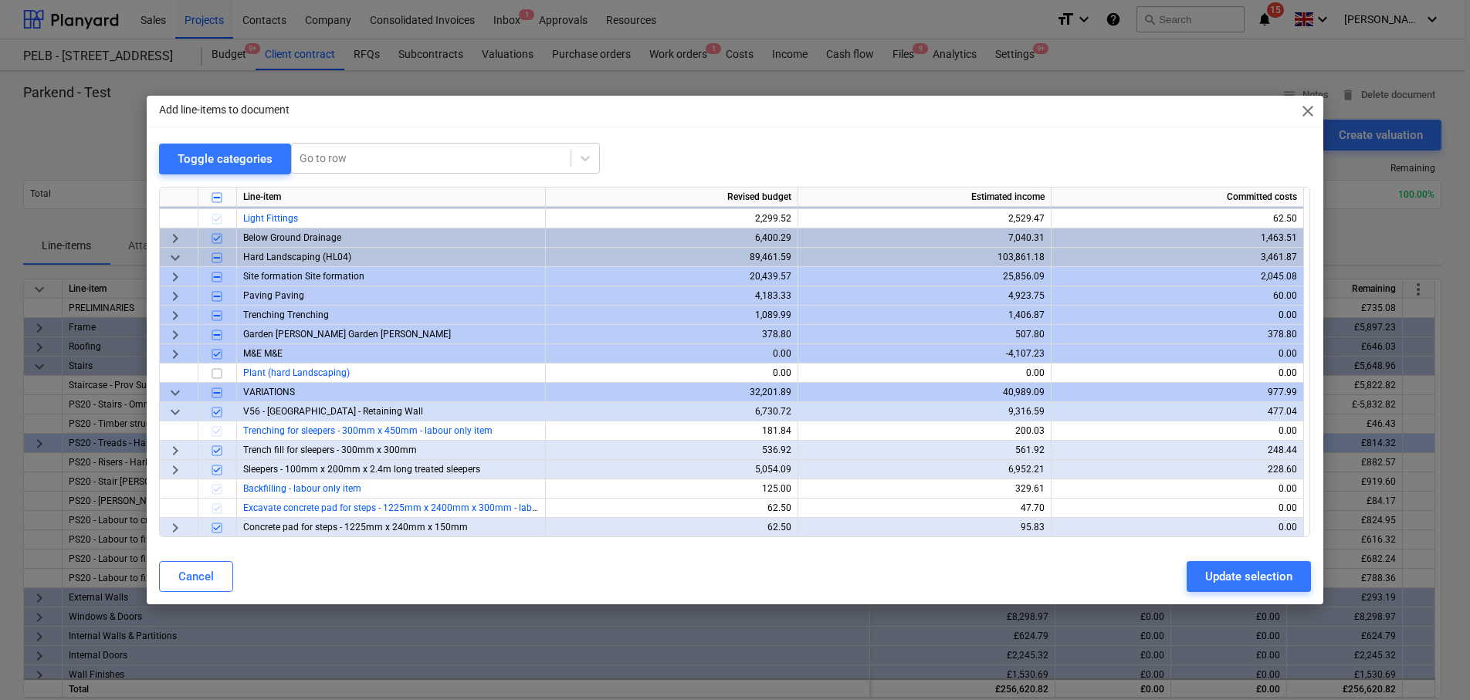
scroll to position [351, 0]
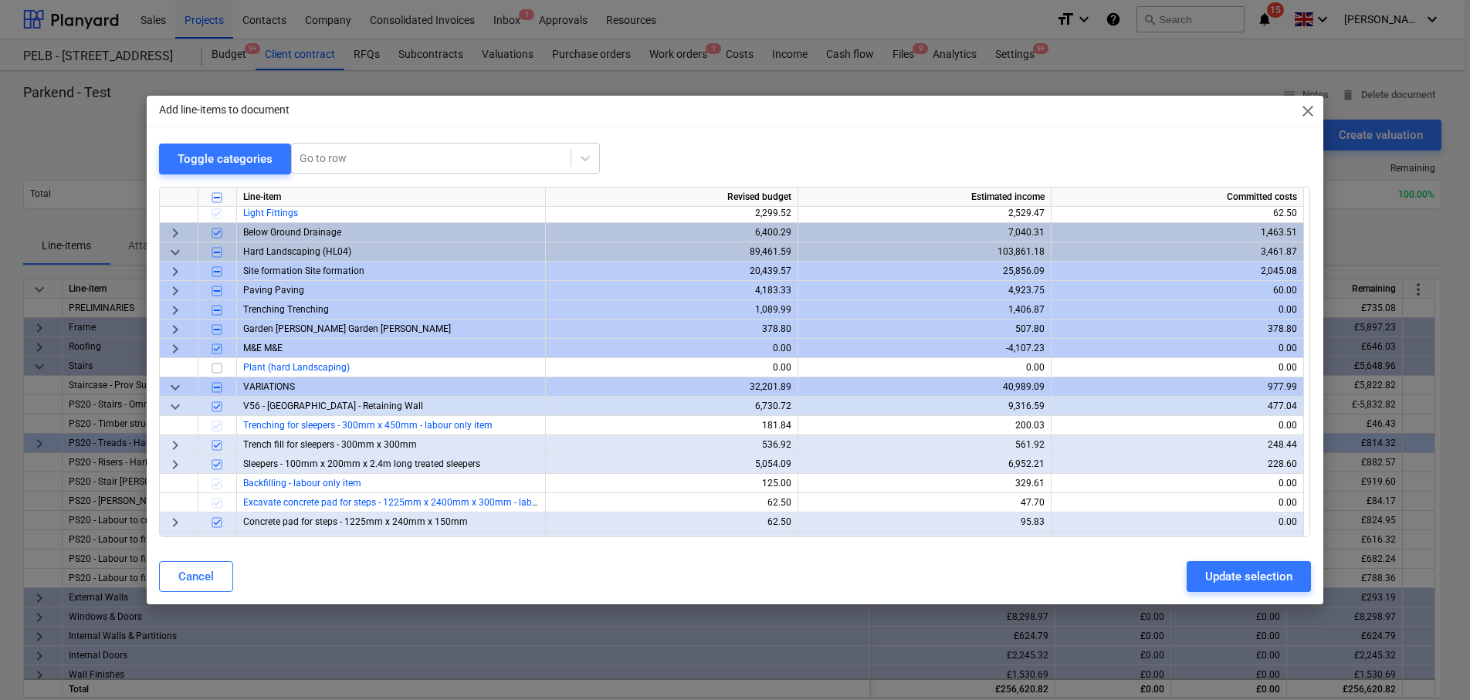
click at [169, 407] on span "keyboard_arrow_down" at bounding box center [175, 406] width 19 height 19
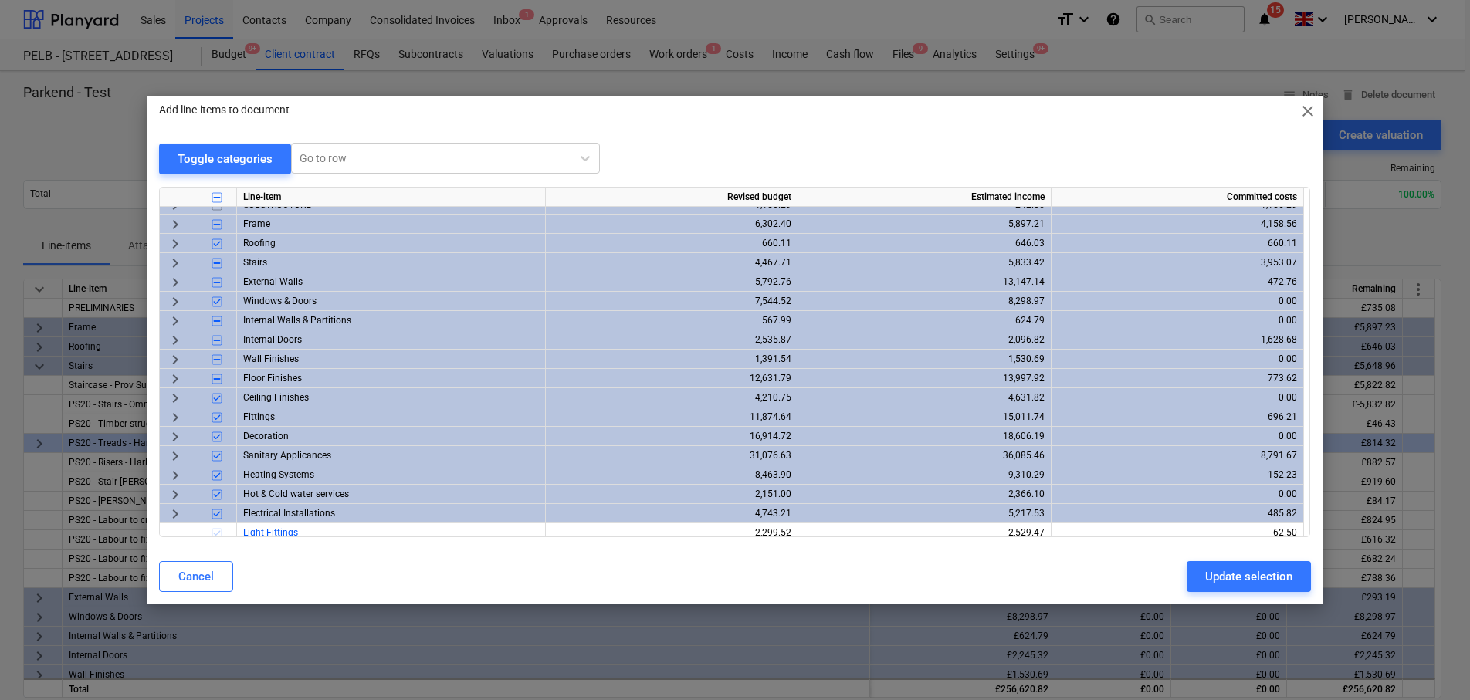
scroll to position [0, 0]
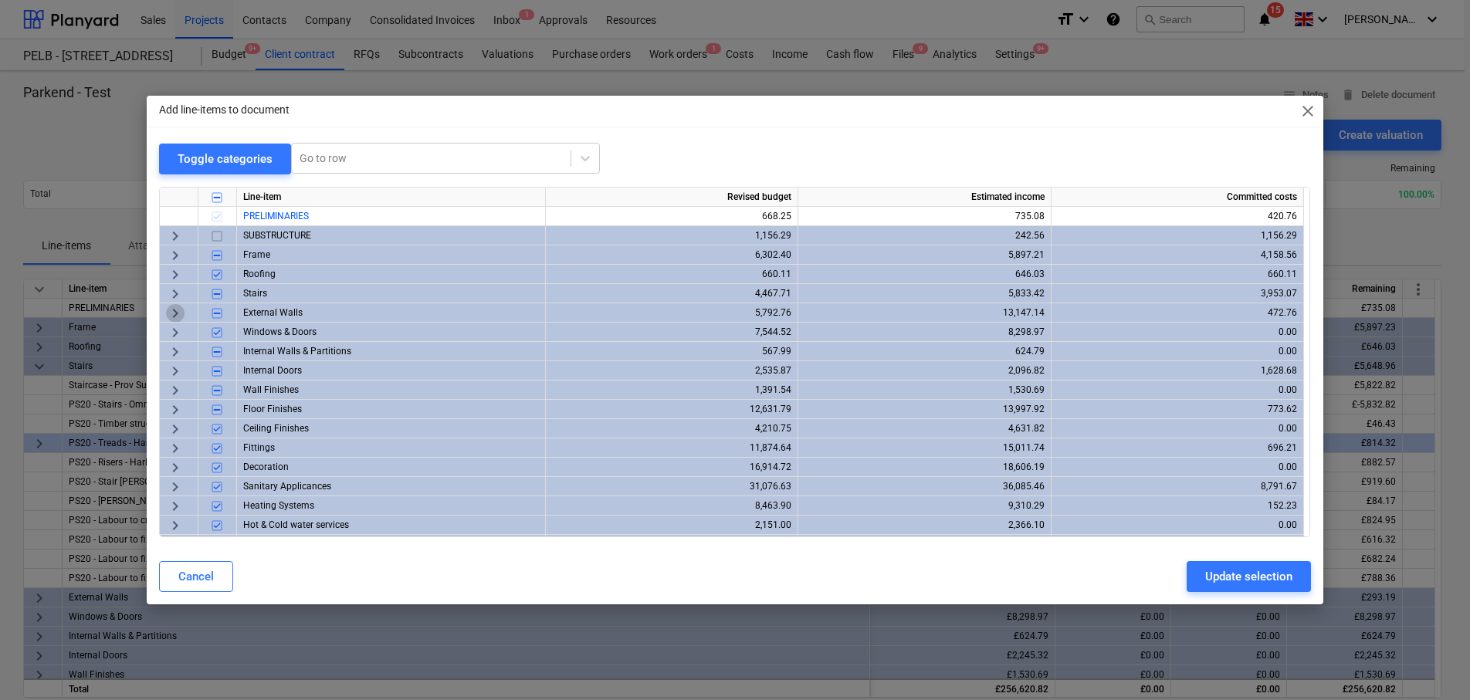
click at [179, 310] on span "keyboard_arrow_right" at bounding box center [175, 312] width 19 height 19
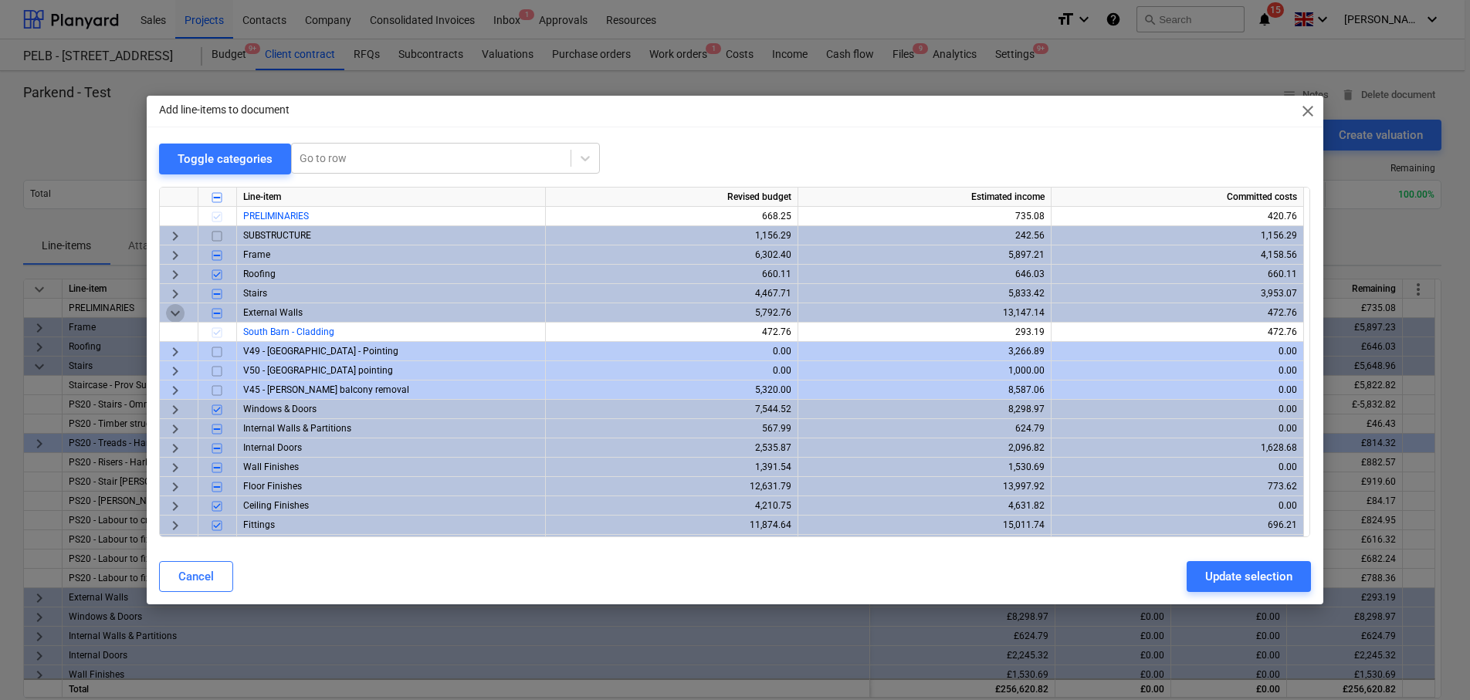
click at [179, 310] on span "keyboard_arrow_down" at bounding box center [175, 312] width 19 height 19
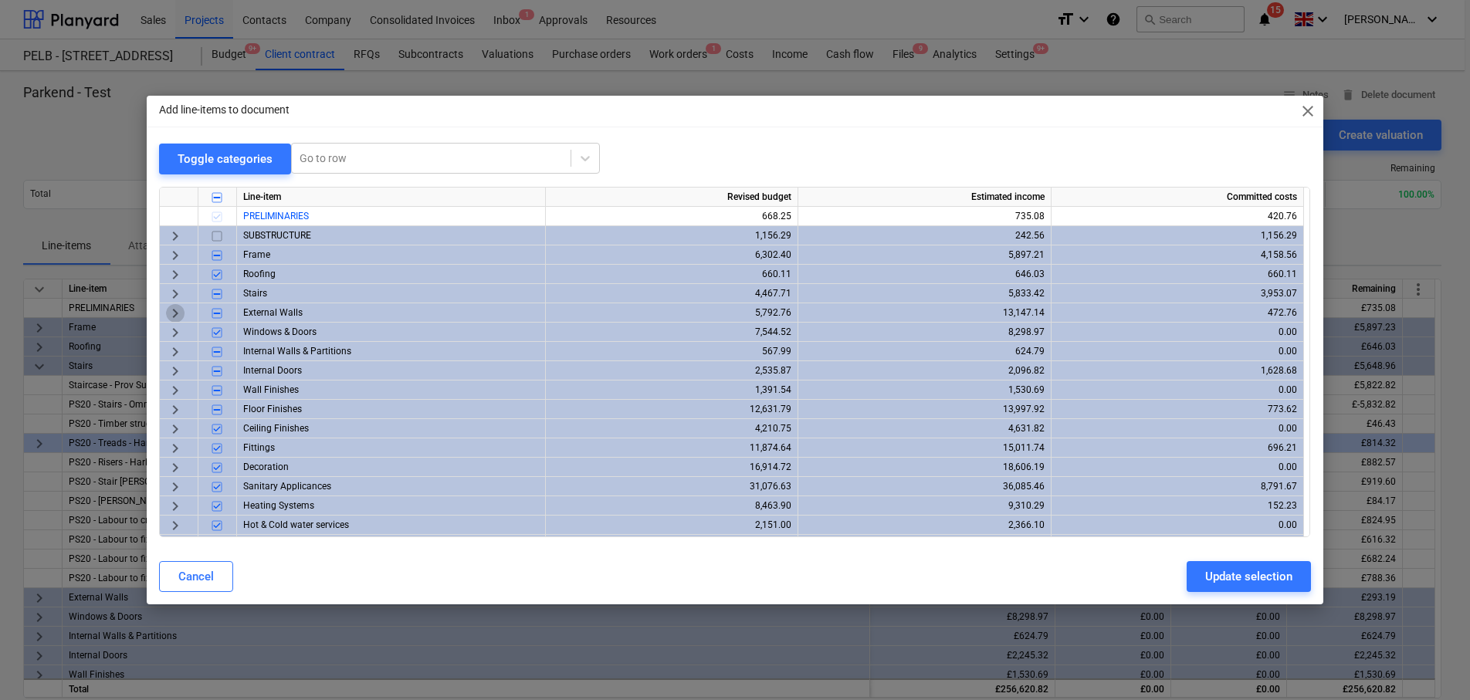
click at [179, 310] on span "keyboard_arrow_right" at bounding box center [175, 312] width 19 height 19
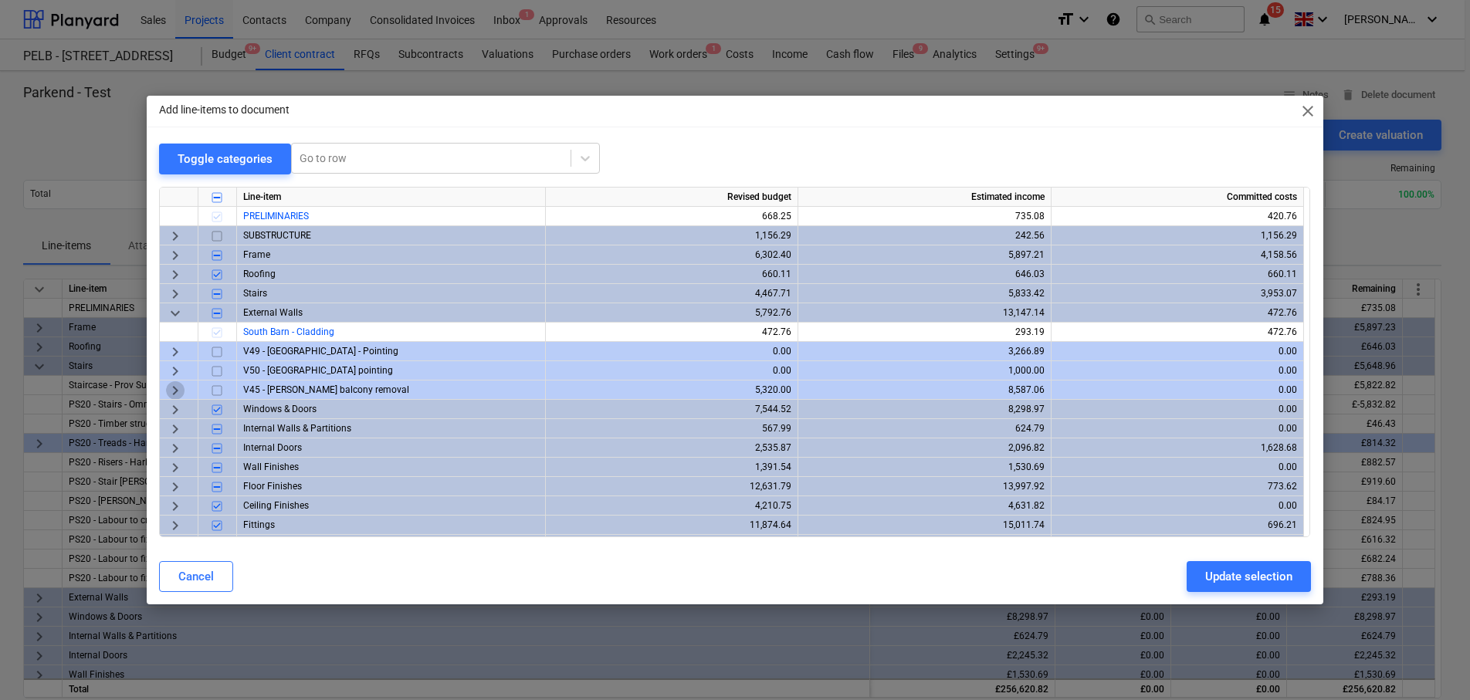
click at [177, 389] on span "keyboard_arrow_right" at bounding box center [175, 390] width 19 height 19
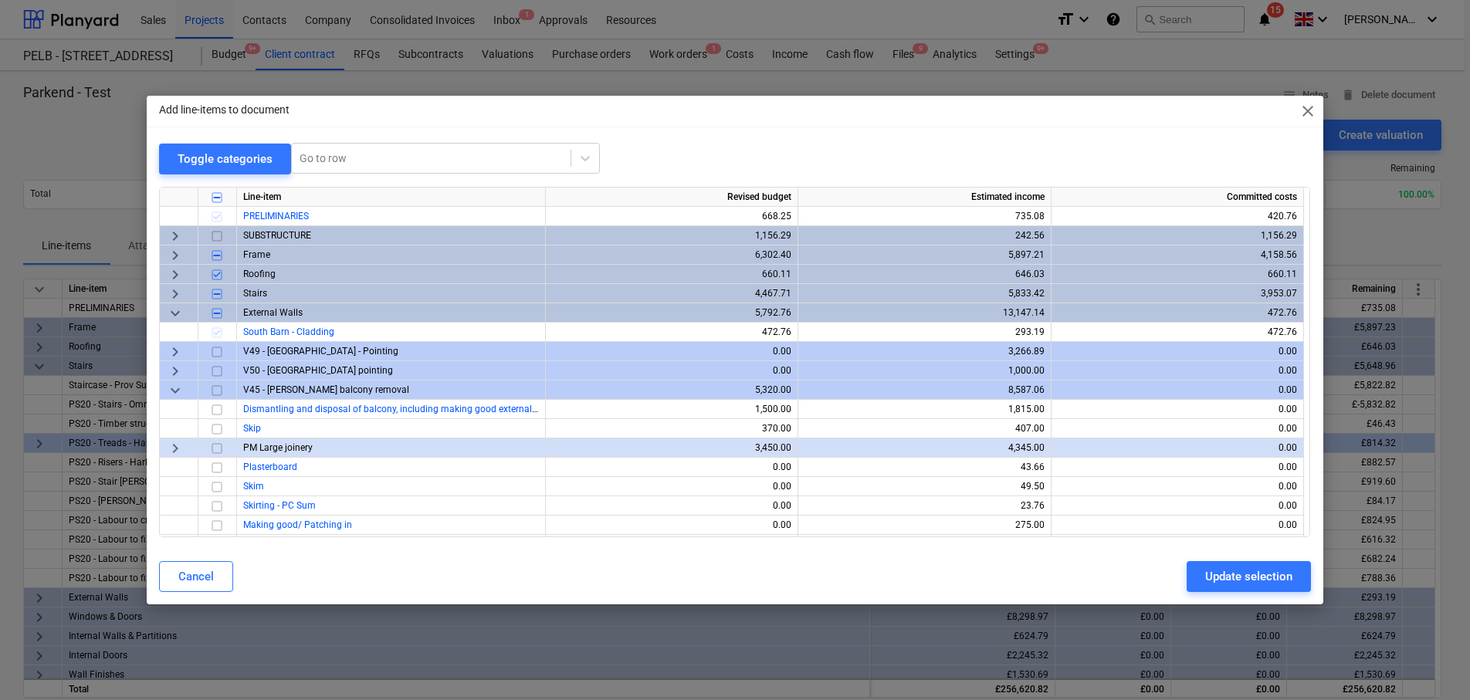
click at [219, 385] on input "checkbox" at bounding box center [217, 390] width 19 height 19
click at [1242, 569] on div "Update selection" at bounding box center [1248, 577] width 87 height 20
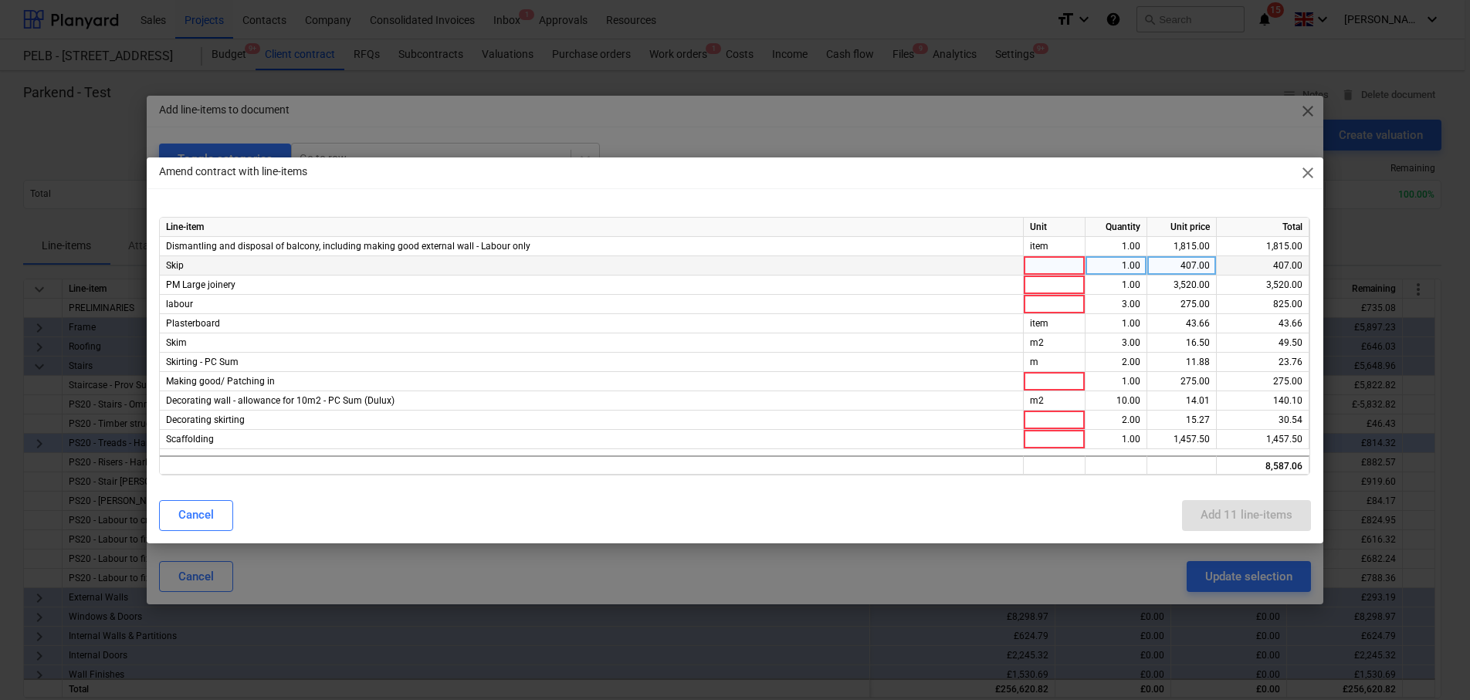
click at [1066, 270] on div at bounding box center [1055, 265] width 62 height 19
type input "item"
click at [1059, 285] on div at bounding box center [1055, 285] width 62 height 19
type input "item"
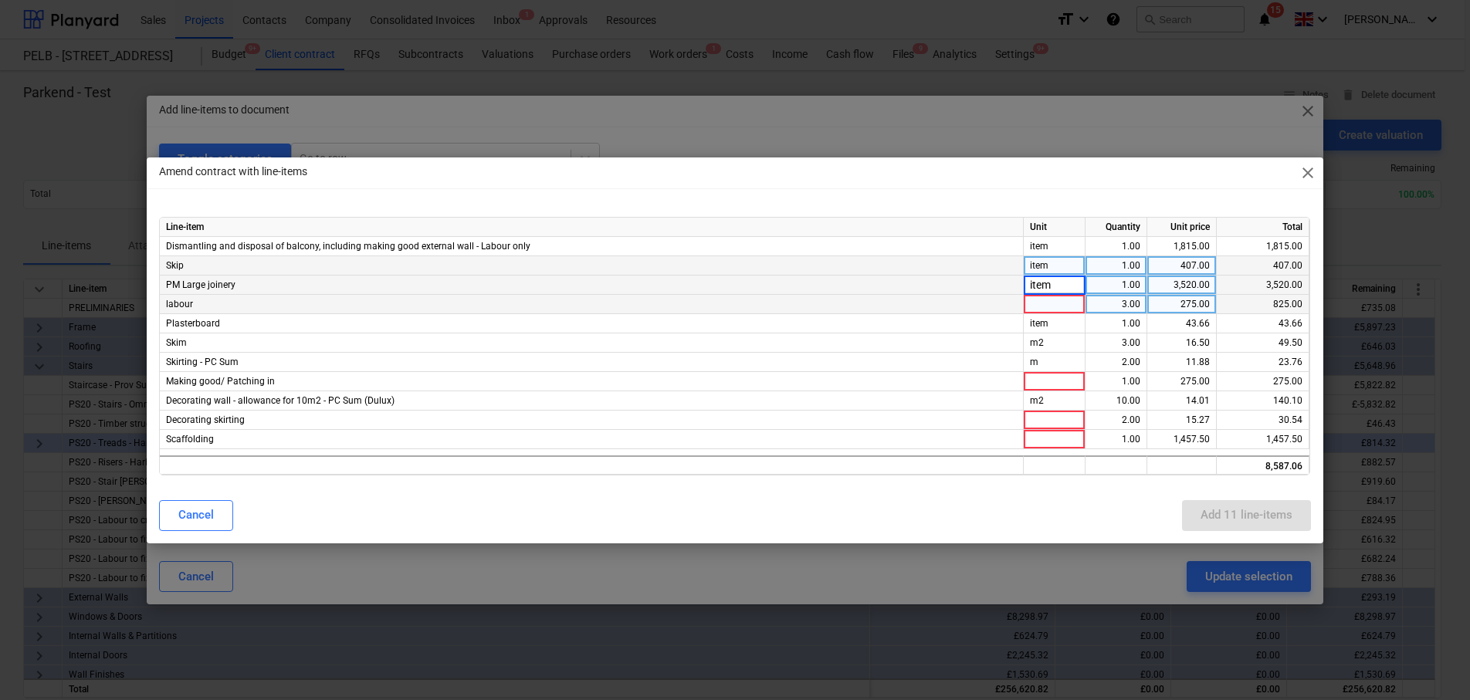
click at [1046, 299] on div at bounding box center [1055, 304] width 62 height 19
type input "days"
click at [1052, 380] on div at bounding box center [1055, 381] width 62 height 19
type input "days"
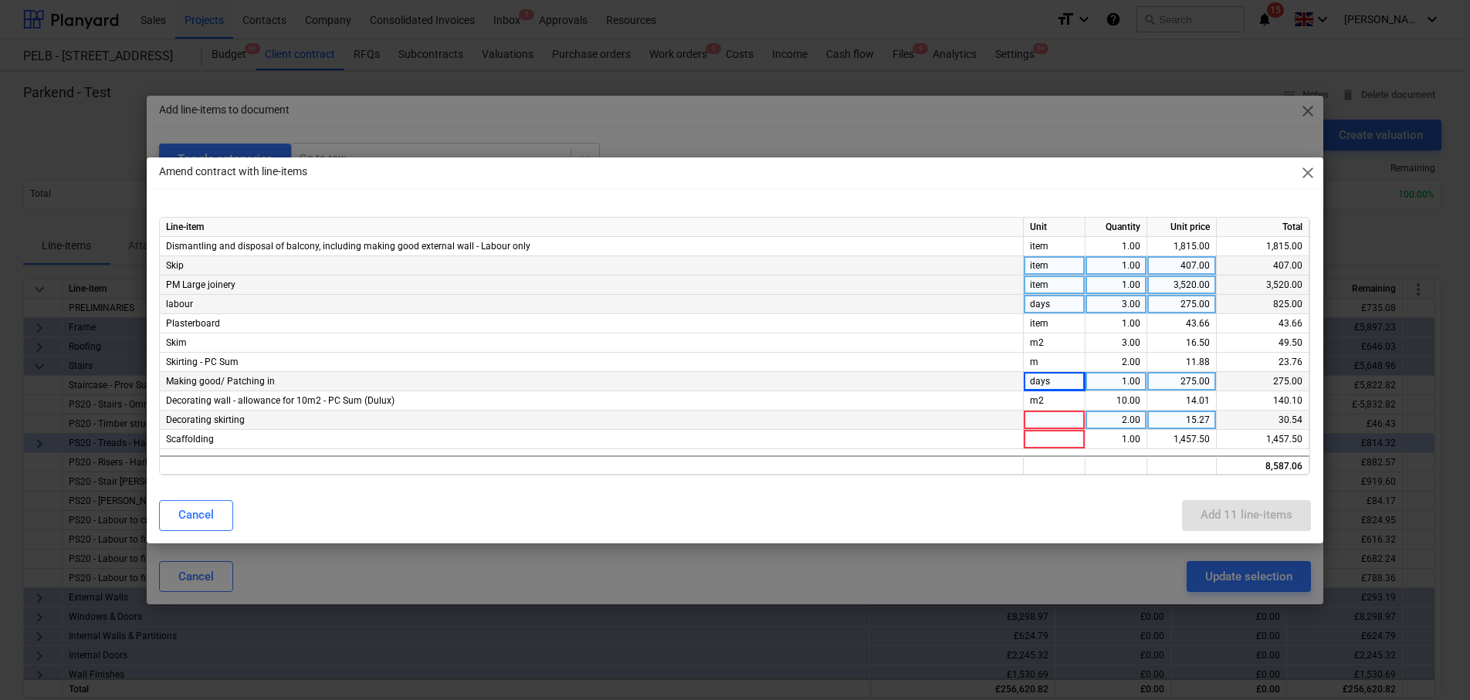
click at [1044, 418] on div at bounding box center [1055, 420] width 62 height 19
type input "m"
click at [1042, 430] on div at bounding box center [1055, 439] width 62 height 19
type input "item"
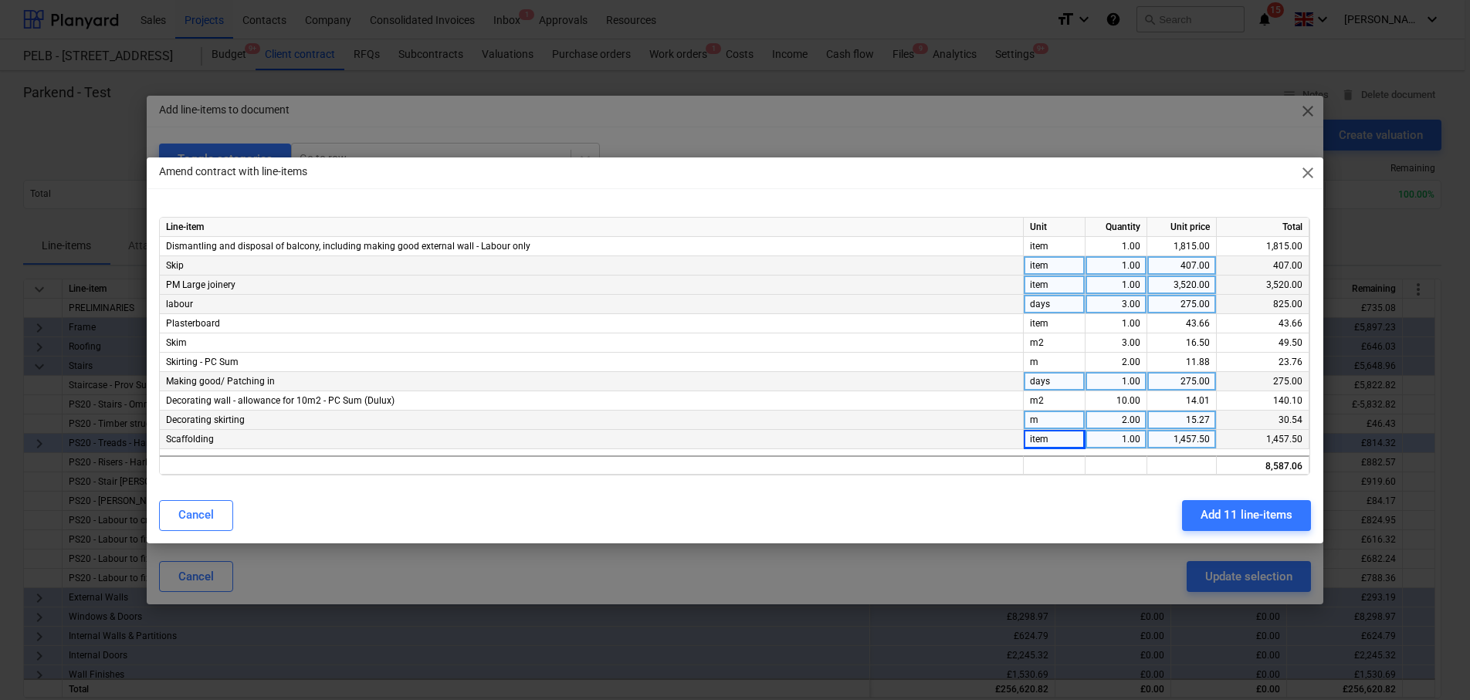
drag, startPoint x: 1136, startPoint y: 530, endPoint x: 1086, endPoint y: 442, distance: 100.9
click at [1136, 529] on div "Cancel Add 11 line-items" at bounding box center [734, 515] width 1151 height 31
click at [1255, 524] on div "Add 11 line-items" at bounding box center [1247, 515] width 92 height 20
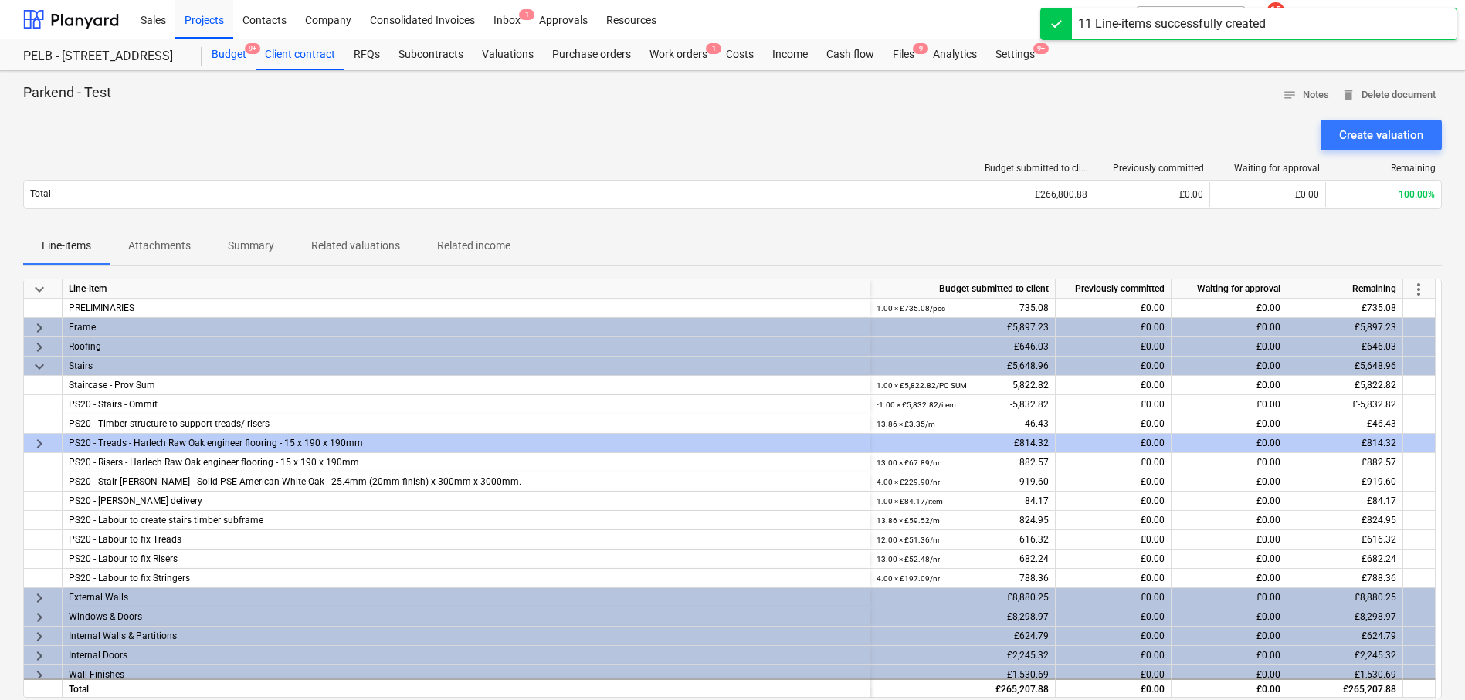
click at [227, 61] on div "Budget 9+" at bounding box center [228, 54] width 53 height 31
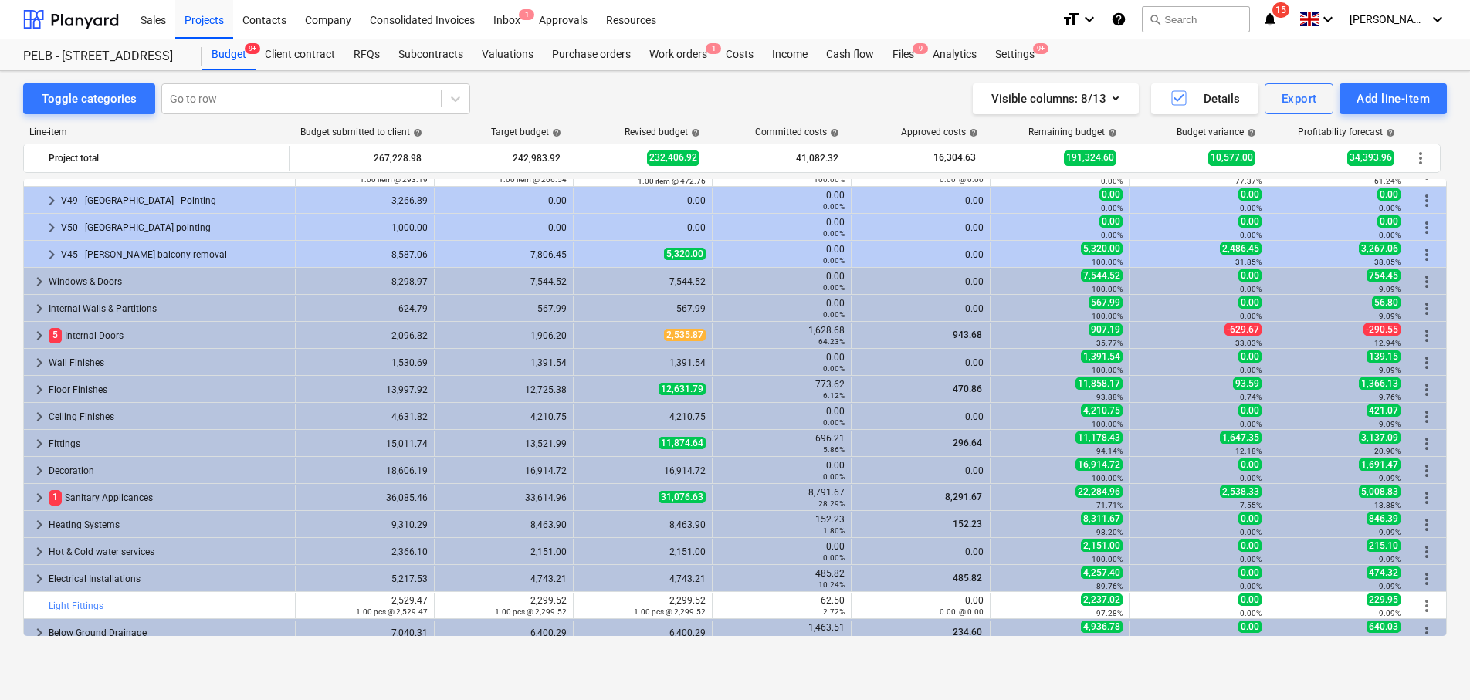
scroll to position [185, 0]
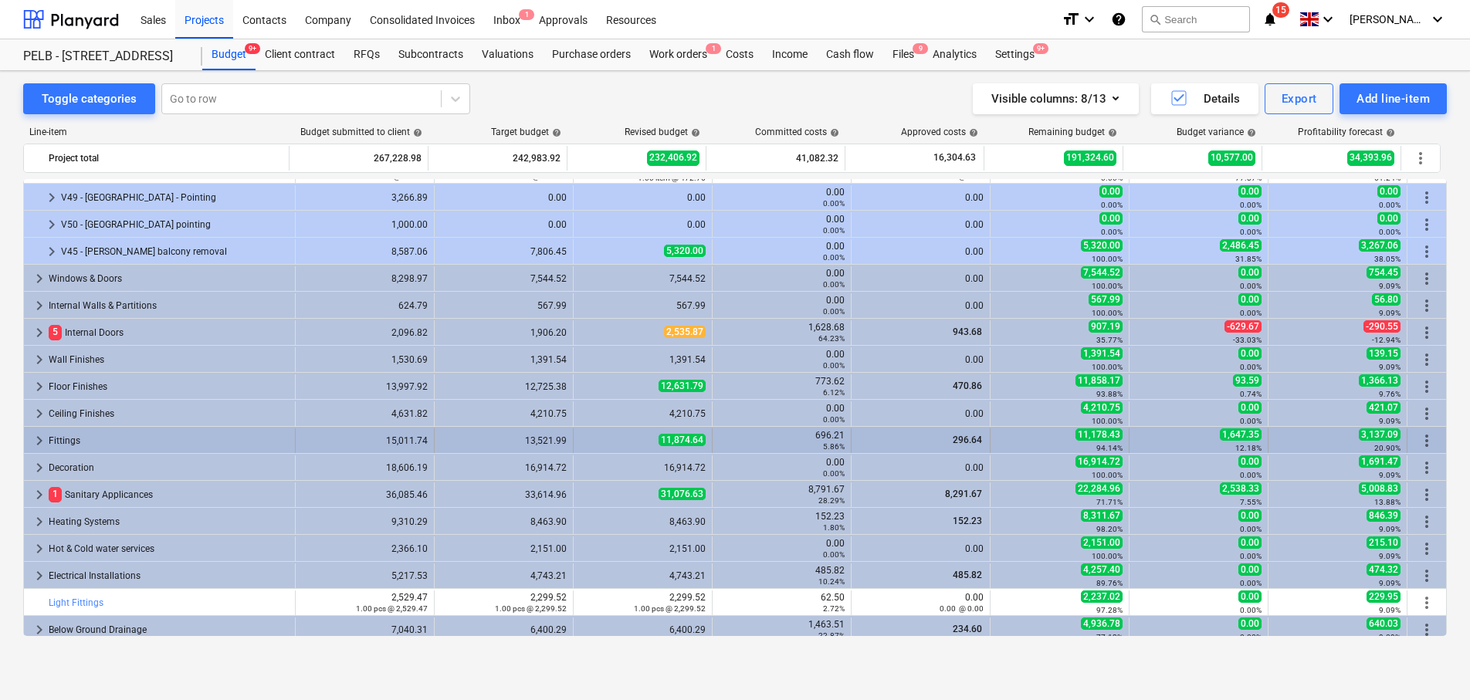
click at [41, 443] on span "keyboard_arrow_right" at bounding box center [39, 441] width 19 height 19
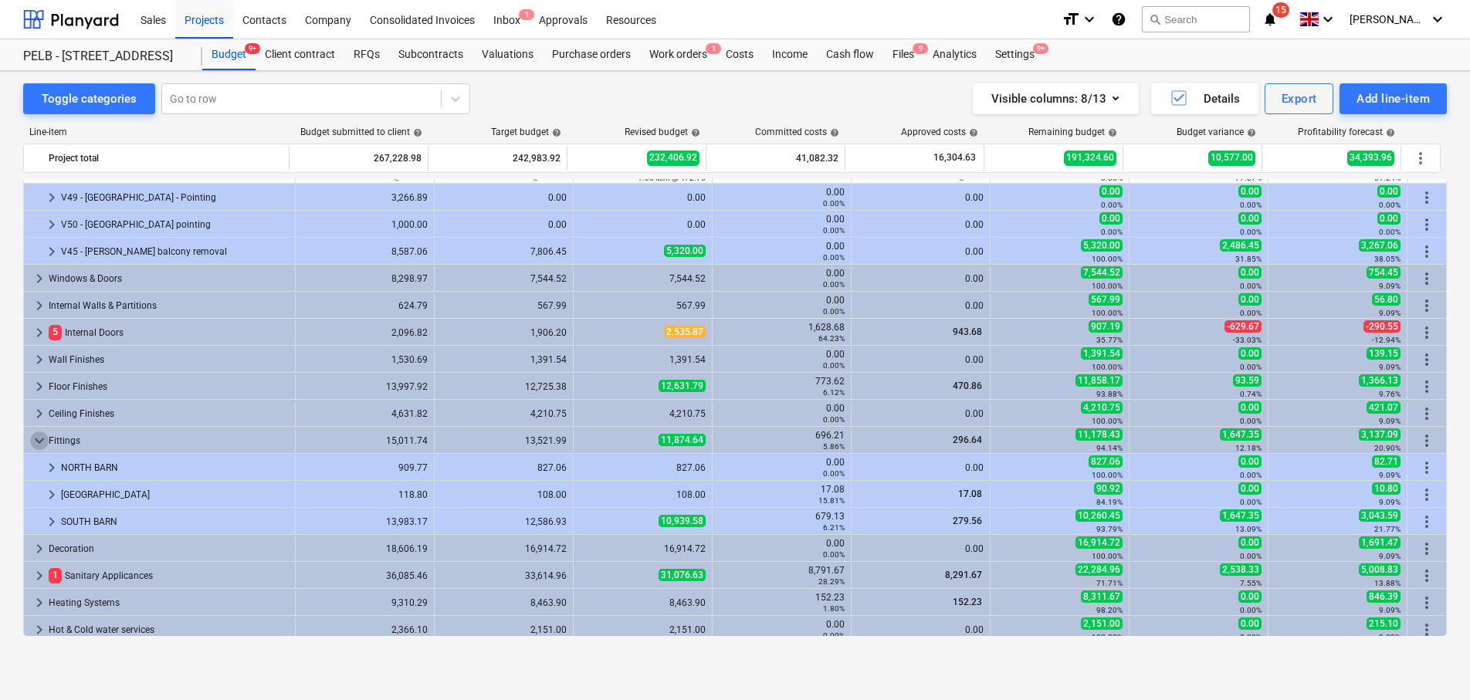
click at [41, 443] on span "keyboard_arrow_down" at bounding box center [39, 441] width 19 height 19
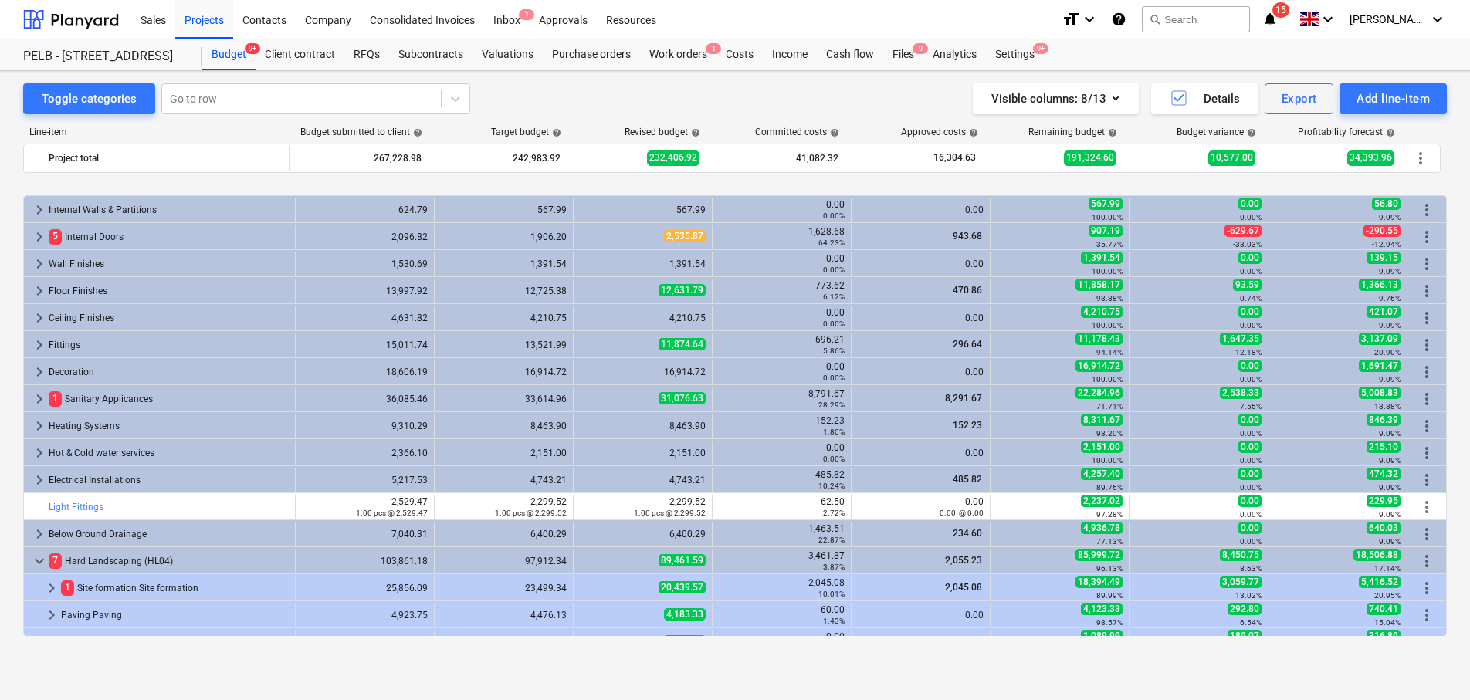
scroll to position [346, 0]
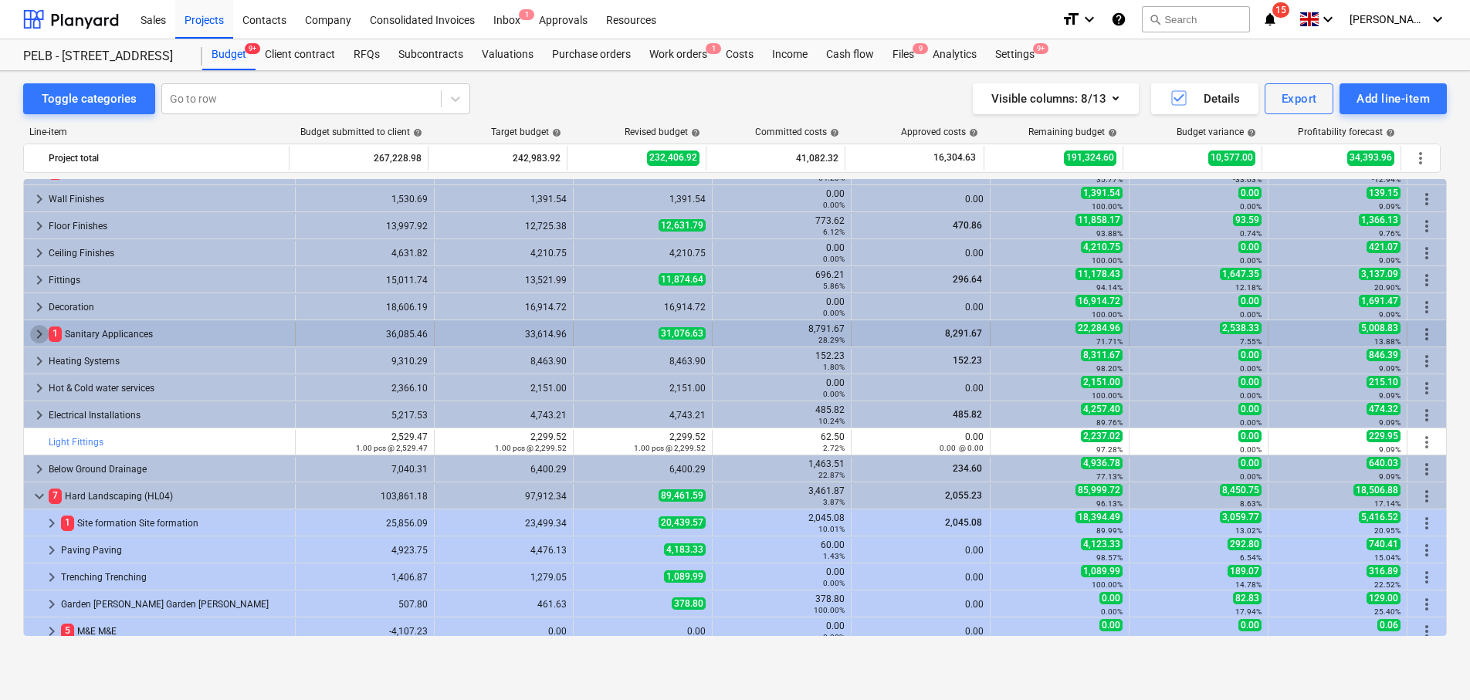
click at [32, 334] on span "keyboard_arrow_right" at bounding box center [39, 334] width 19 height 19
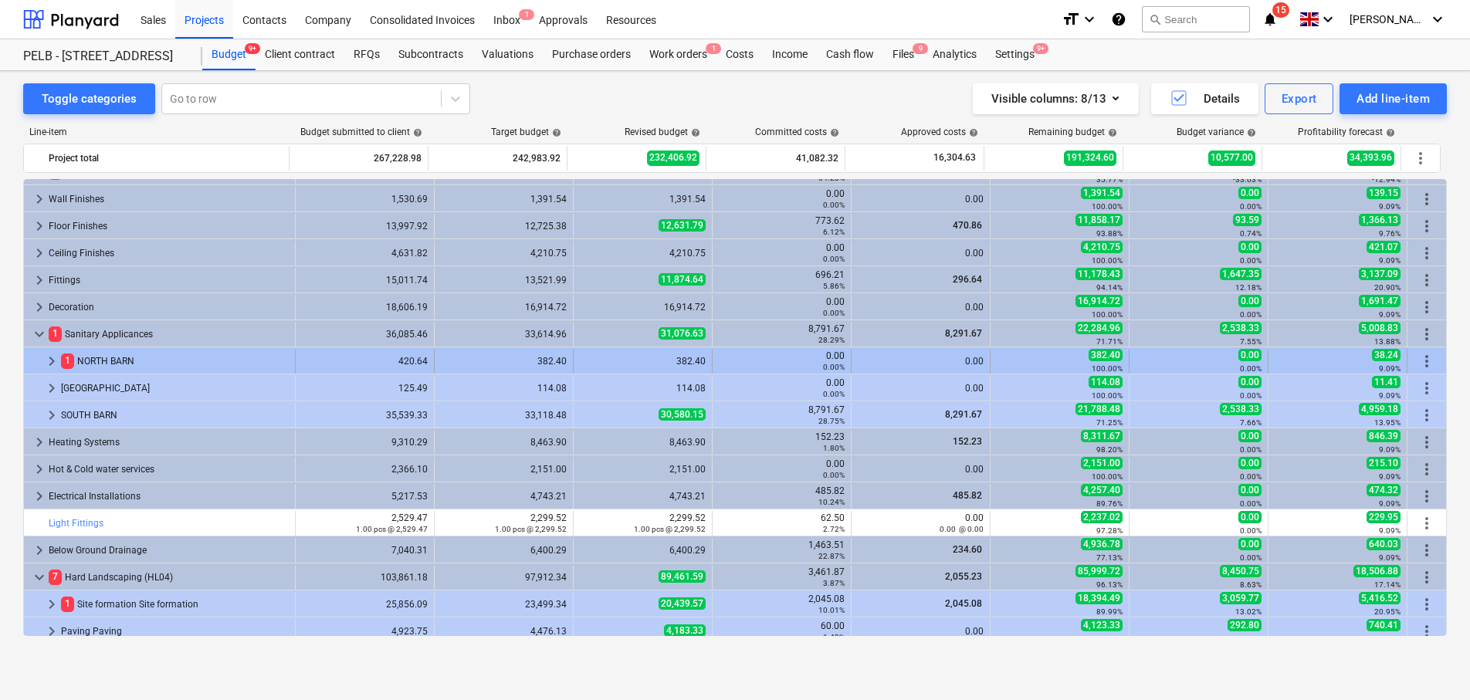
click at [53, 364] on span "keyboard_arrow_right" at bounding box center [51, 361] width 19 height 19
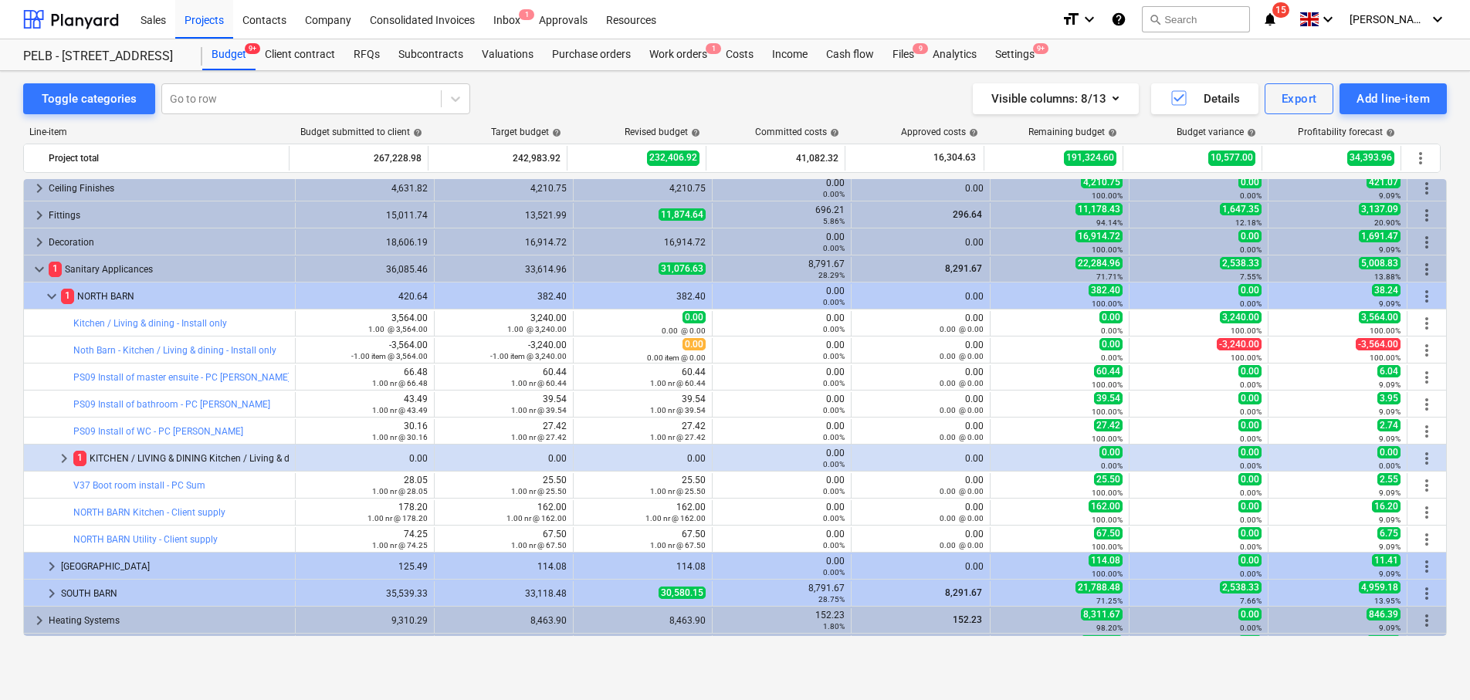
scroll to position [412, 0]
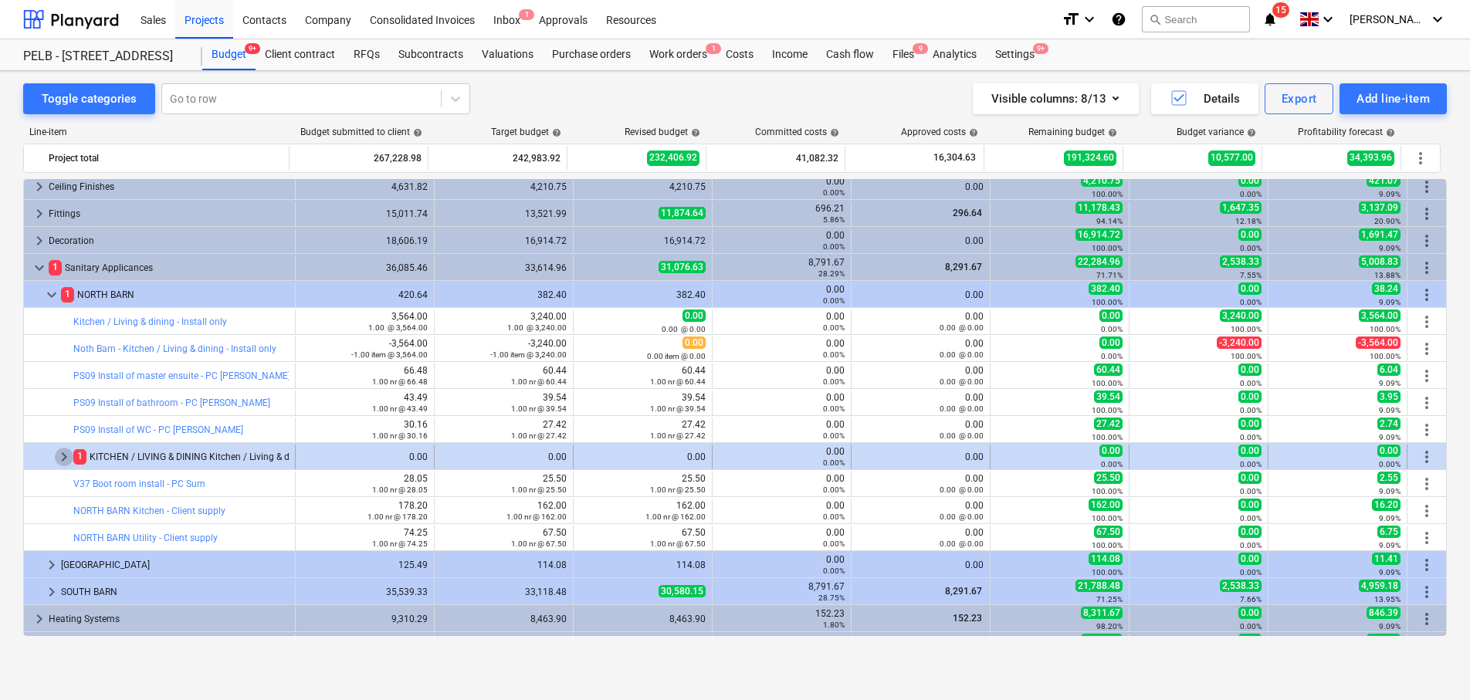
click at [60, 457] on span "keyboard_arrow_right" at bounding box center [64, 457] width 19 height 19
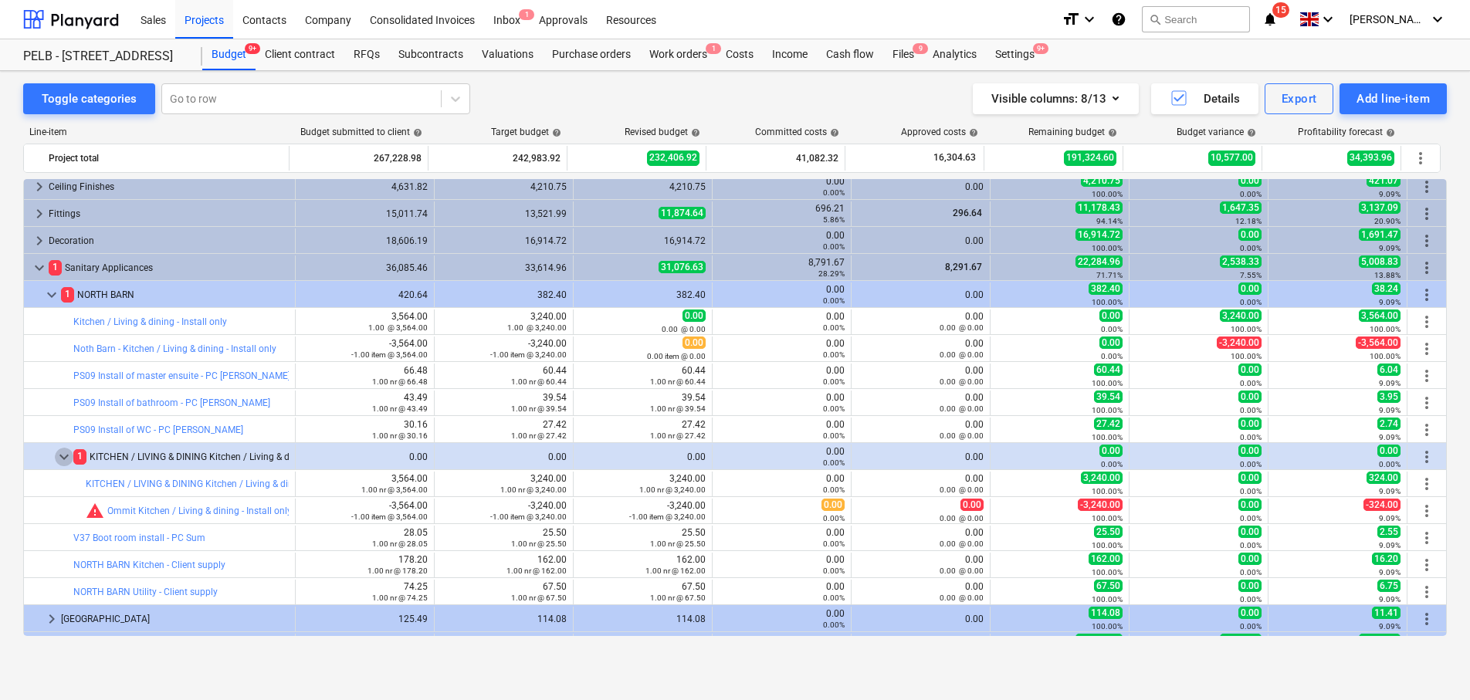
click at [60, 457] on span "keyboard_arrow_down" at bounding box center [64, 457] width 19 height 19
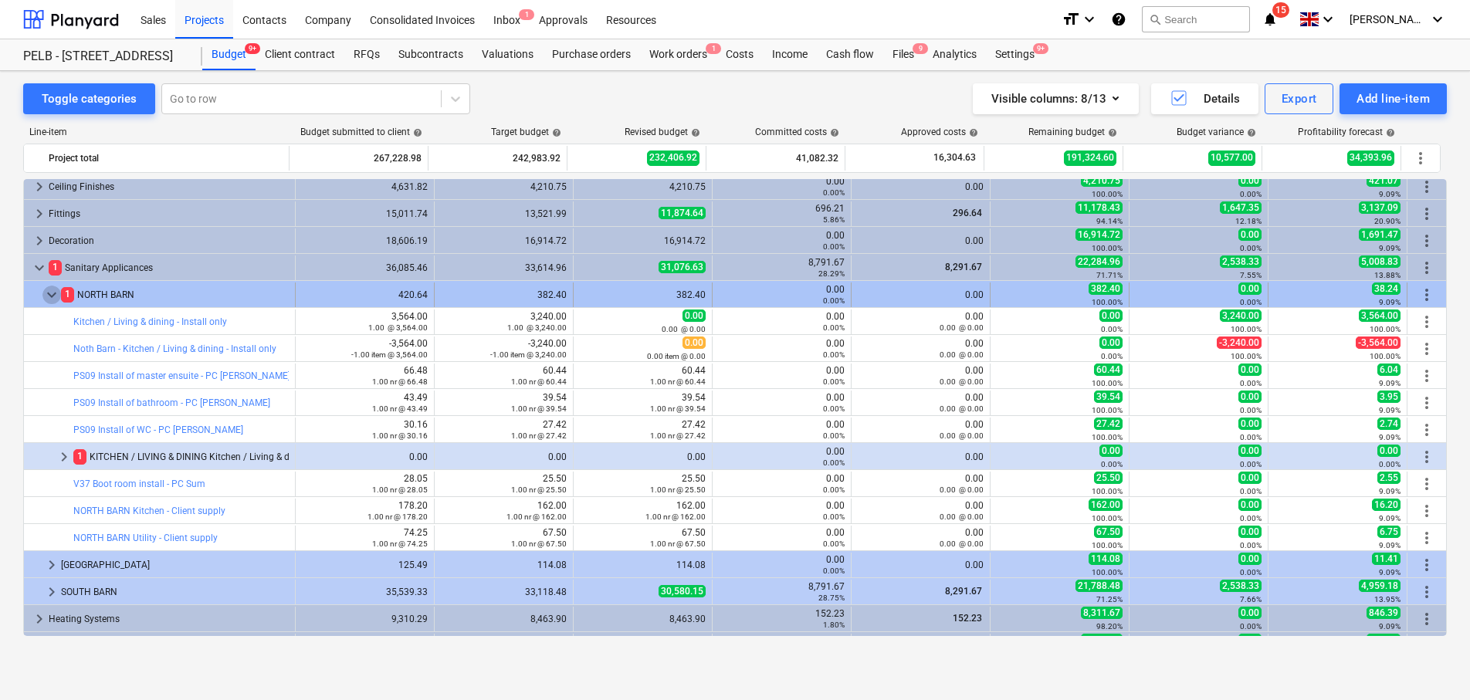
click at [49, 293] on span "keyboard_arrow_down" at bounding box center [51, 295] width 19 height 19
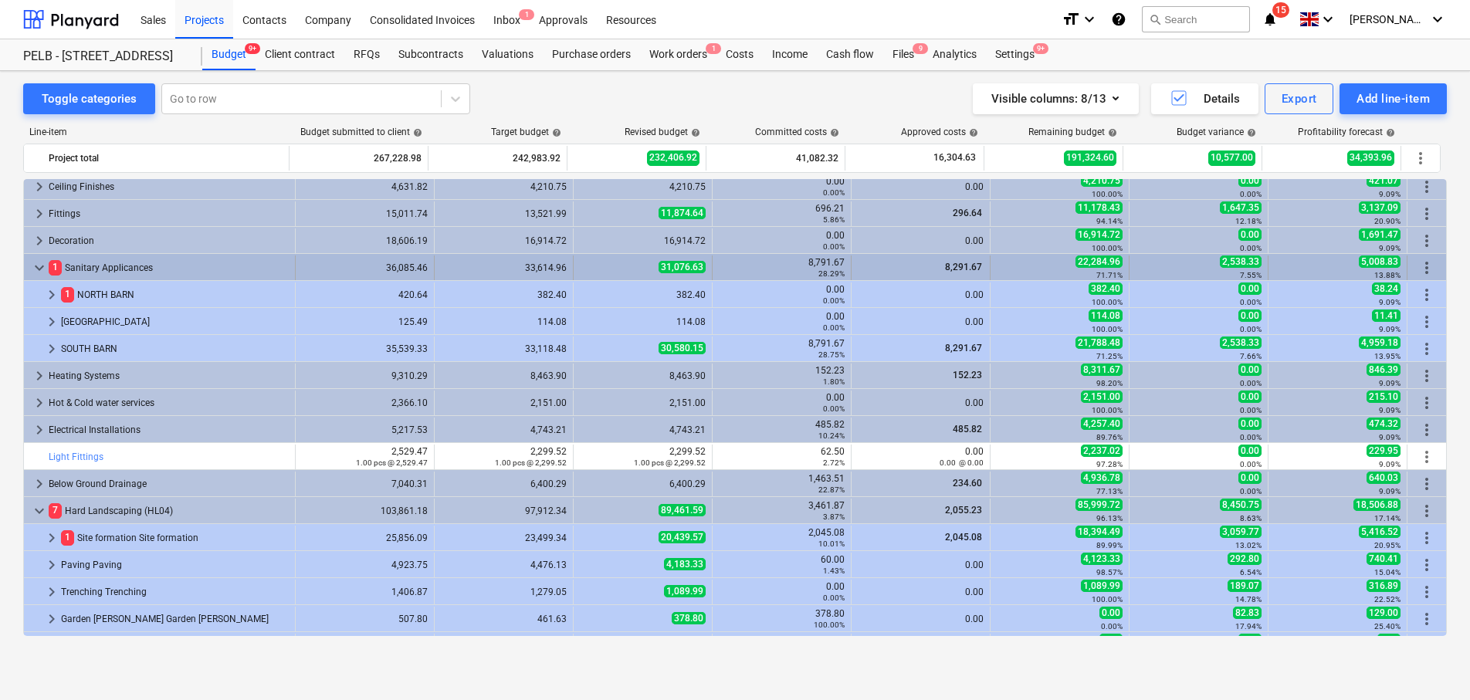
click at [1419, 266] on span "more_vert" at bounding box center [1427, 268] width 19 height 19
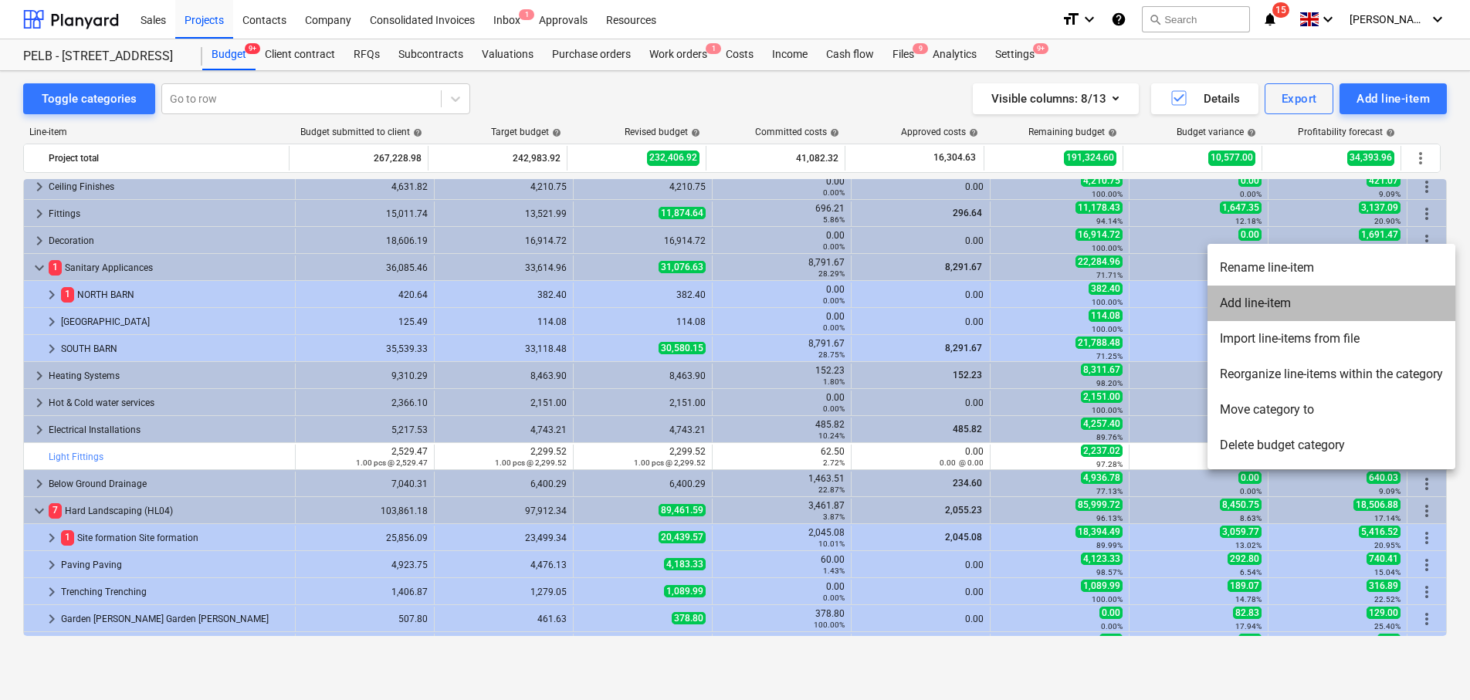
click at [1373, 307] on li "Add line-item" at bounding box center [1332, 304] width 248 height 36
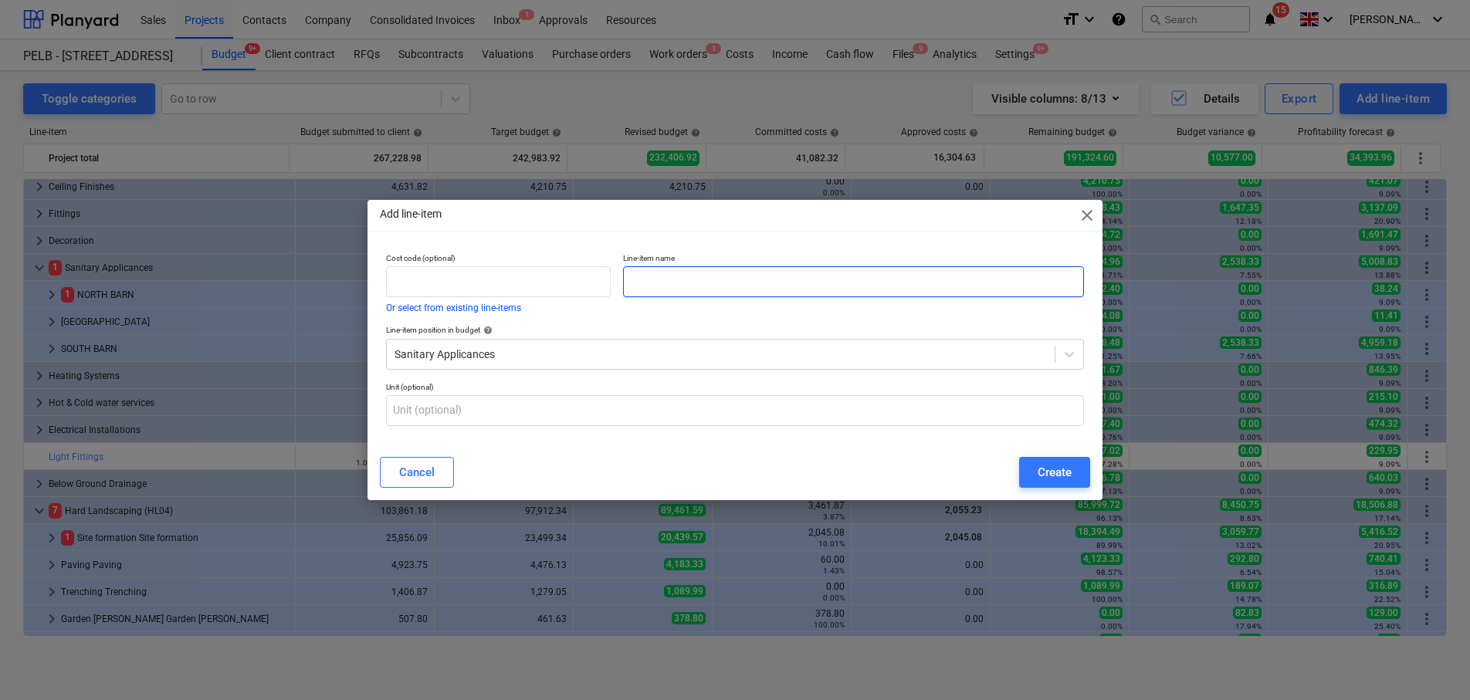
click at [665, 279] on input "text" at bounding box center [853, 281] width 461 height 31
type input "V44 - All Barn - Appliances (Rev B)"
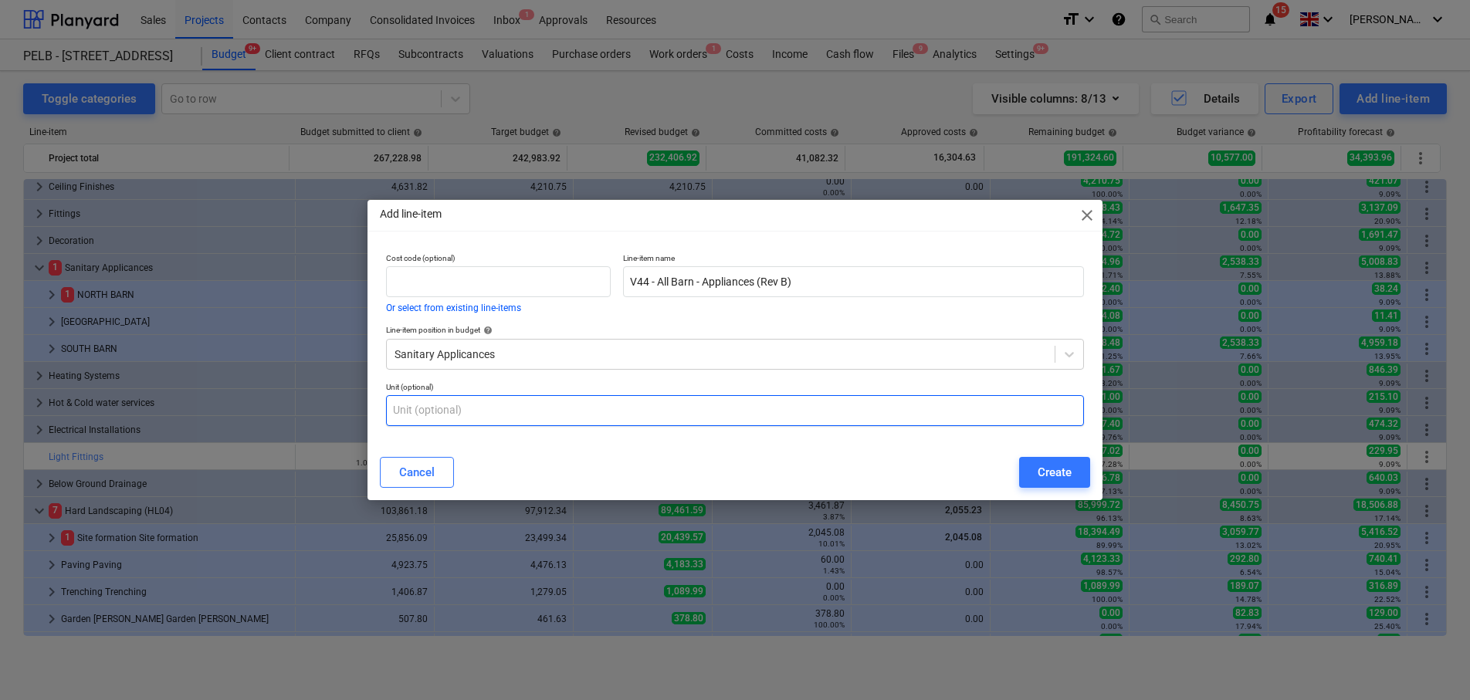
click at [725, 416] on input "text" at bounding box center [735, 410] width 698 height 31
type input "item"
click at [1072, 471] on button "Create" at bounding box center [1054, 472] width 71 height 31
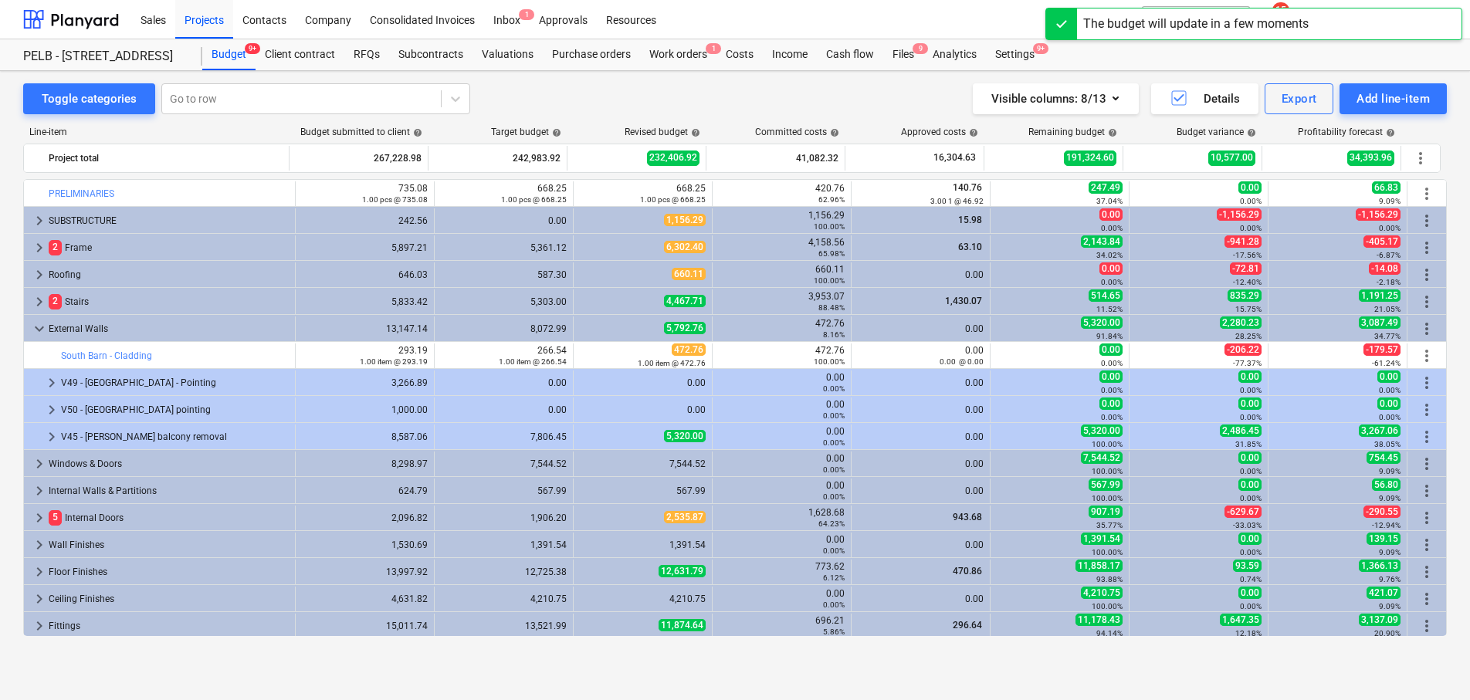
scroll to position [412, 0]
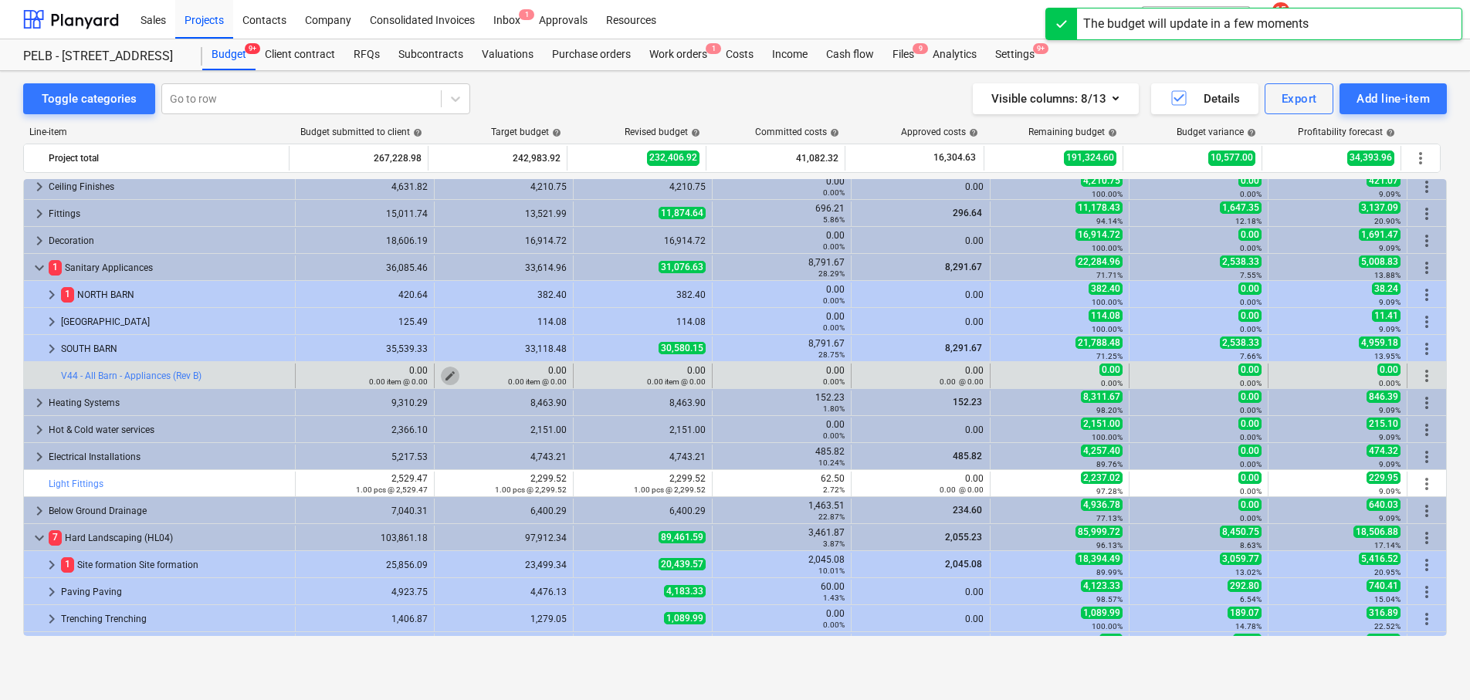
click at [450, 373] on button "edit" at bounding box center [450, 376] width 19 height 19
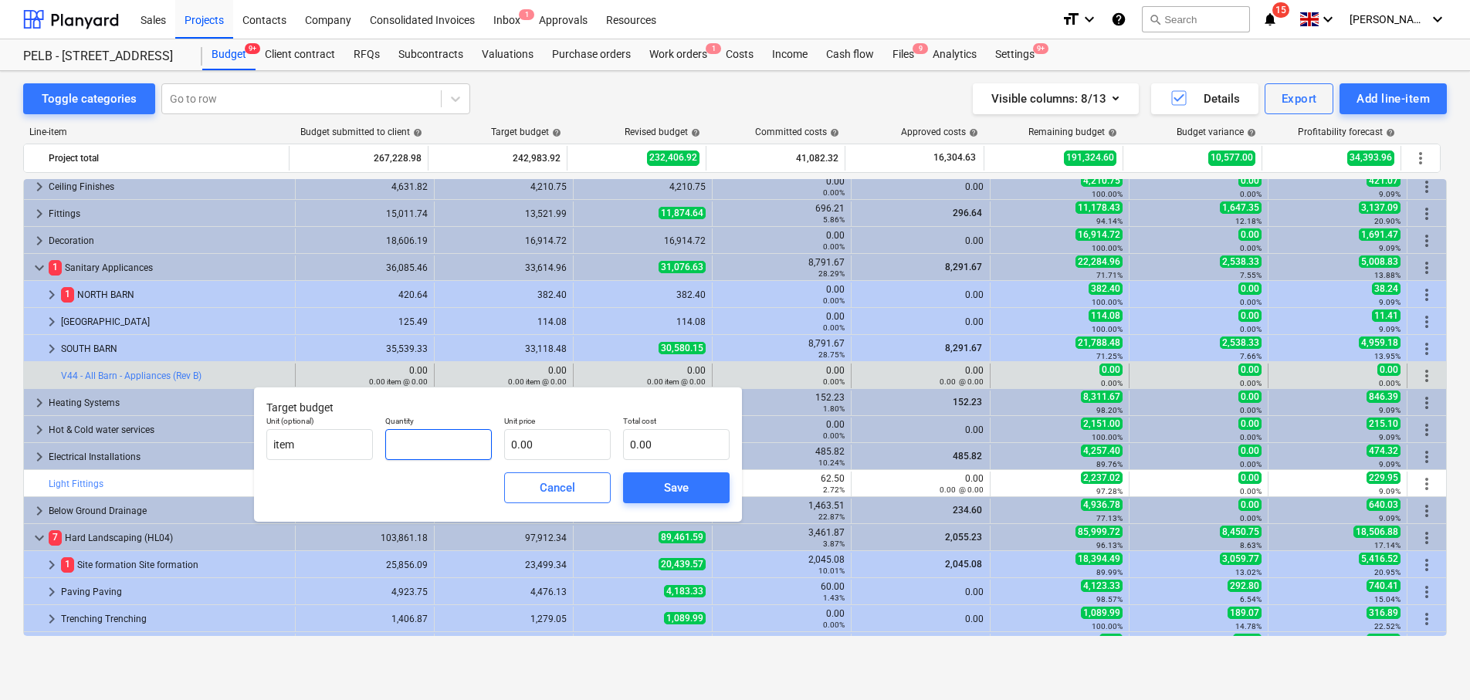
click at [431, 438] on input "text" at bounding box center [438, 444] width 107 height 31
type input "1.00"
click at [558, 446] on input "text" at bounding box center [557, 444] width 107 height 31
type input "1"
type input "1.00"
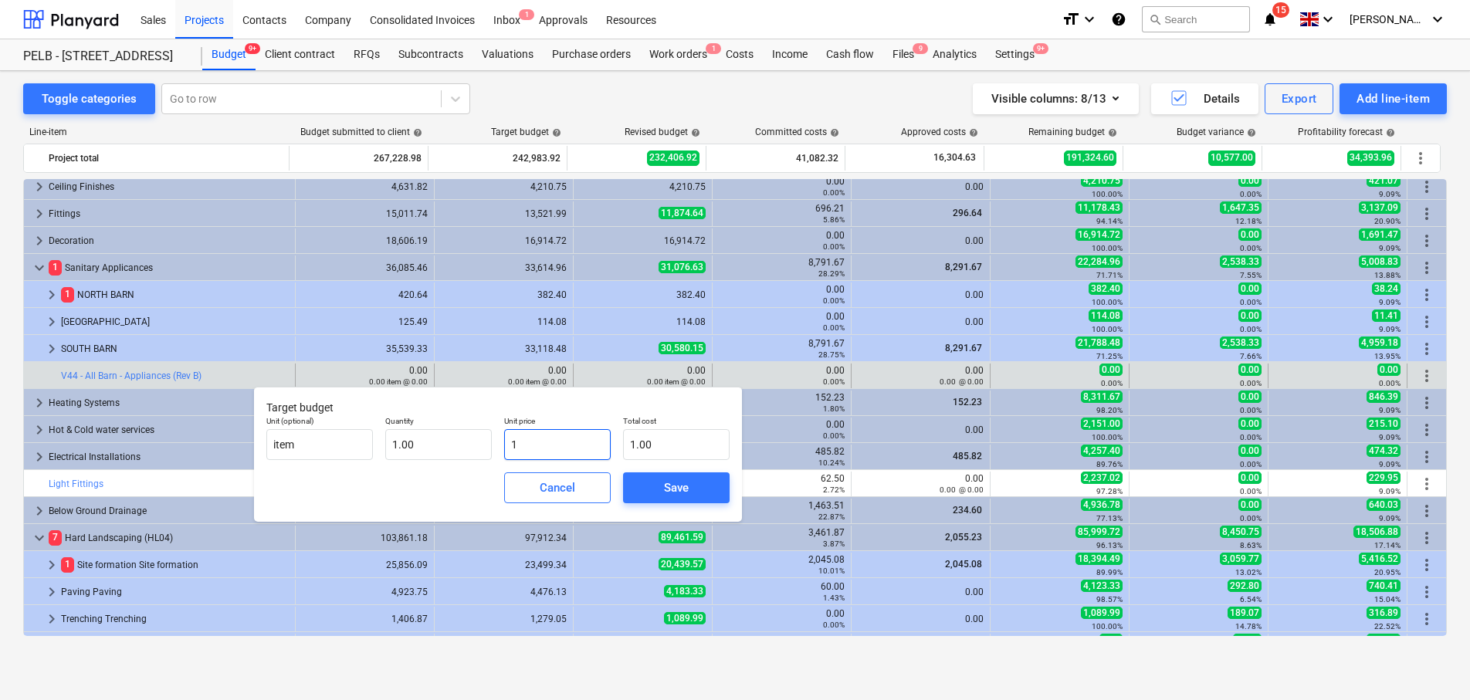
type input "10"
type input "10.00"
type input "101"
type input "101.00"
type input "1012"
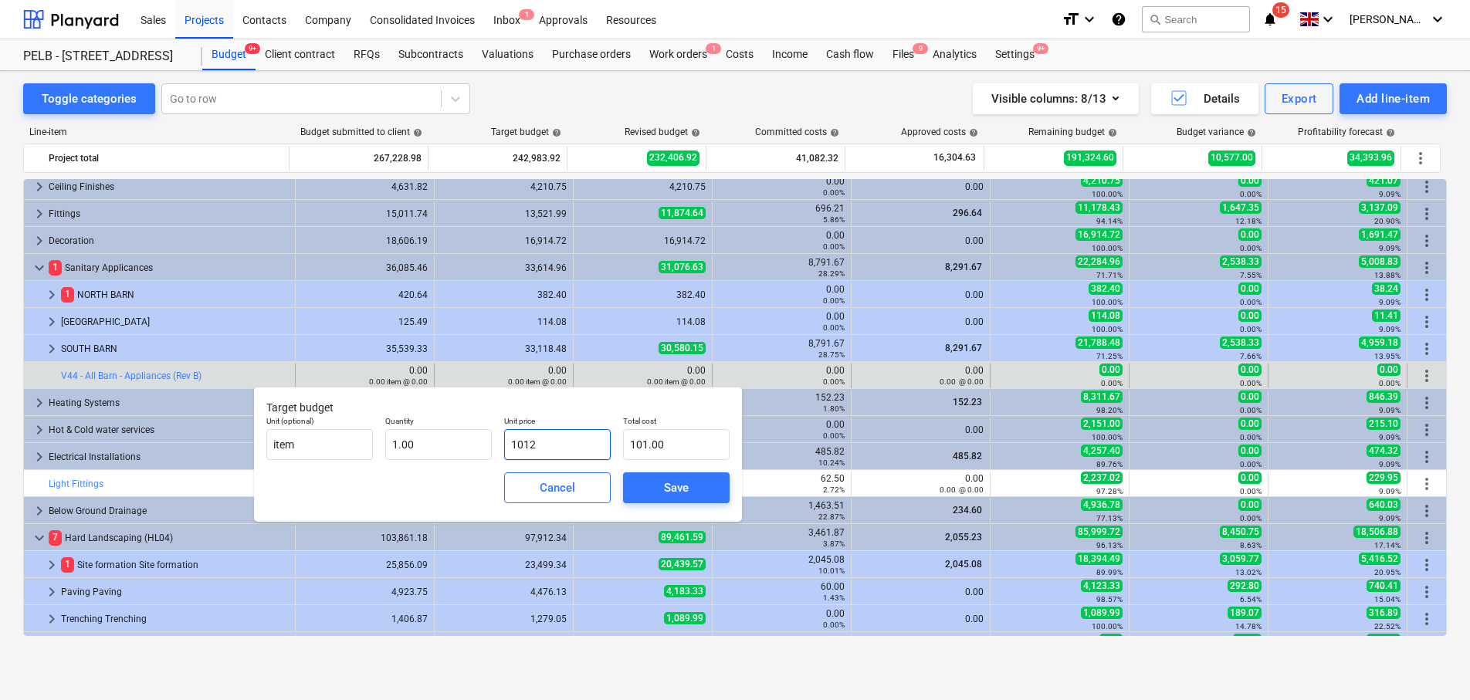
type input "1,012.00"
type input "10125"
type input "10,125.00"
type input "10125.2"
type input "10,125.20"
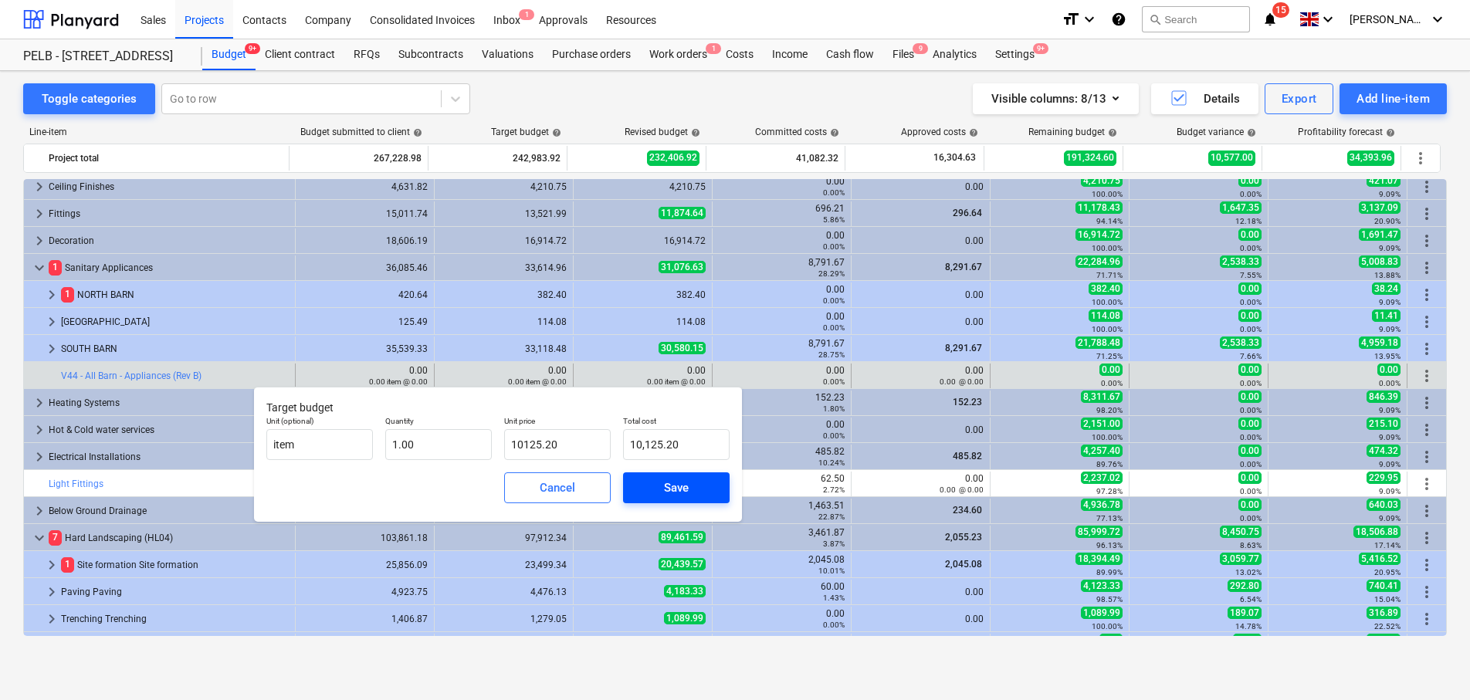
type input "10,125.20"
click at [666, 481] on div "Save" at bounding box center [676, 488] width 25 height 20
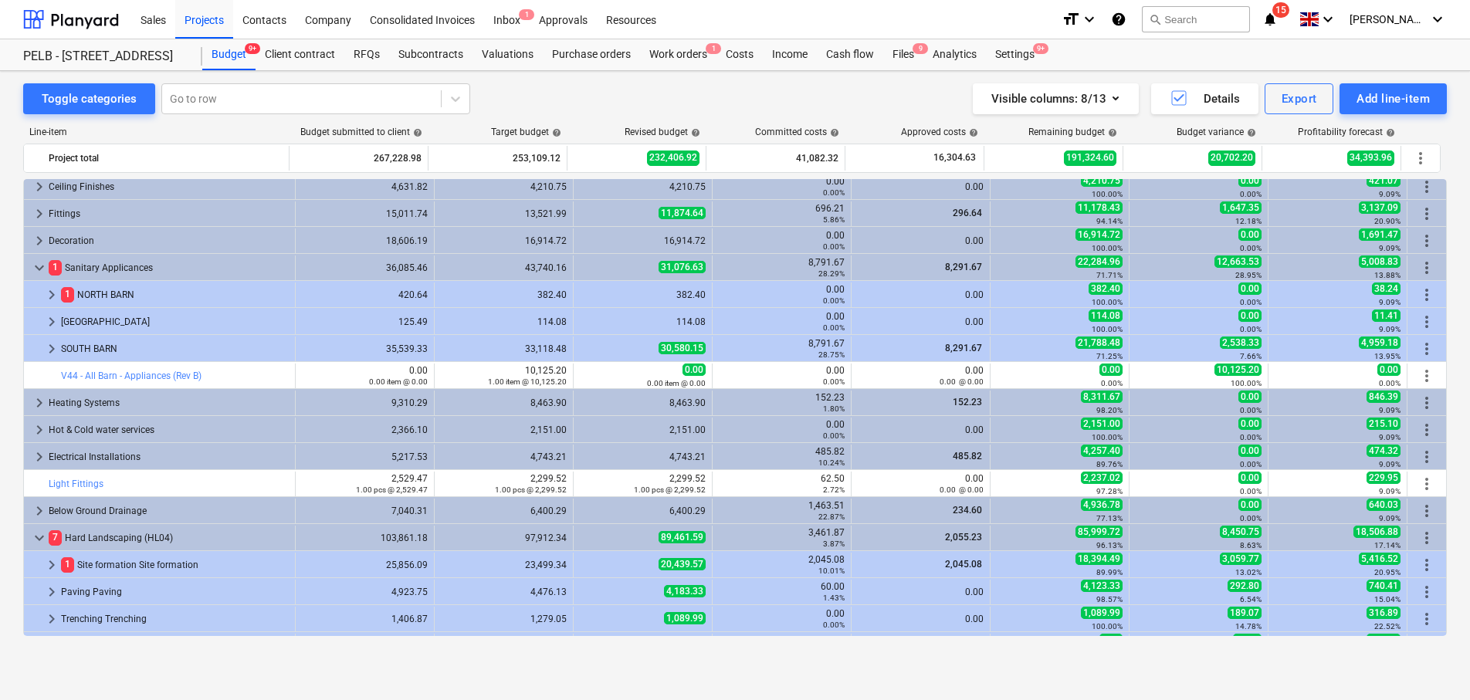
click at [305, 371] on span "edit" at bounding box center [311, 376] width 12 height 12
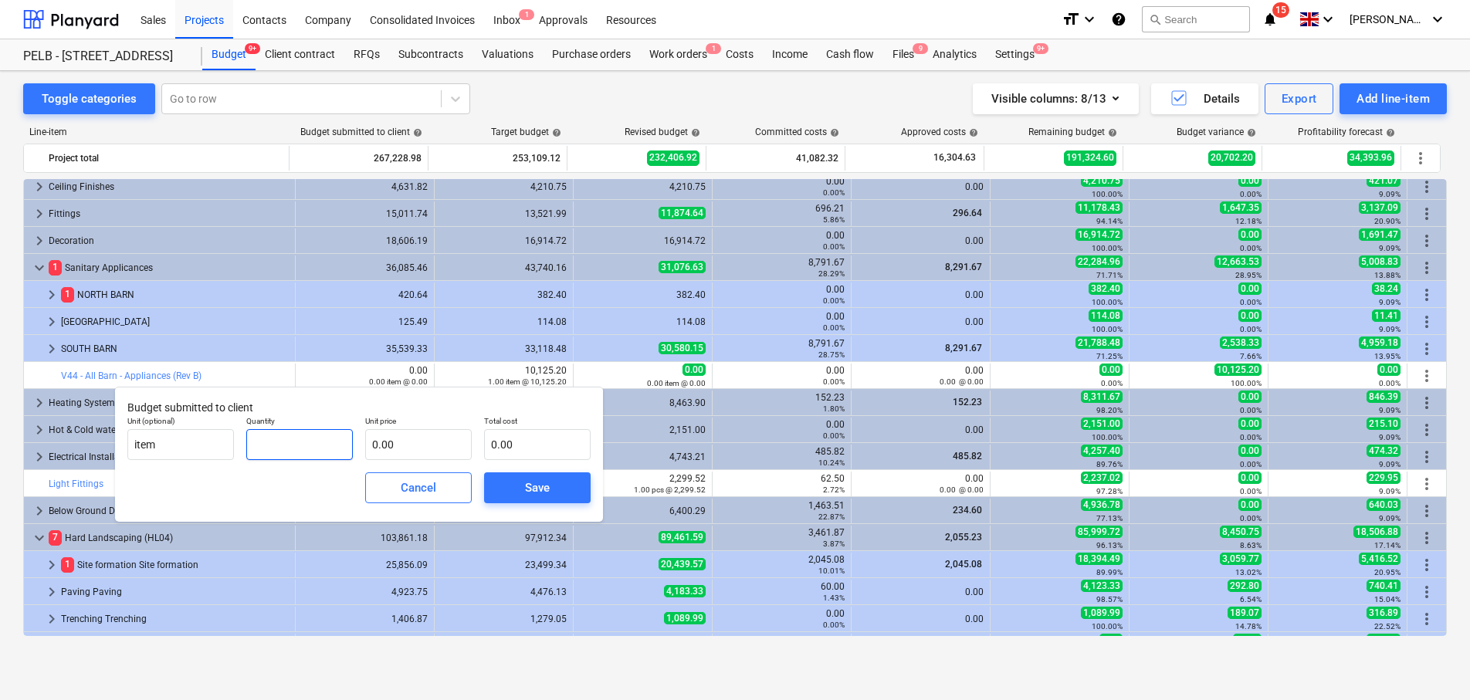
click at [268, 447] on input "text" at bounding box center [299, 444] width 107 height 31
type input "1.00"
click at [408, 455] on input "text" at bounding box center [418, 444] width 107 height 31
type input "1"
type input "1.00"
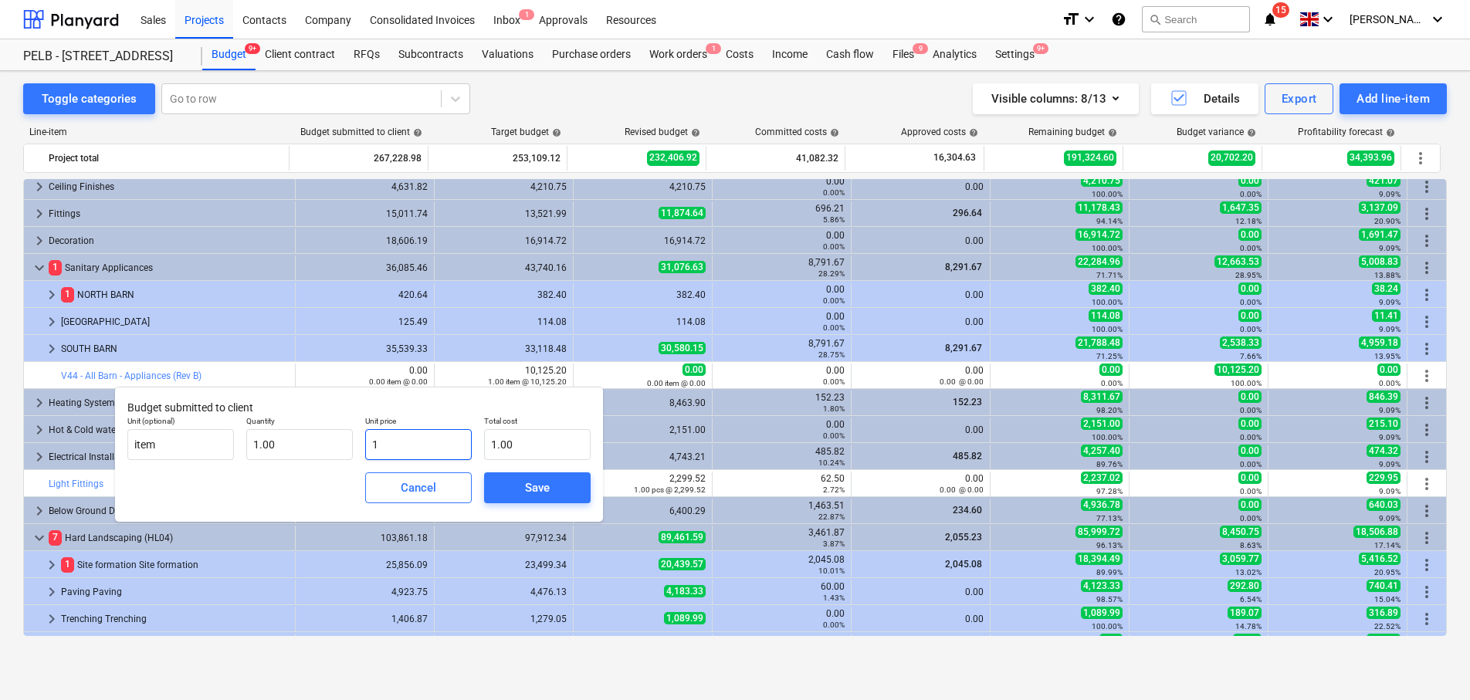
type input "11"
type input "11.00"
type input "111"
type input "111.00"
type input "1113"
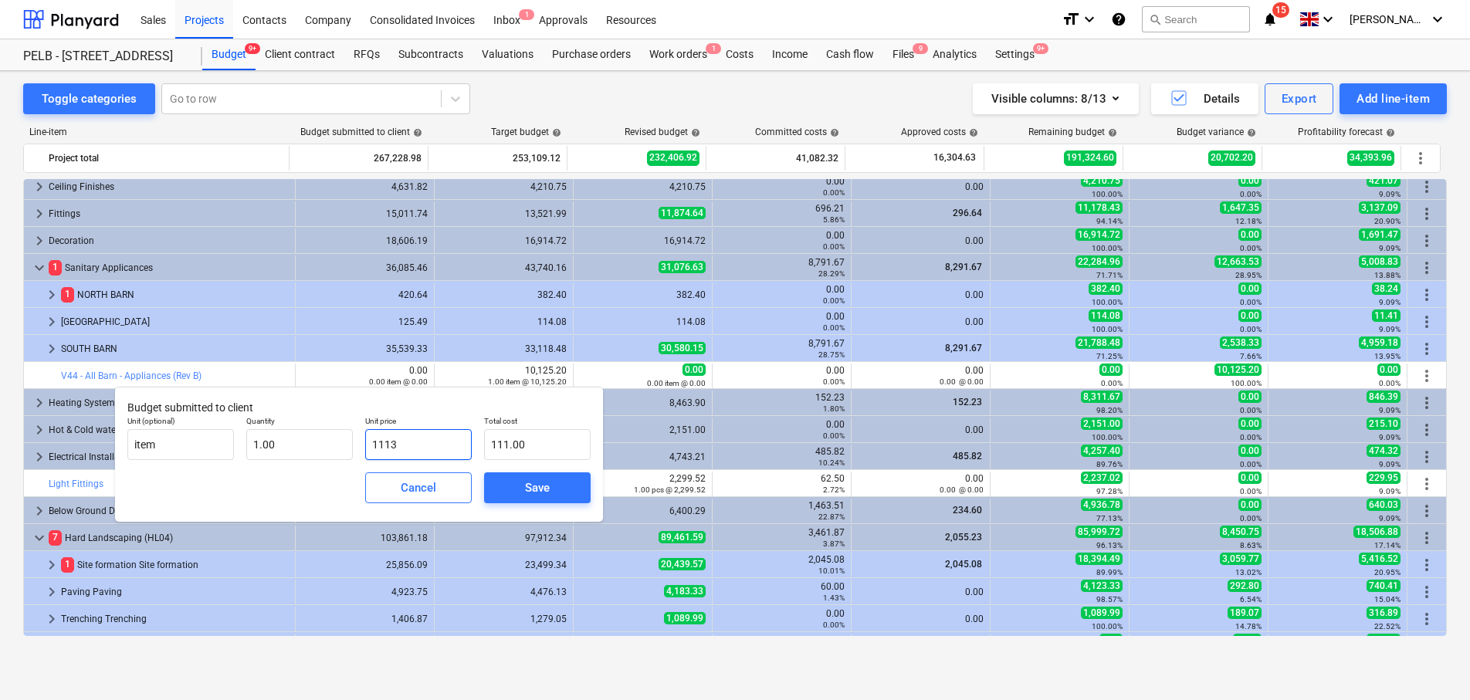
type input "1,113.00"
type input "11137"
type input "11,137.00"
type input "11137.7"
type input "11,137.70"
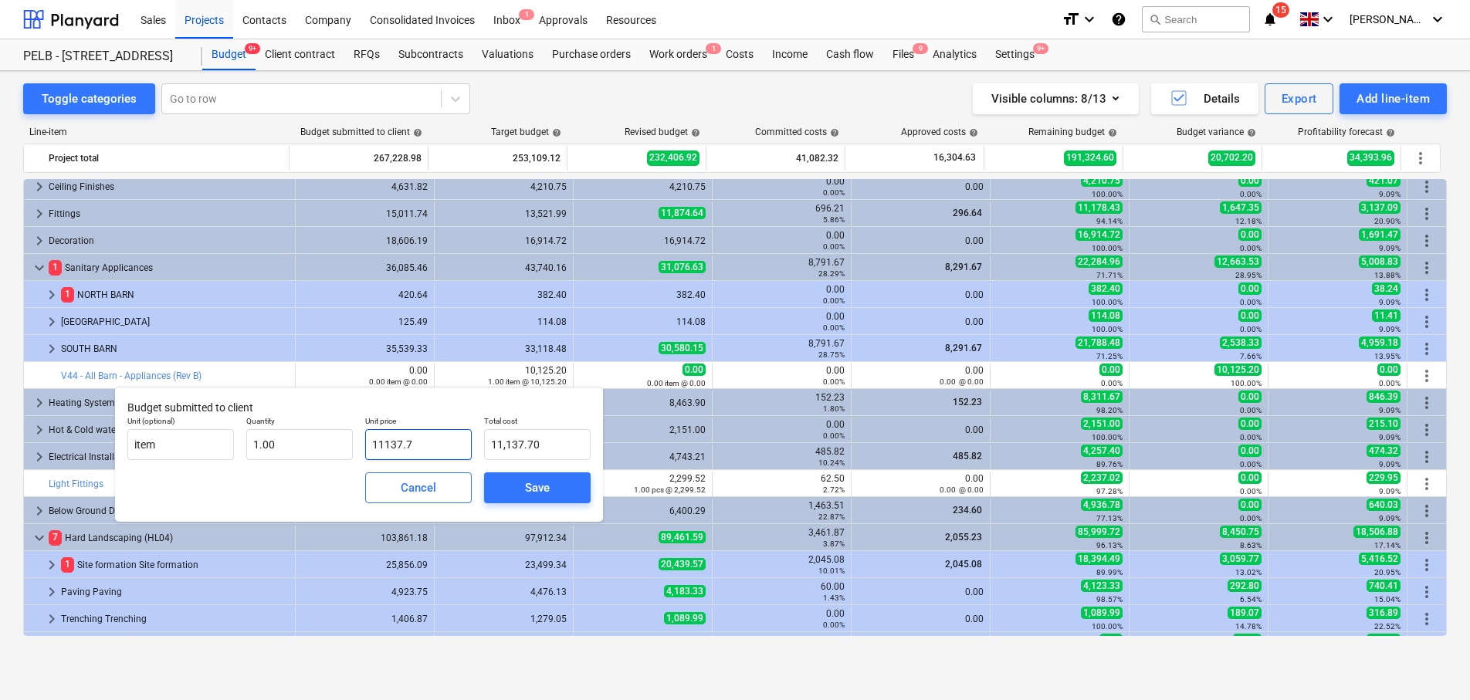
type input "11137.72"
type input "11,137.72"
click at [531, 494] on div "Save" at bounding box center [537, 488] width 25 height 20
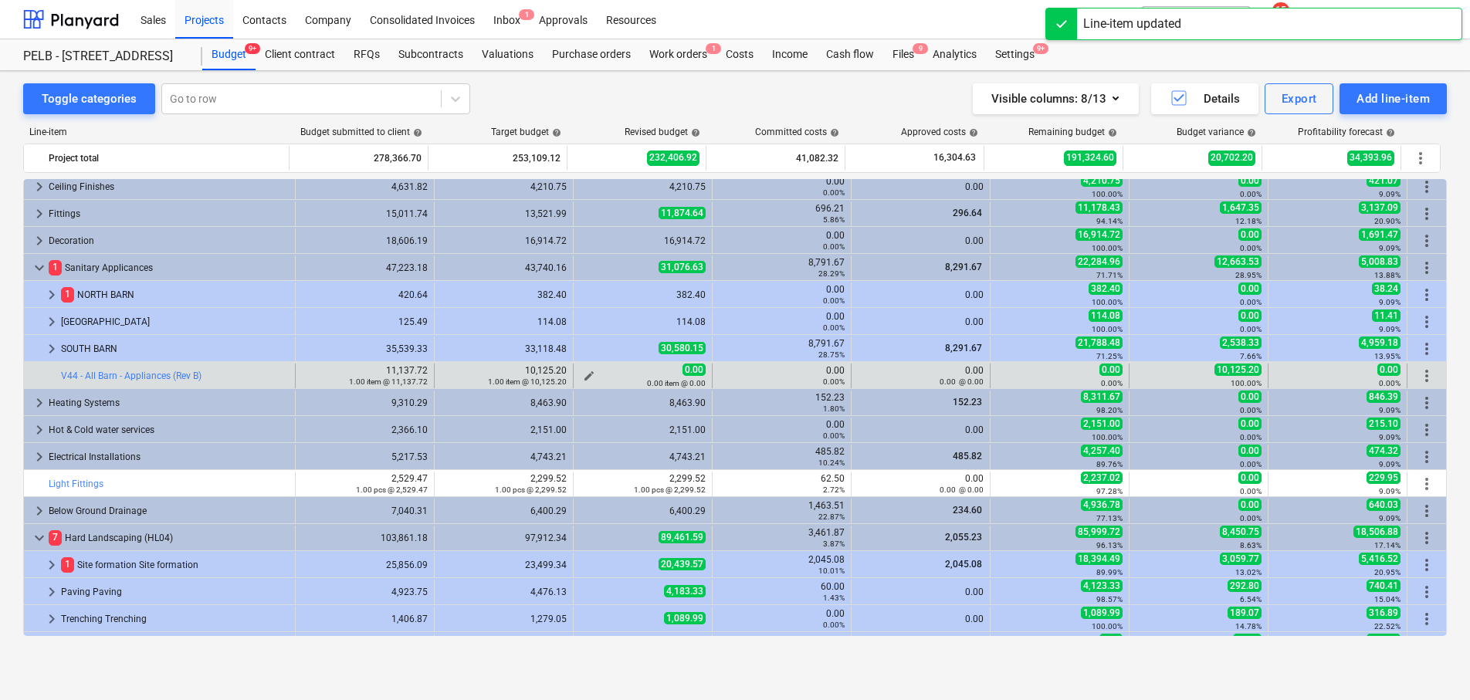
click at [585, 374] on span "edit" at bounding box center [589, 376] width 12 height 12
type textarea "x"
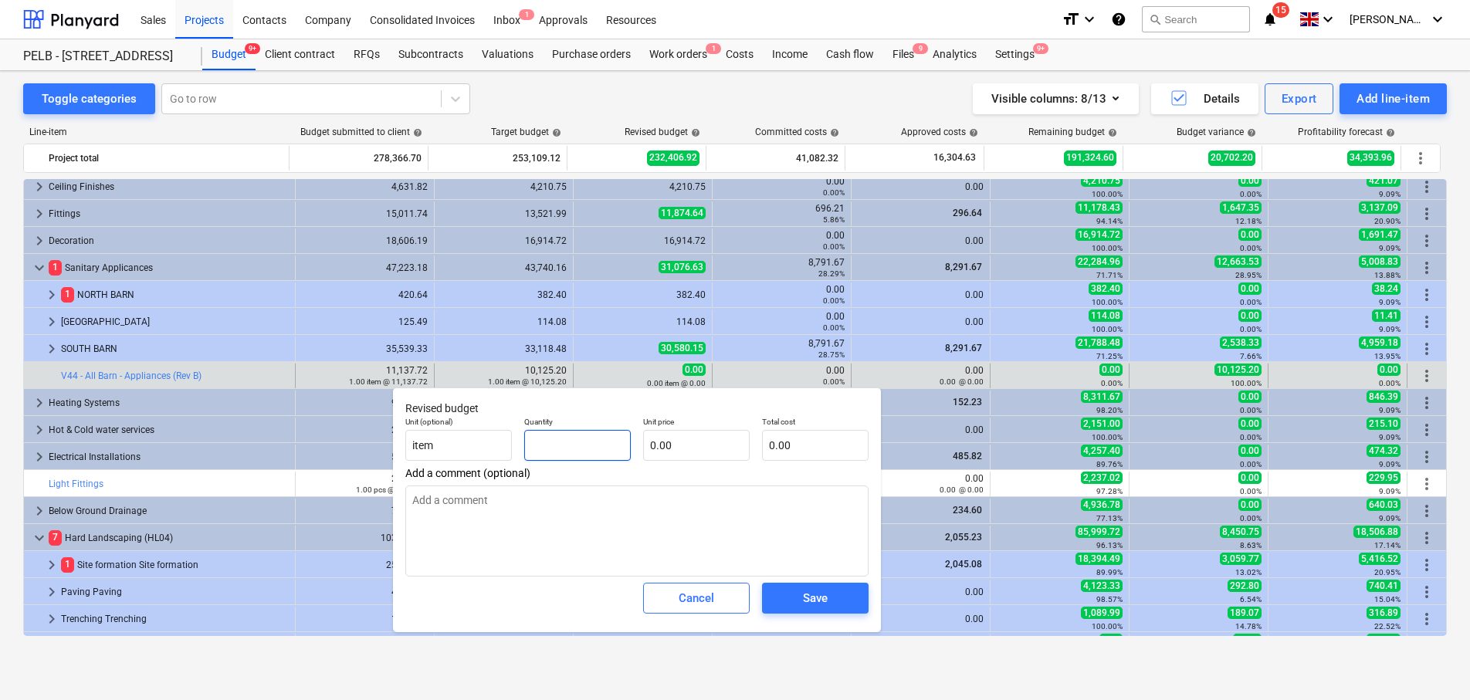
click at [583, 442] on input "text" at bounding box center [577, 445] width 107 height 31
type textarea "x"
type input "1"
type textarea "x"
type input "1.00"
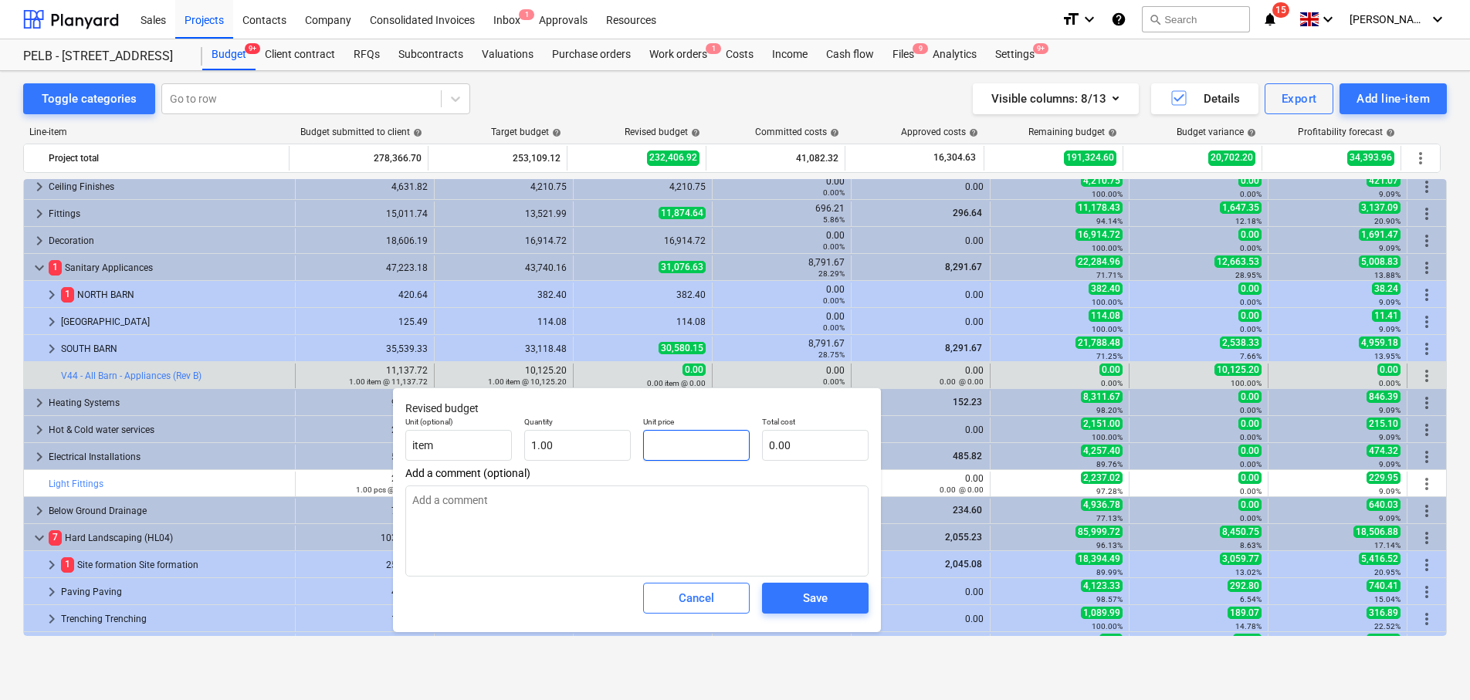
click at [680, 434] on input "text" at bounding box center [696, 445] width 107 height 31
type textarea "x"
type input "1"
type input "1.00"
type textarea "x"
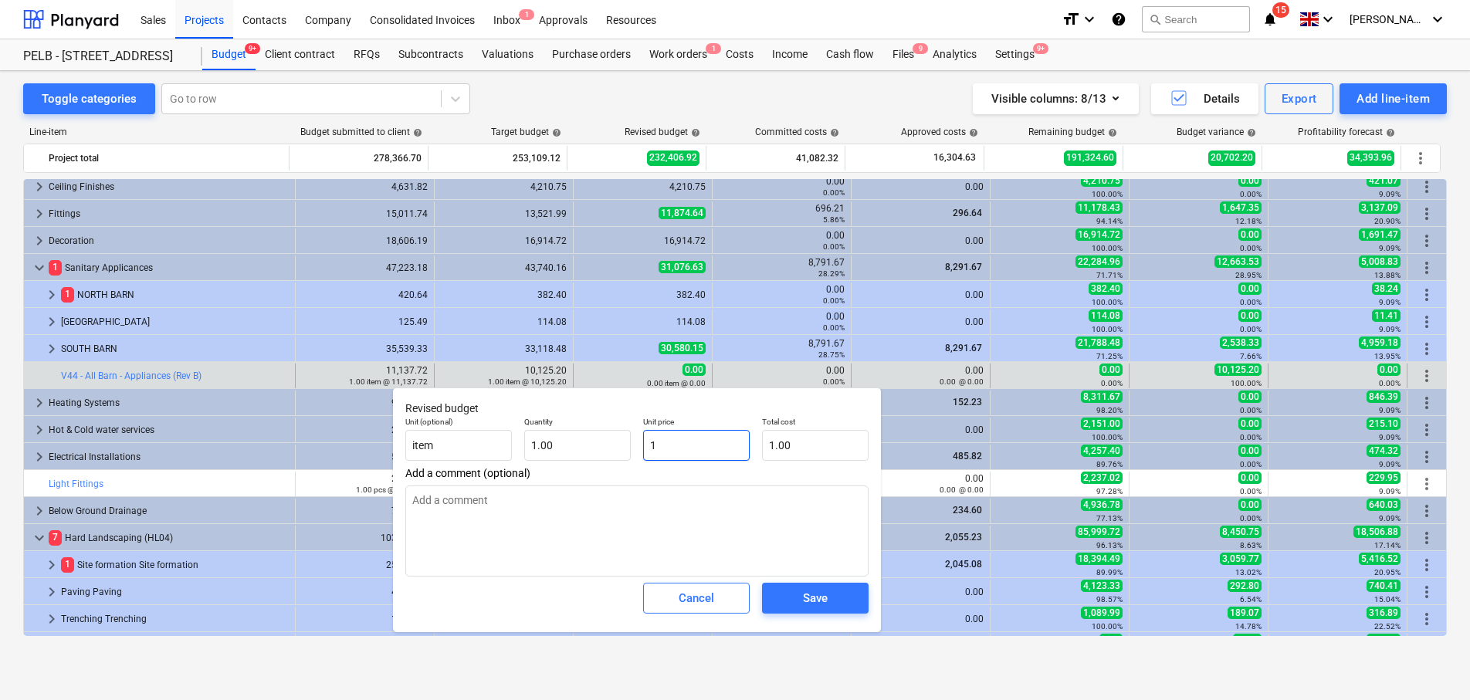
type input "10"
type input "10.00"
type textarea "x"
type input "101"
type input "101.00"
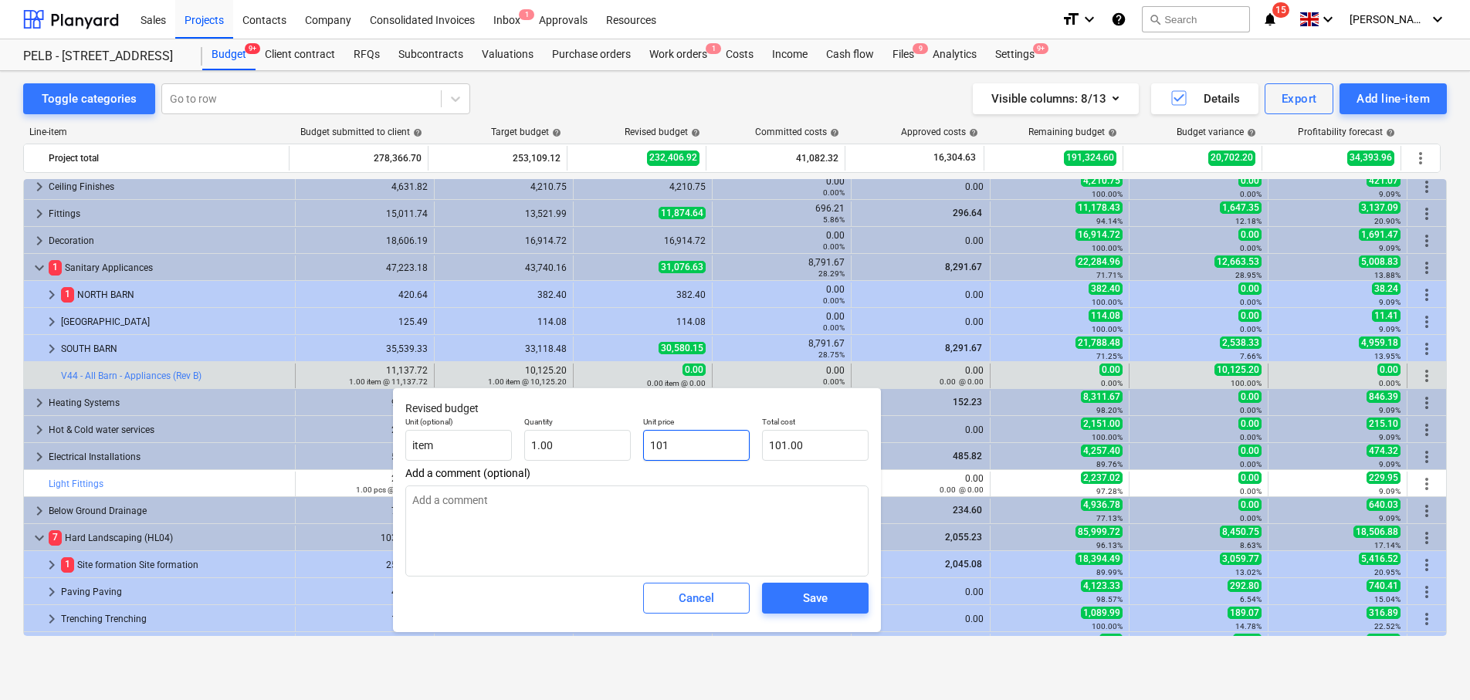
type textarea "x"
type input "1012"
type input "1,012.00"
type textarea "x"
type input "10125"
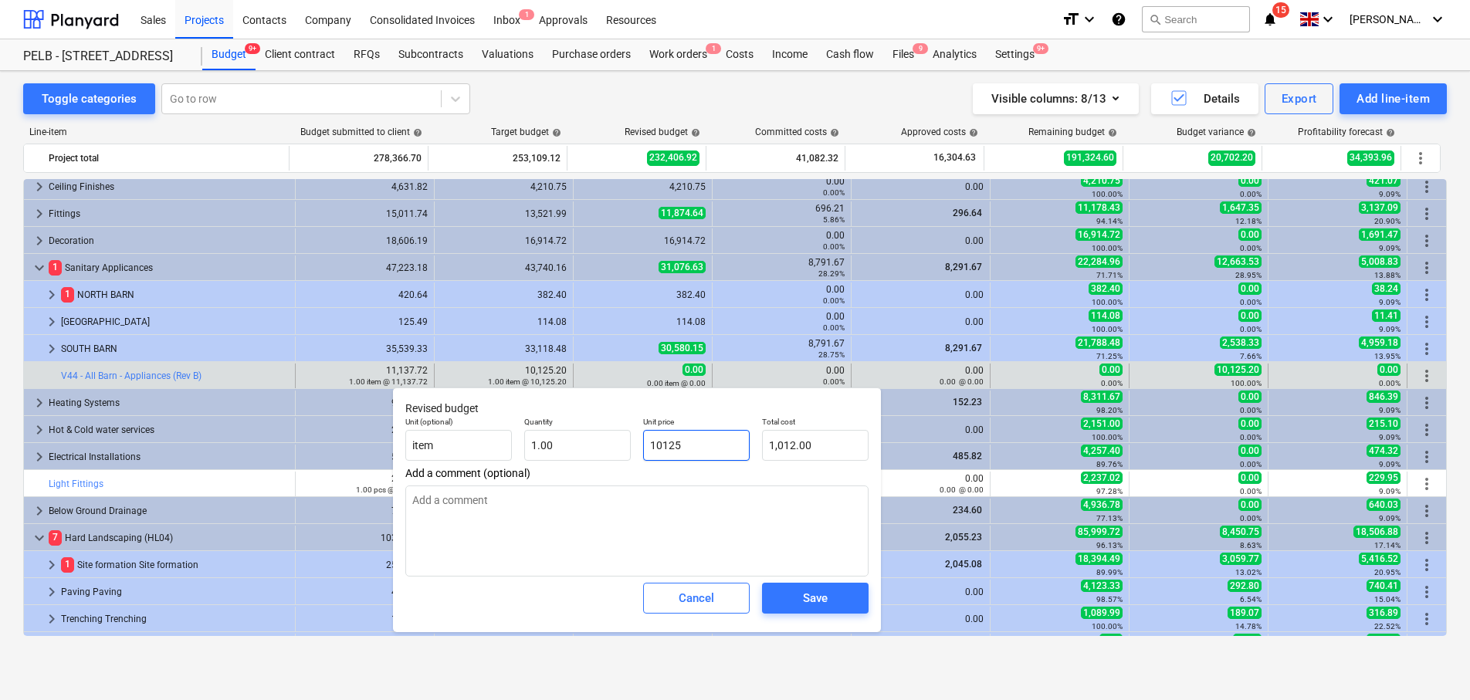
type input "10,125.00"
type textarea "x"
type input "10125."
type textarea "x"
type input "10125.2"
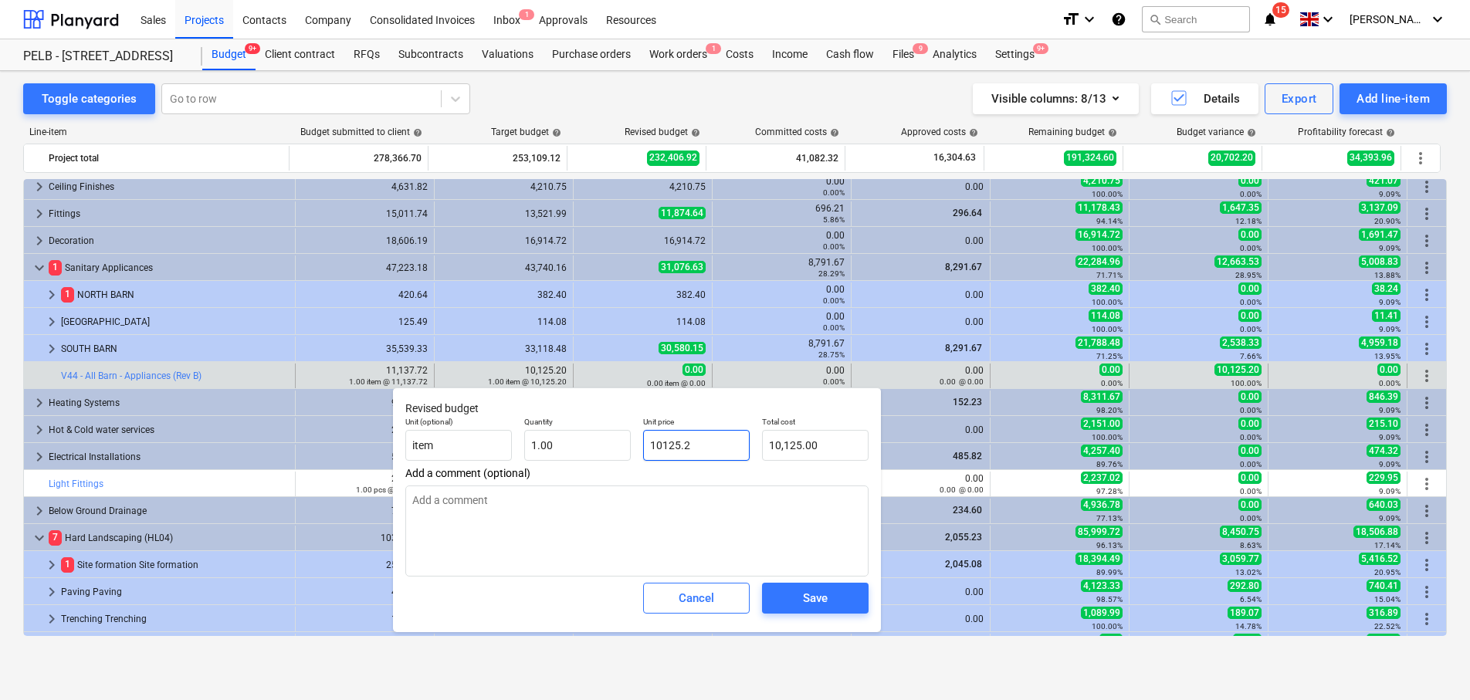
type input "10,125.20"
type textarea "x"
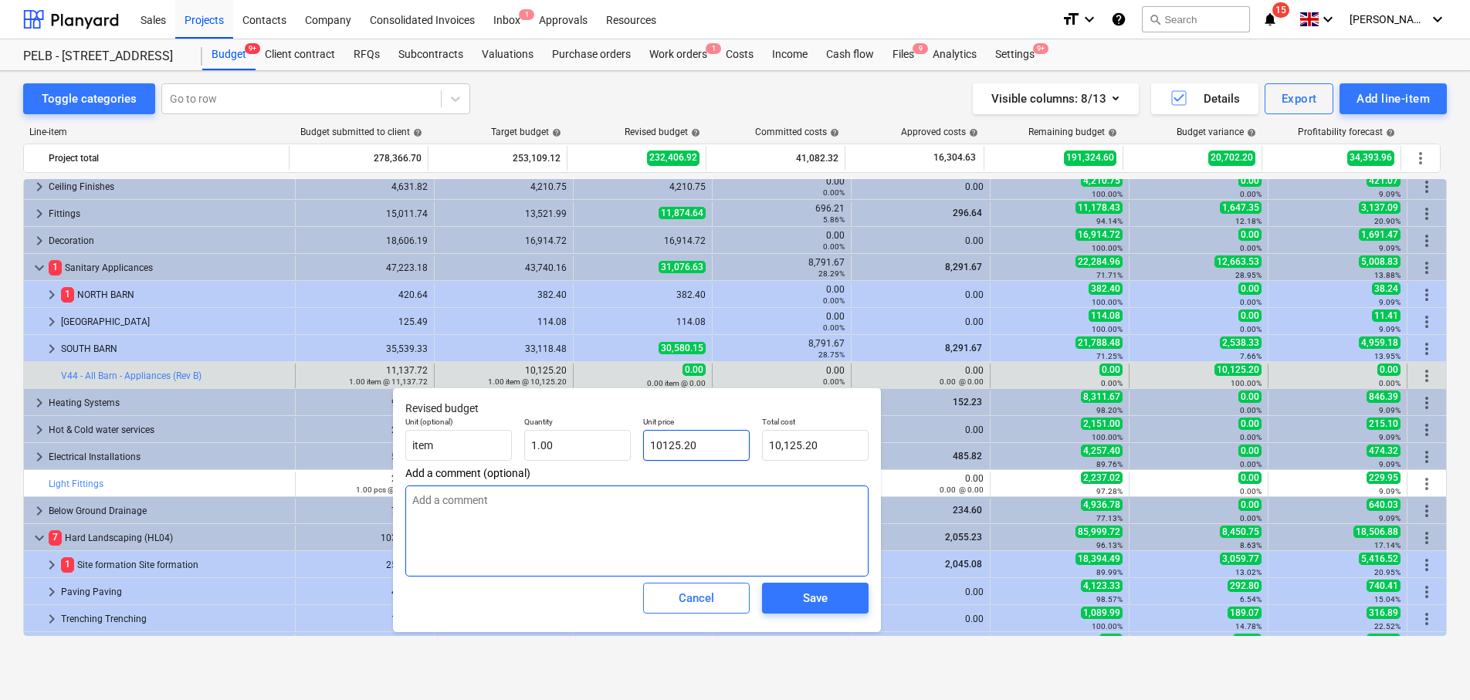
type input "10125.20"
type textarea "x"
type input "10,125.20"
click at [706, 524] on textarea at bounding box center [636, 531] width 463 height 91
type textarea "x"
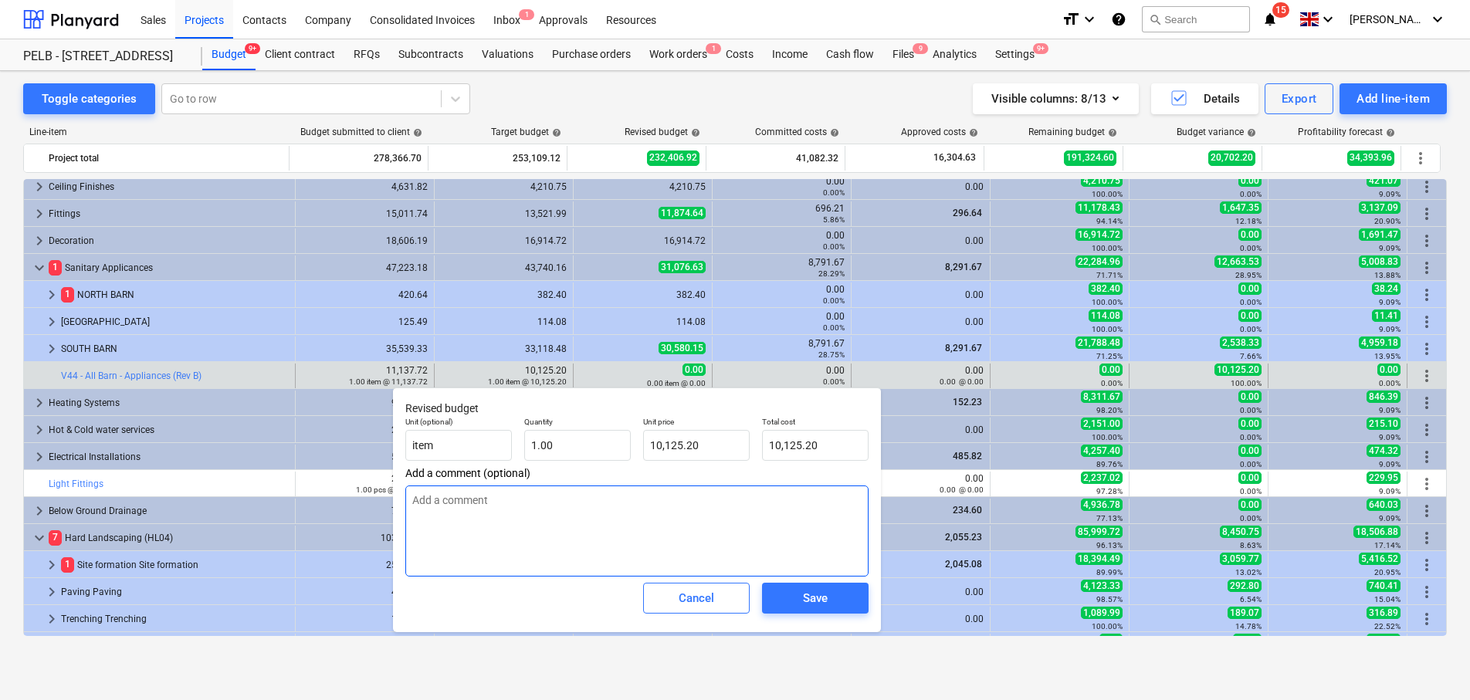
type textarea "O"
type textarea "x"
type textarea "On"
type textarea "x"
type textarea "Onl"
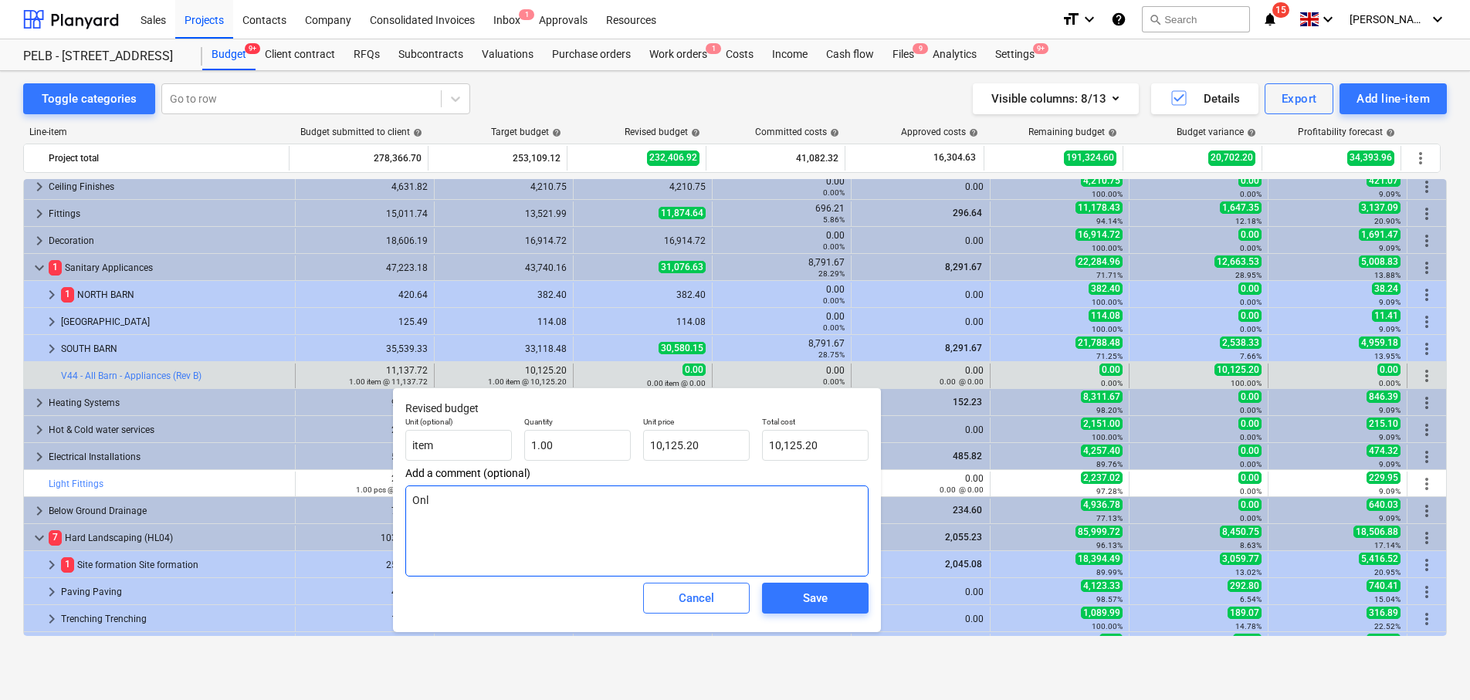
type textarea "x"
type textarea "Only"
type textarea "x"
type textarea "Only p"
type textarea "x"
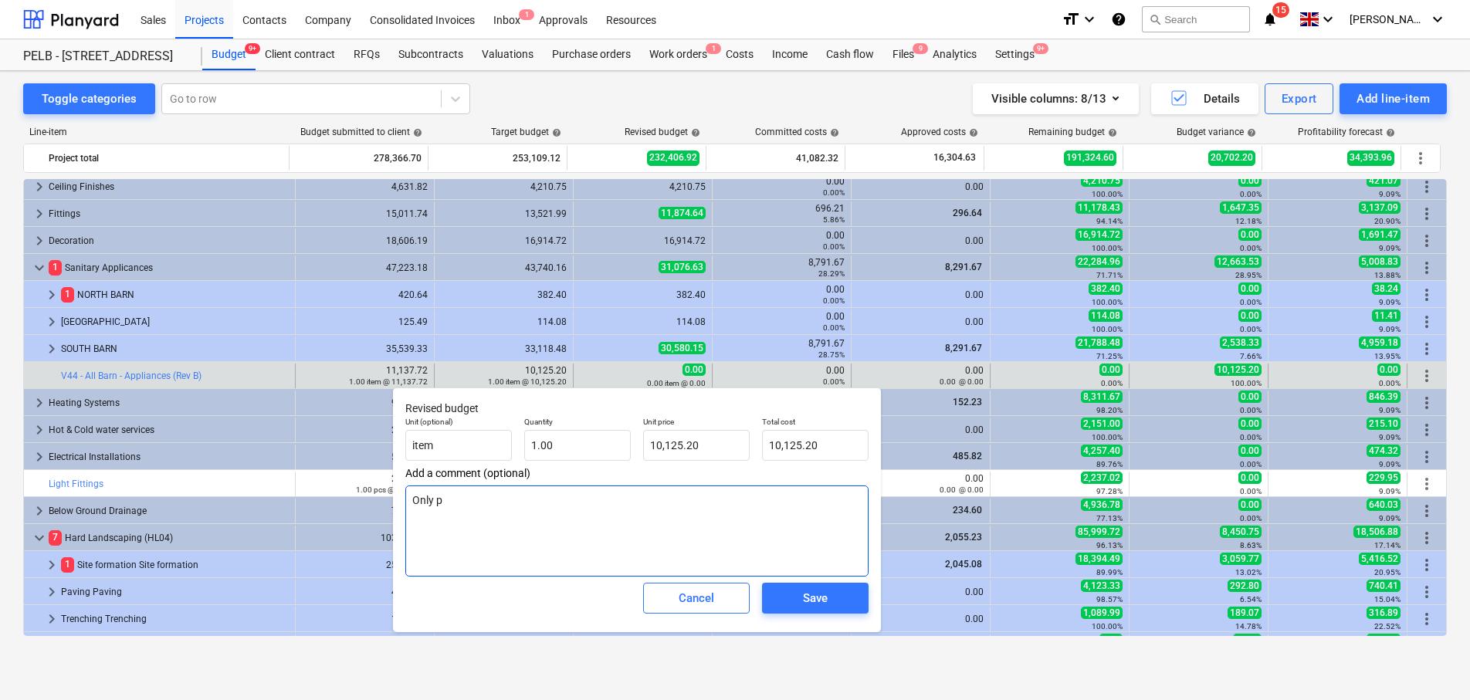
type textarea "Only pa"
type textarea "x"
type textarea "Only par"
type textarea "x"
type textarea "Only part"
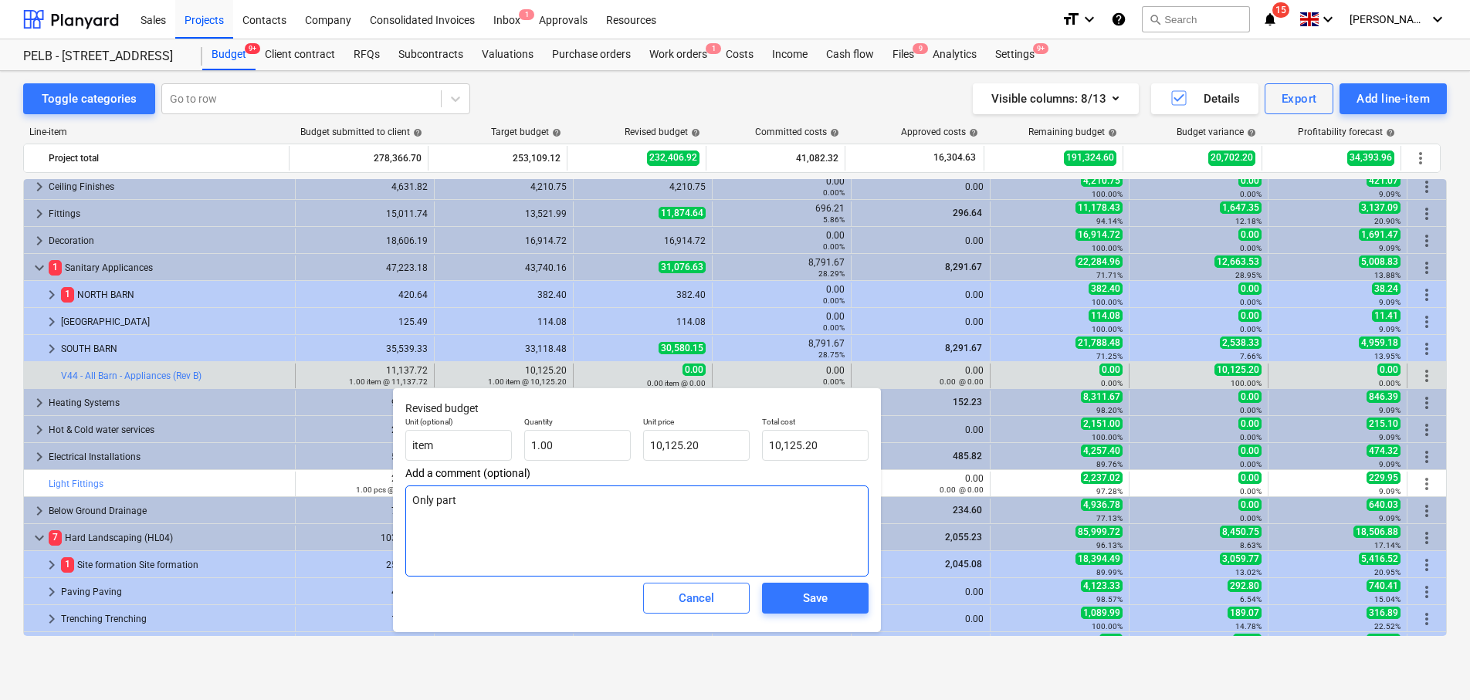
type textarea "x"
type textarea "Only part"
type textarea "x"
type textarea "Only part o"
type textarea "x"
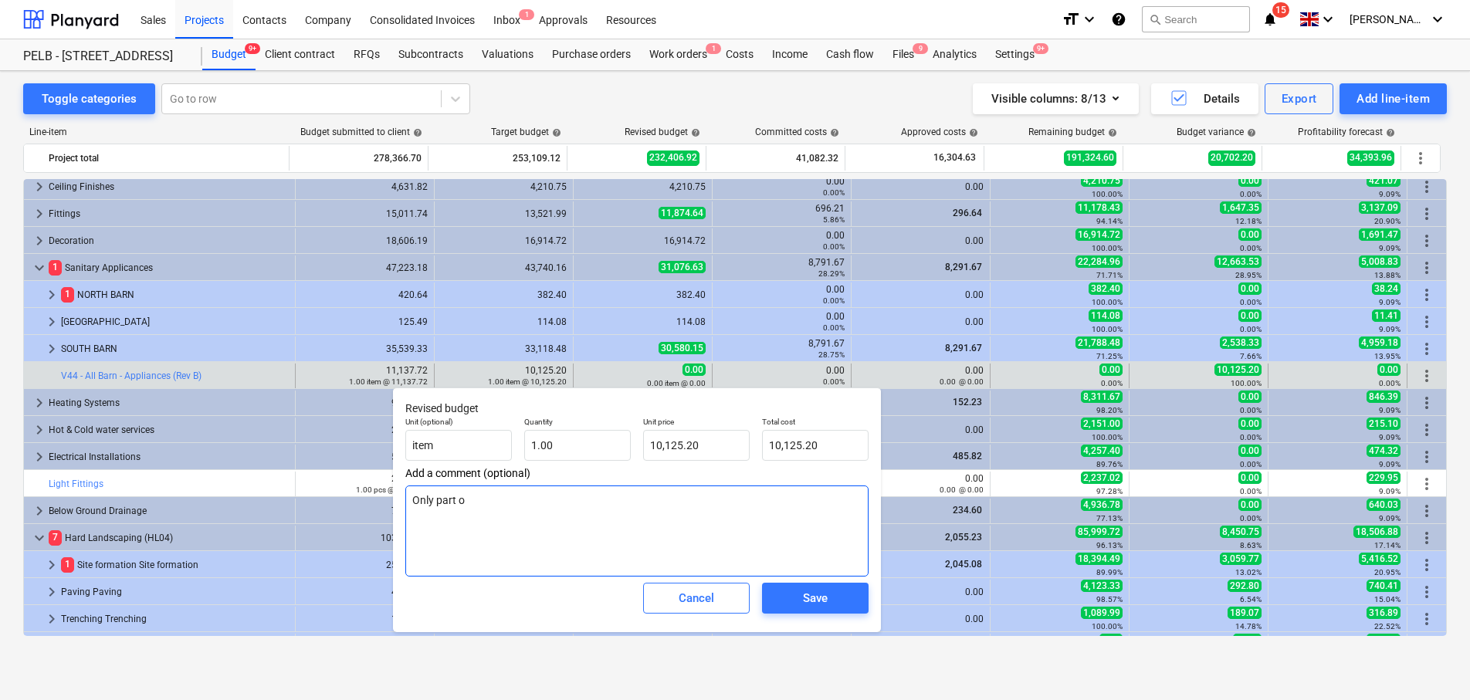
type textarea "Only part of"
type textarea "x"
type textarea "Only part of"
type textarea "x"
type textarea "Only part of v"
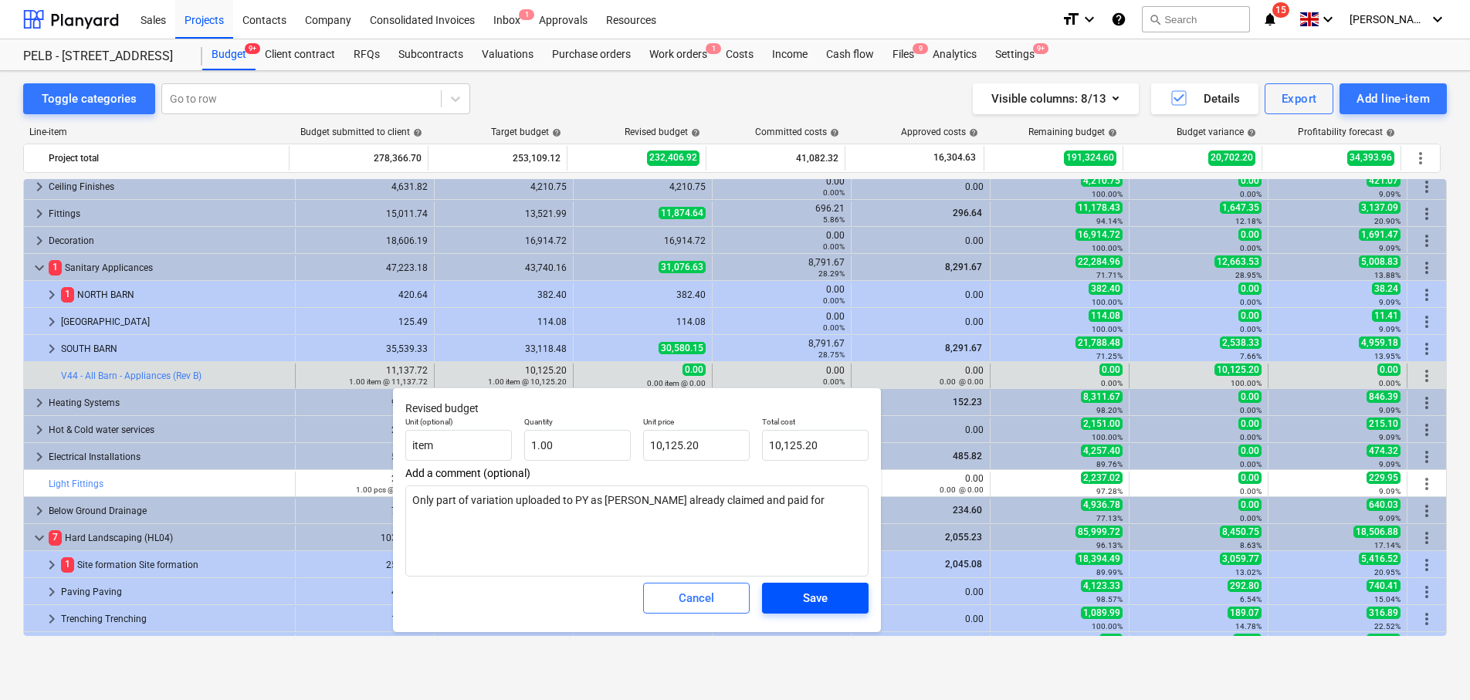
click at [808, 598] on div "Save" at bounding box center [815, 598] width 25 height 20
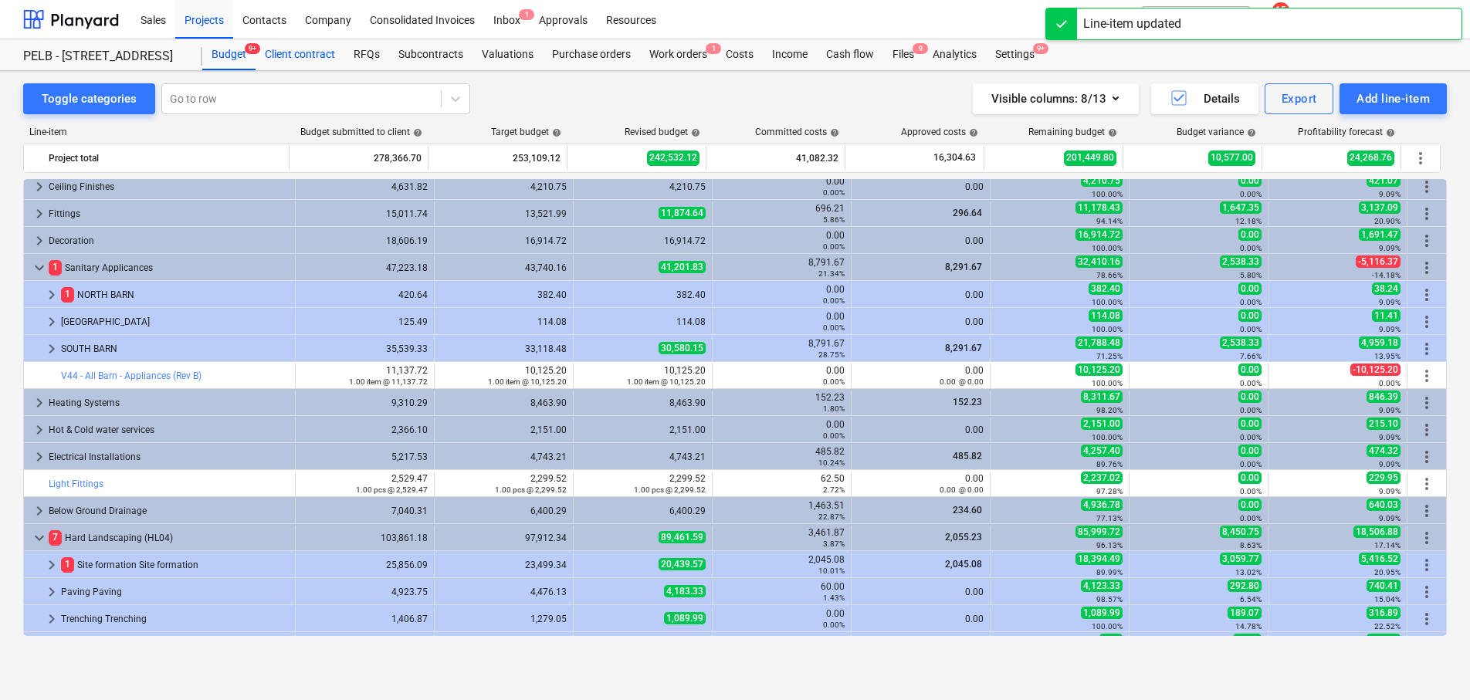
click at [301, 56] on div "Client contract" at bounding box center [300, 54] width 89 height 31
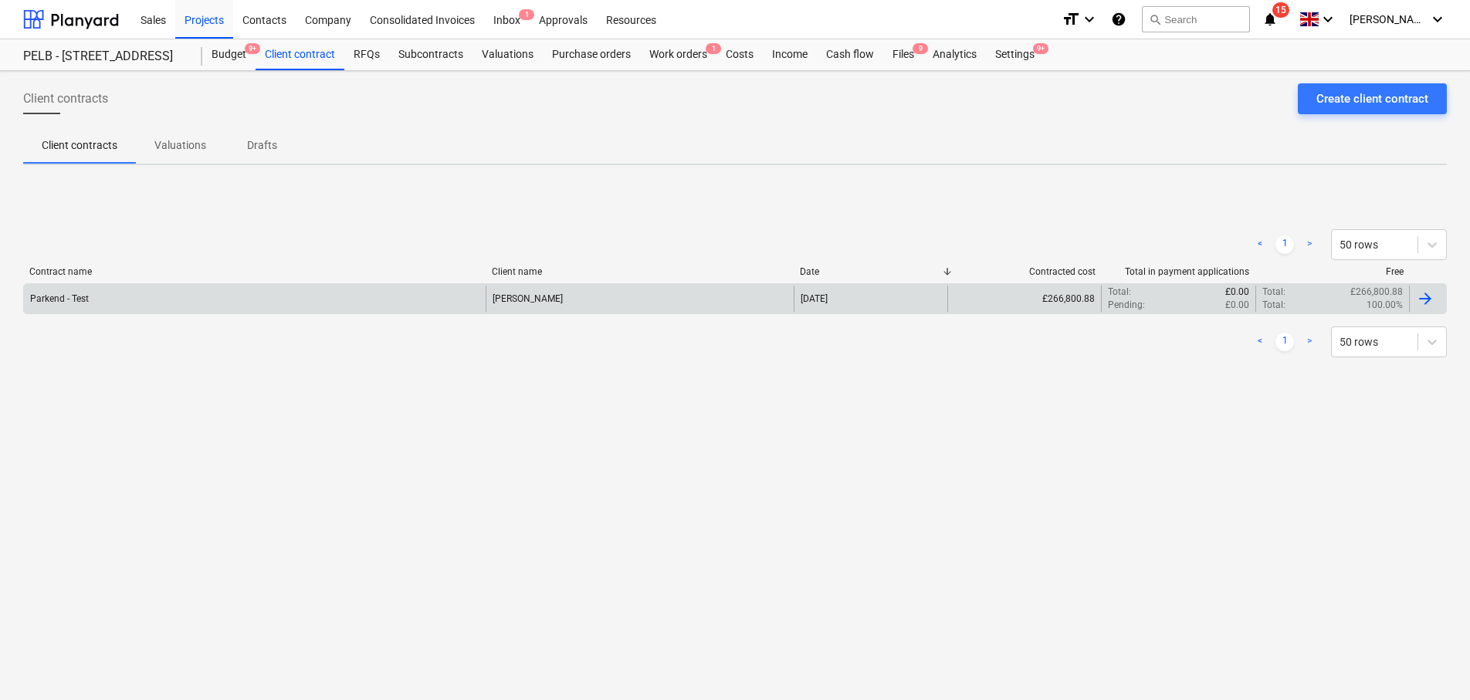
click at [791, 303] on div "[PERSON_NAME]" at bounding box center [640, 299] width 308 height 26
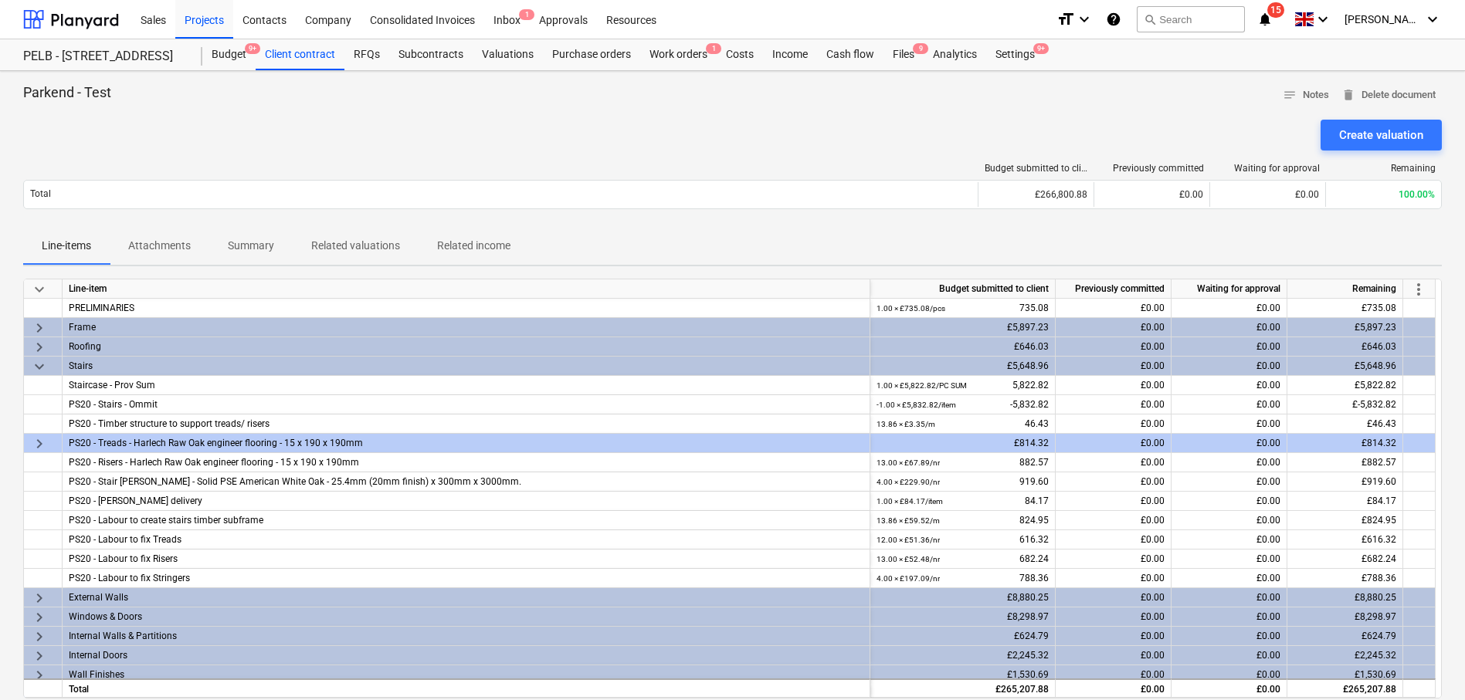
click at [1419, 283] on span "more_vert" at bounding box center [1418, 289] width 19 height 19
click at [1432, 293] on li "Amend line items" at bounding box center [1396, 290] width 119 height 36
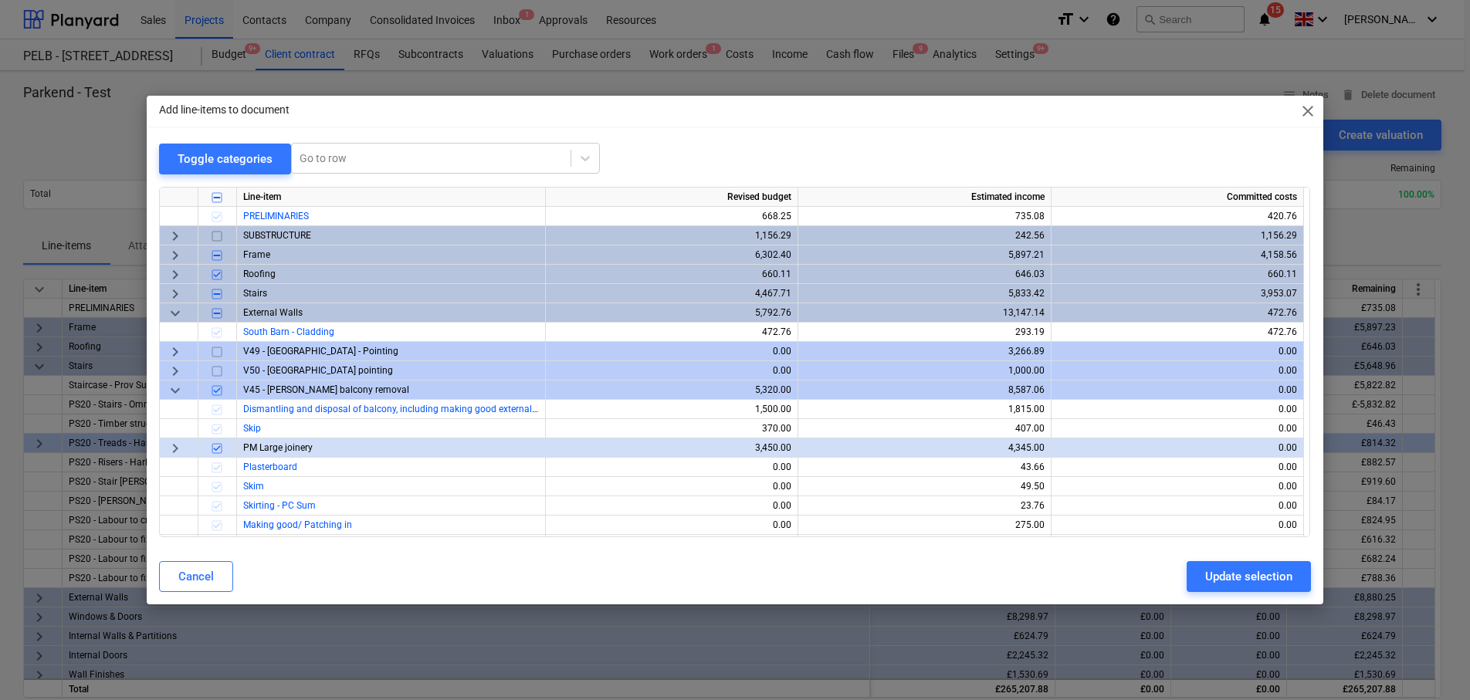
click at [173, 392] on span "keyboard_arrow_down" at bounding box center [175, 390] width 19 height 19
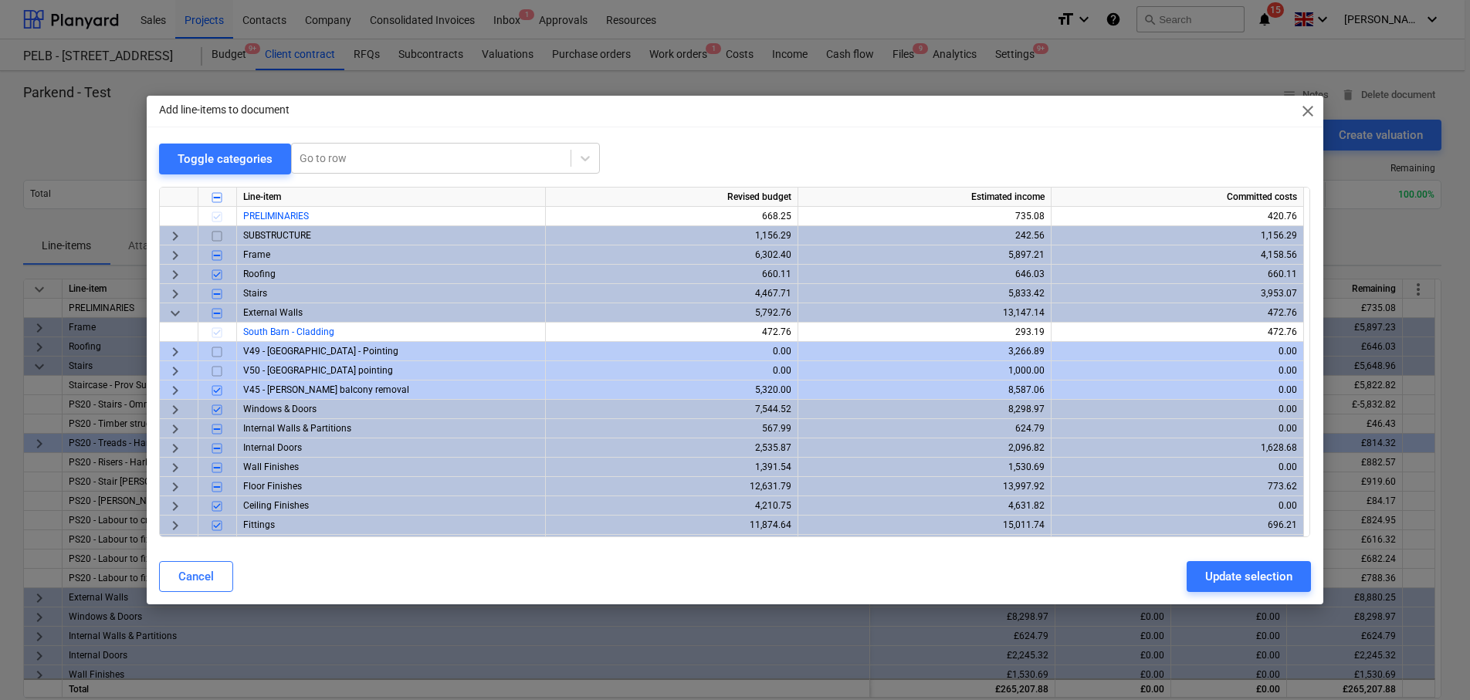
click at [174, 310] on span "keyboard_arrow_down" at bounding box center [175, 312] width 19 height 19
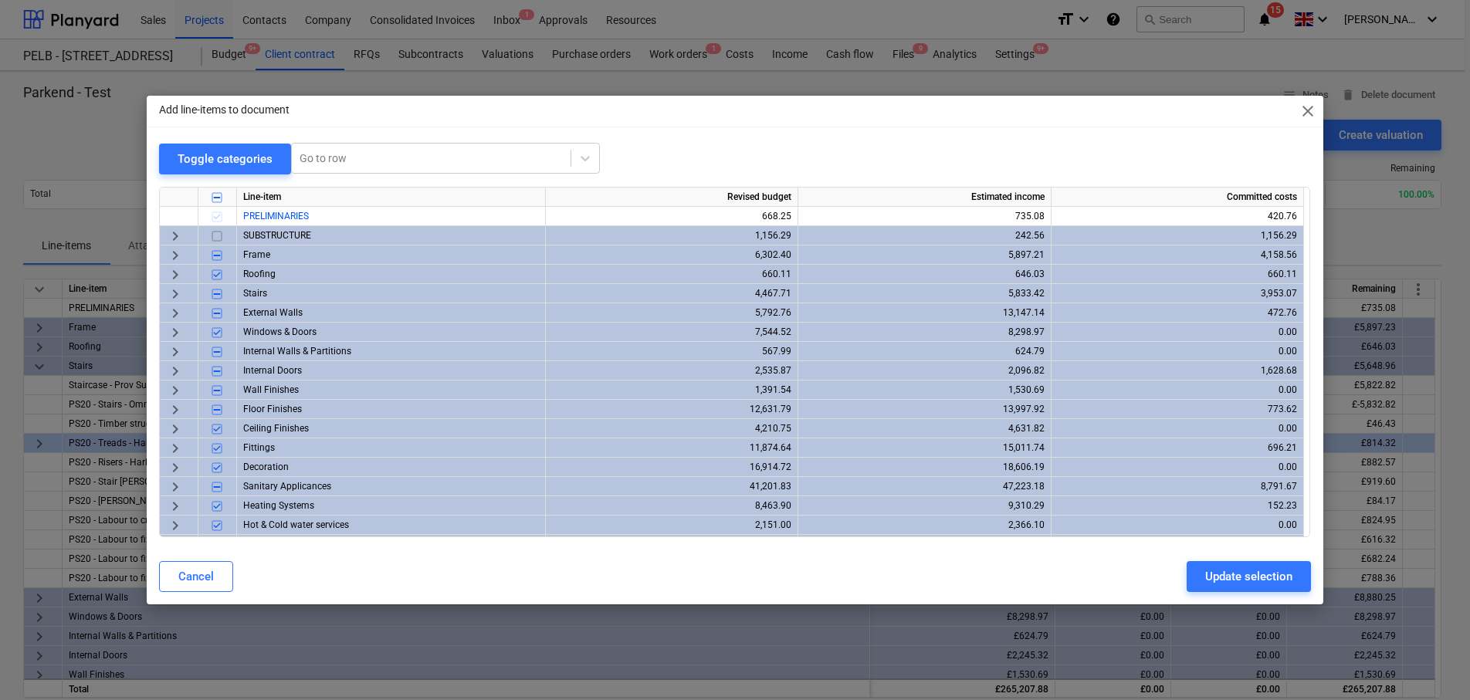
click at [181, 482] on span "keyboard_arrow_right" at bounding box center [175, 486] width 19 height 19
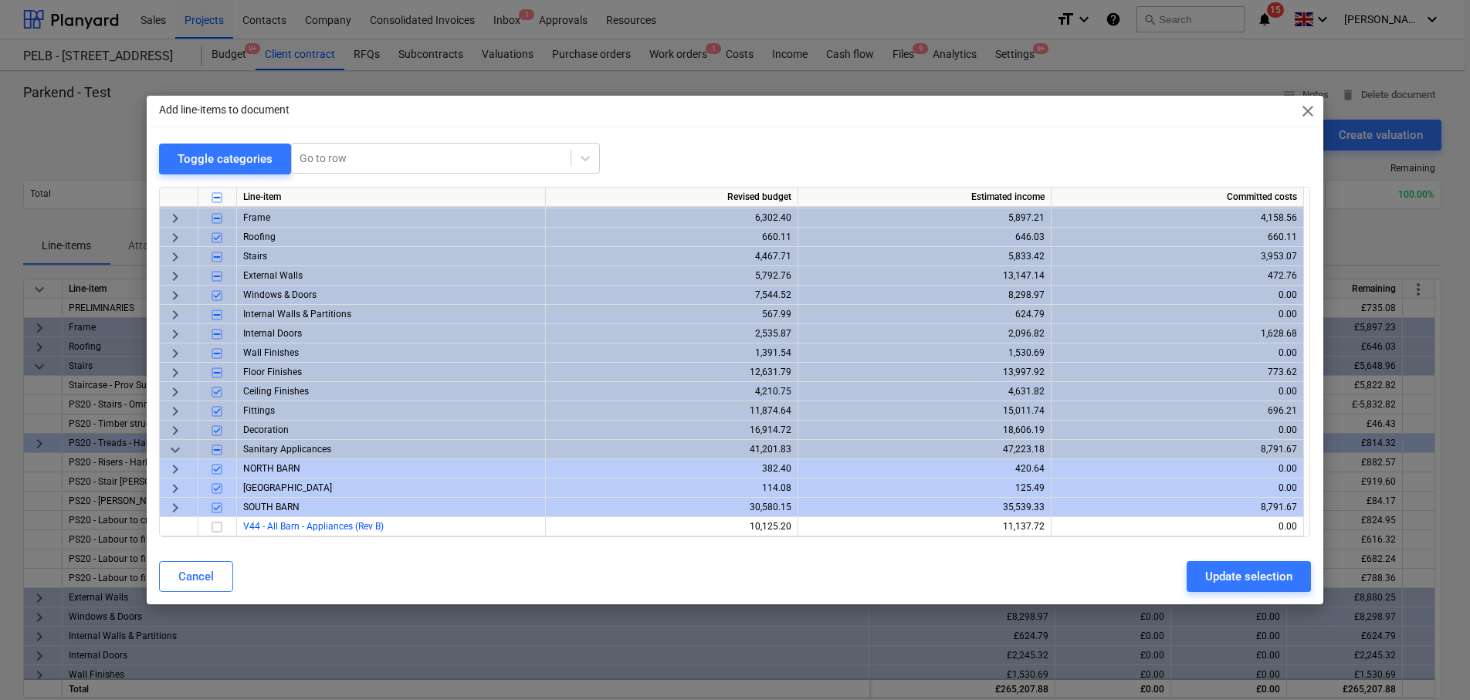
scroll to position [49, 0]
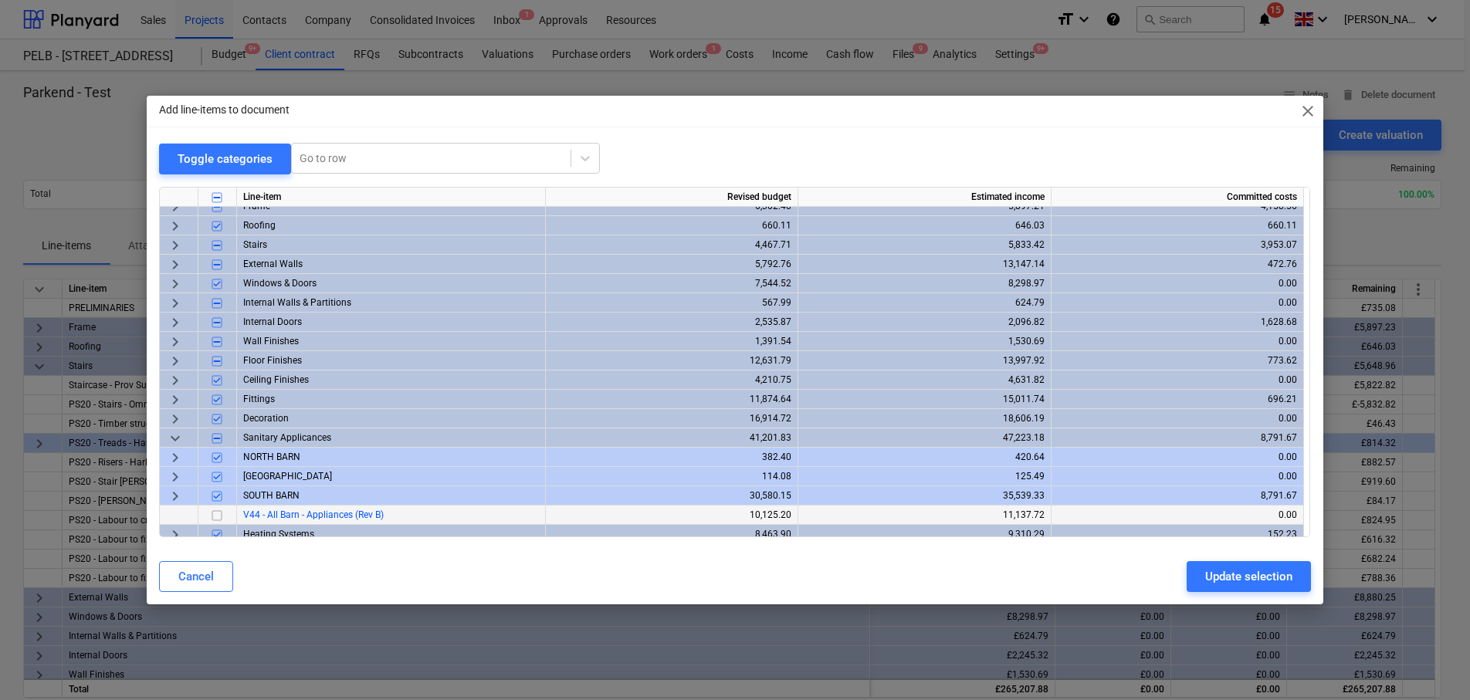
click at [219, 514] on input "checkbox" at bounding box center [217, 515] width 19 height 19
click at [1271, 572] on div "Update selection" at bounding box center [1248, 577] width 87 height 20
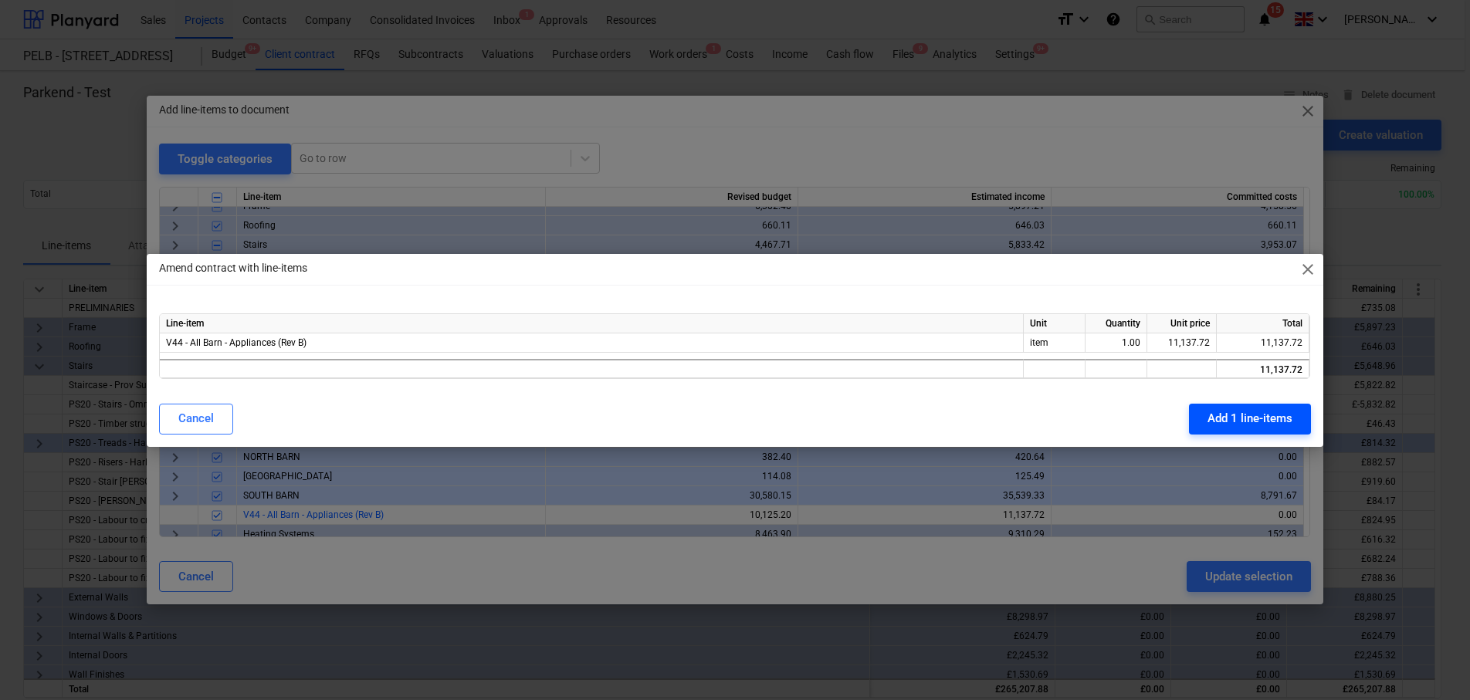
click at [1255, 416] on div "Add 1 line-items" at bounding box center [1250, 418] width 85 height 20
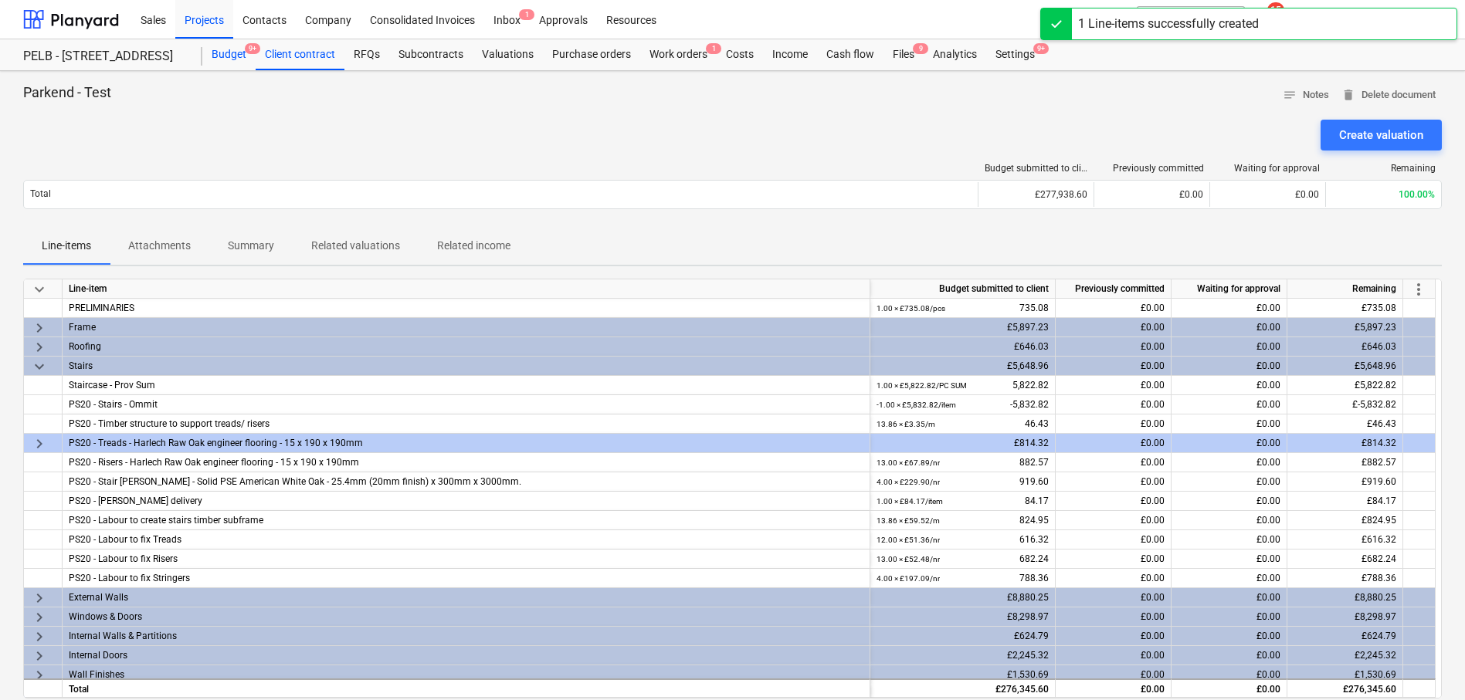
click at [242, 62] on div "Budget 9+" at bounding box center [228, 54] width 53 height 31
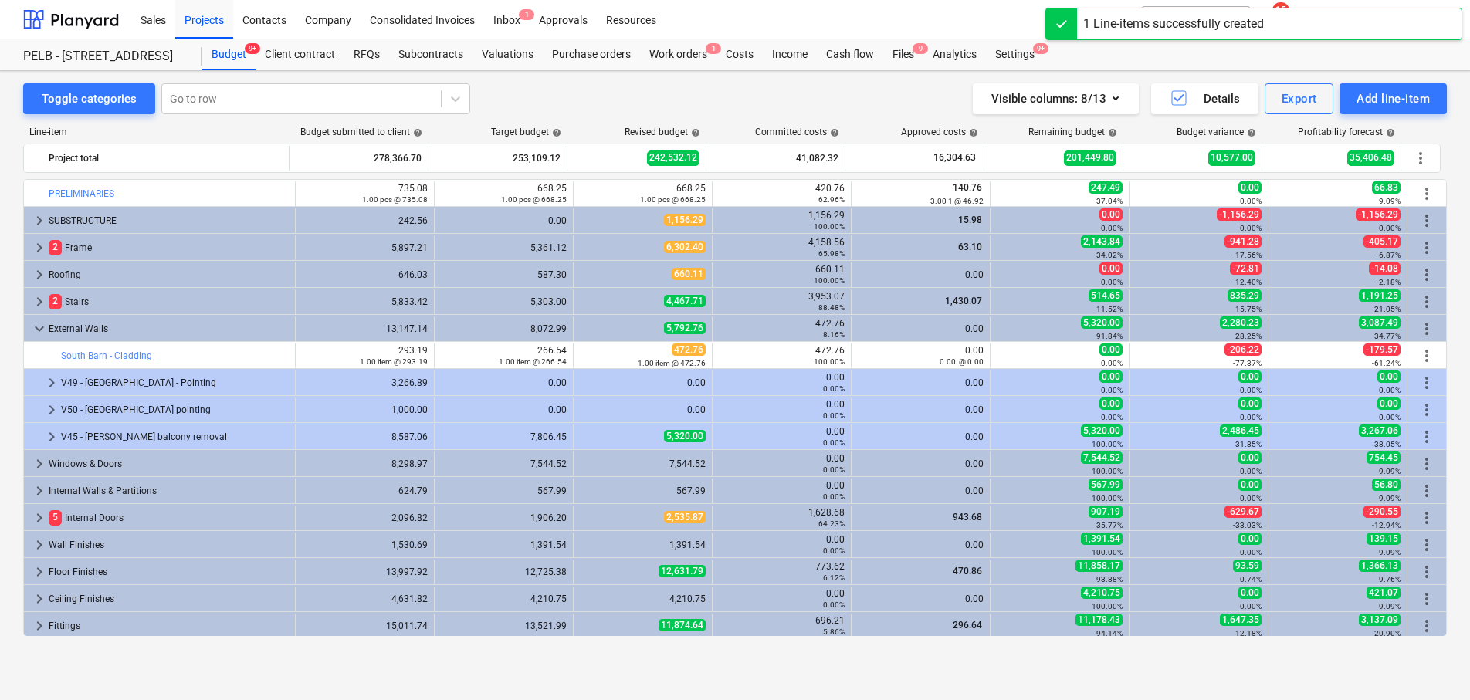
scroll to position [412, 0]
